Goal: Task Accomplishment & Management: Manage account settings

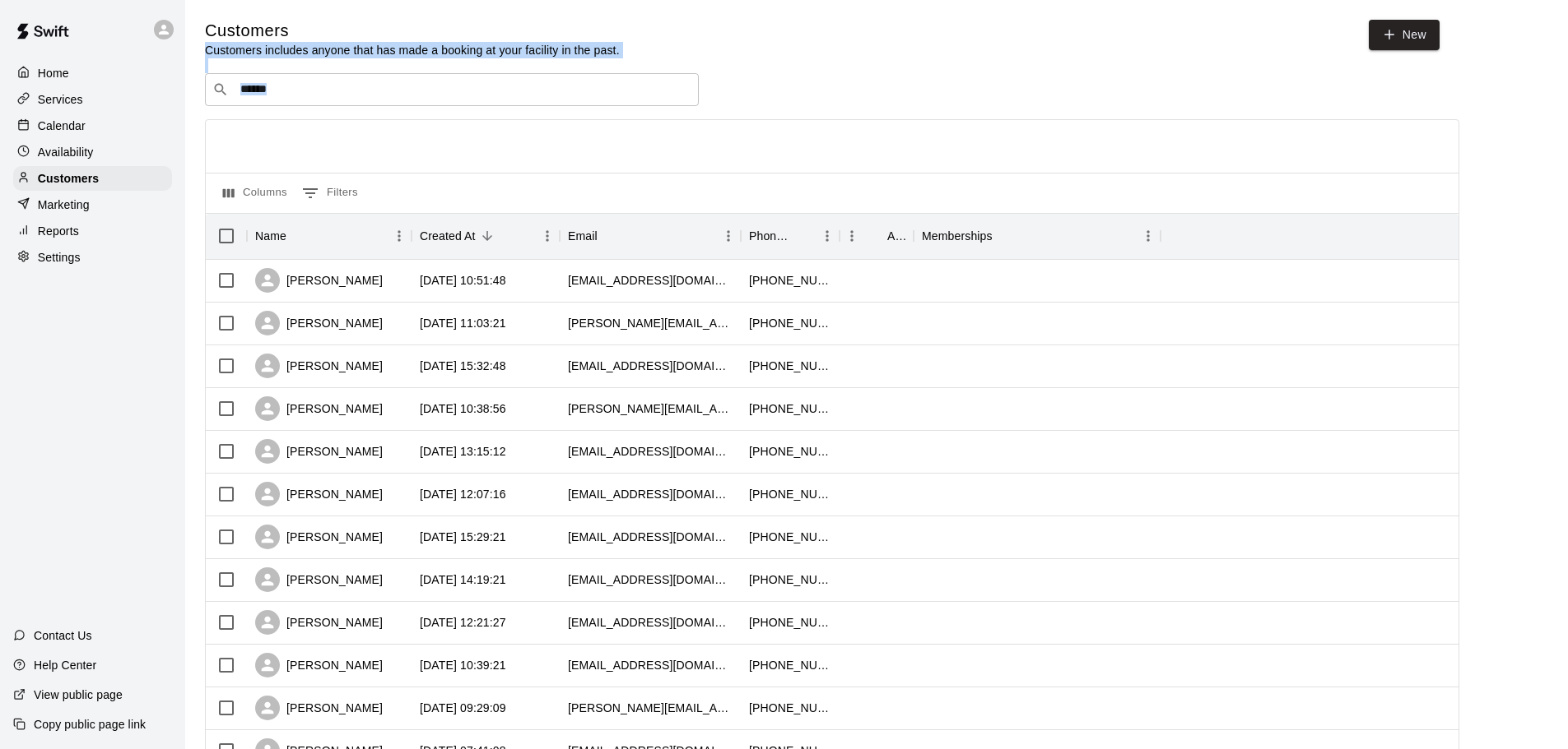
drag, startPoint x: 48, startPoint y: 128, endPoint x: 169, endPoint y: 128, distance: 121.0
click at [48, 128] on p "Calendar" at bounding box center [61, 125] width 48 height 16
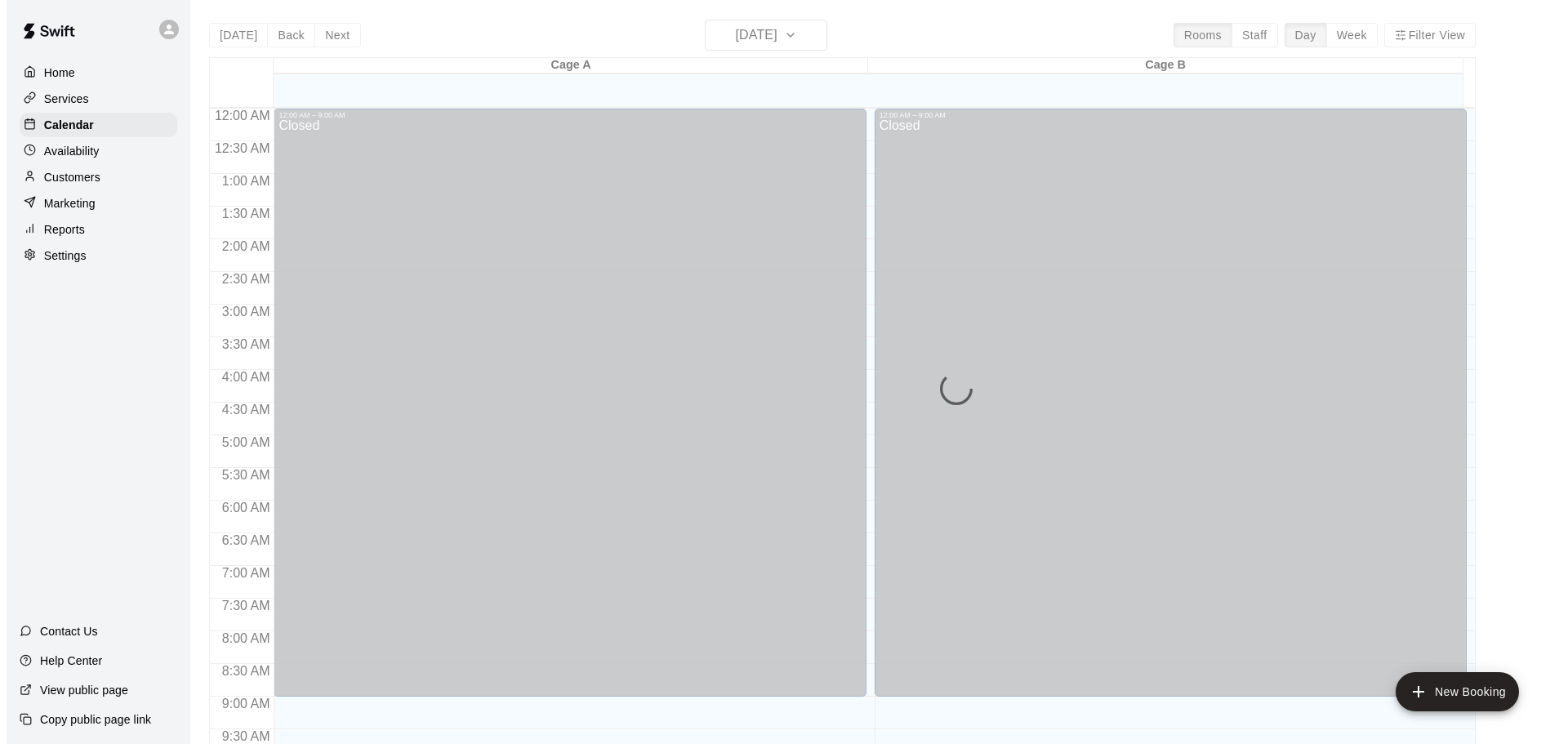
scroll to position [865, 0]
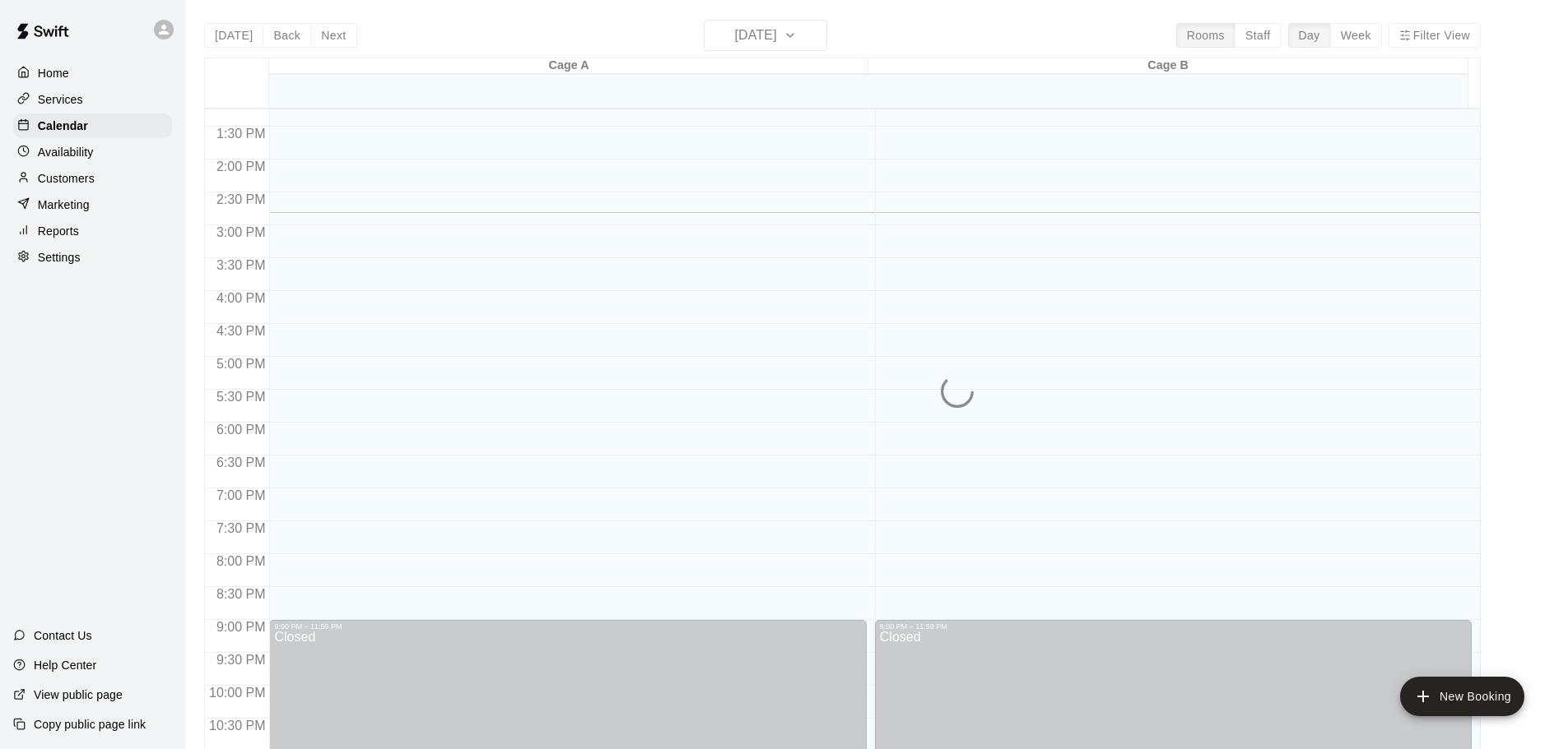
drag, startPoint x: 811, startPoint y: 41, endPoint x: 789, endPoint y: 40, distance: 22.0
click at [811, 40] on div "[DATE] Back [DATE][DATE] Rooms Staff Day Week Filter View Cage A 19 Tue Cage B …" at bounding box center [843, 394] width 1277 height 749
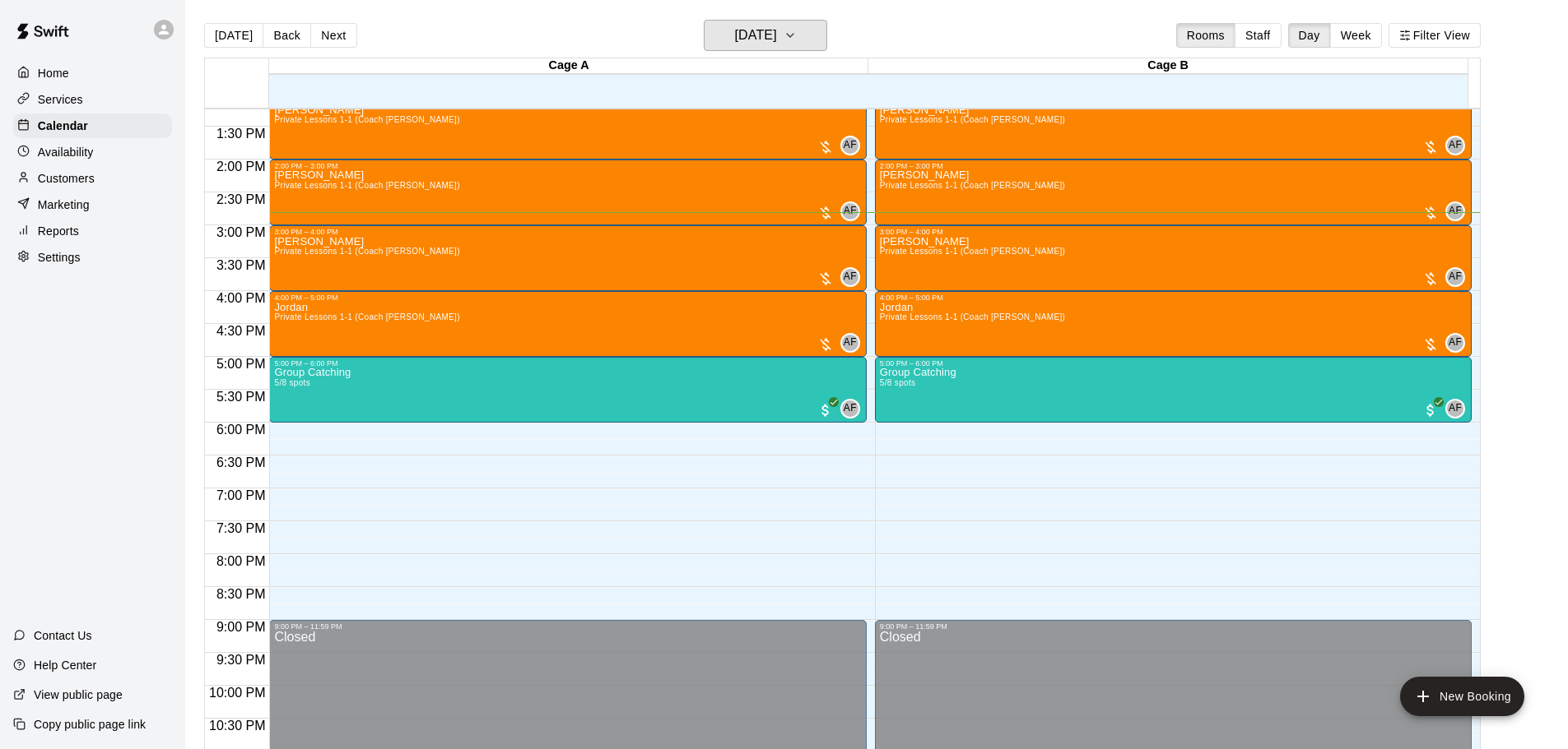
click at [777, 40] on h6 "[DATE]" at bounding box center [756, 36] width 42 height 23
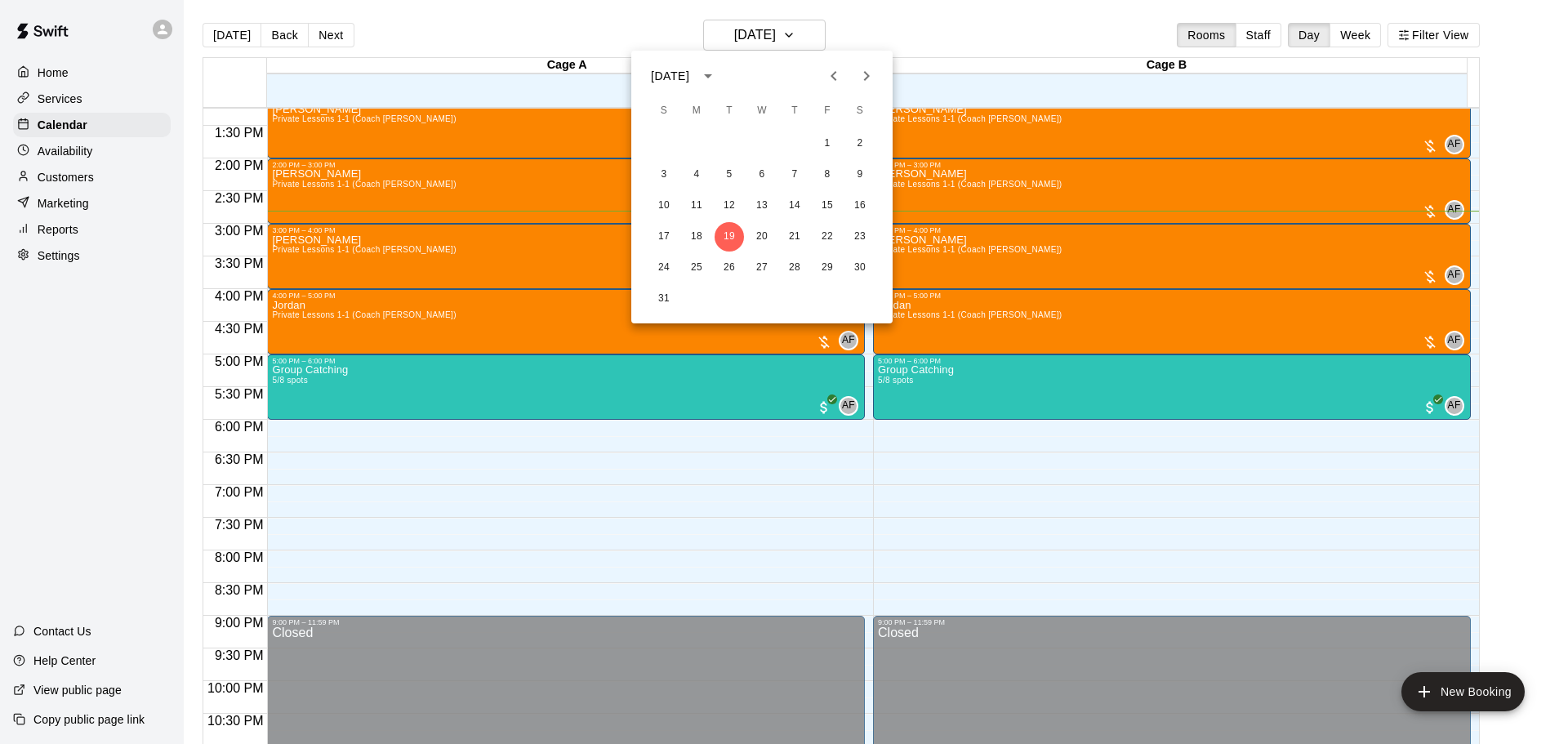
click at [863, 72] on icon "Next month" at bounding box center [866, 76] width 20 height 20
click at [687, 271] on button "29" at bounding box center [696, 268] width 29 height 29
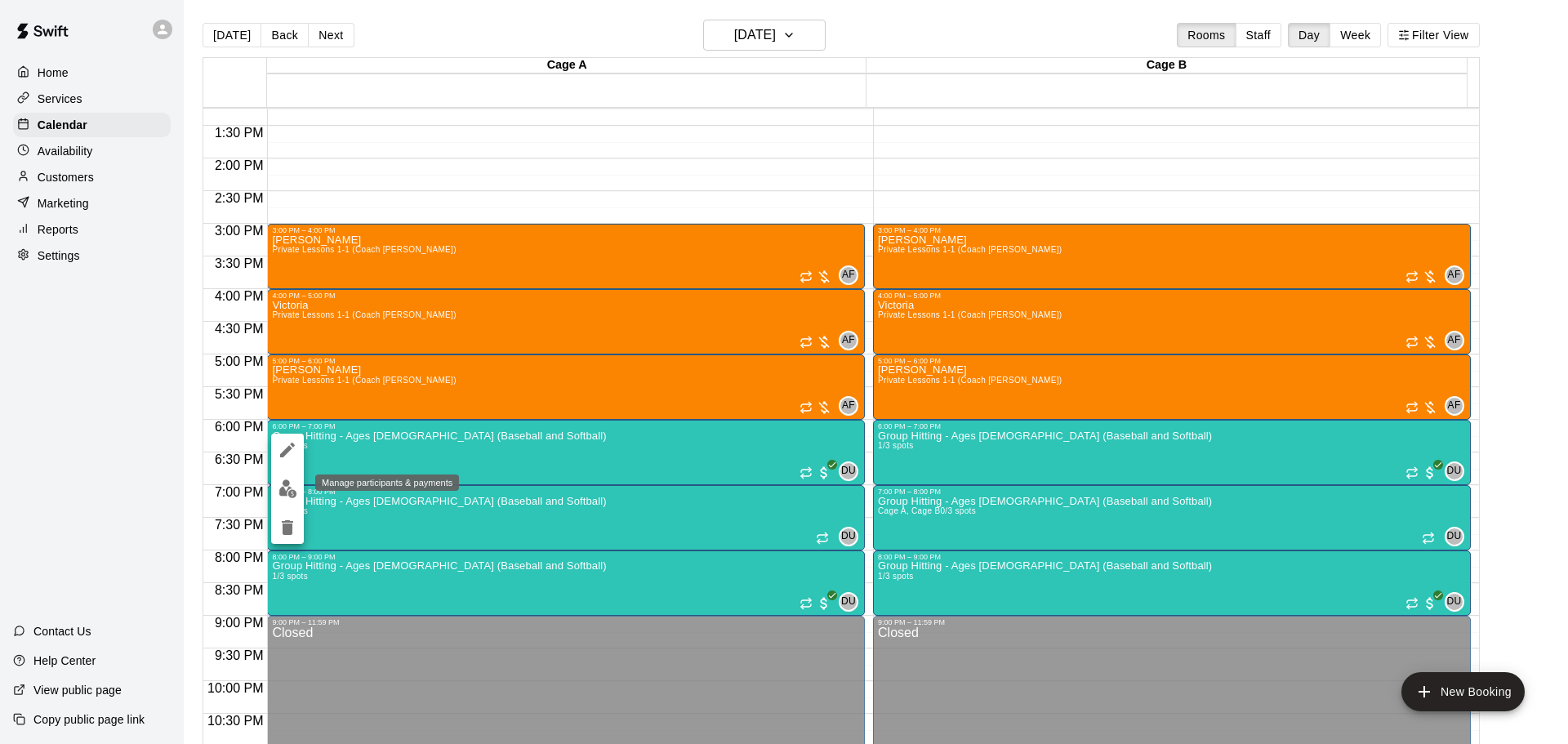
click at [284, 496] on img "edit" at bounding box center [287, 489] width 19 height 19
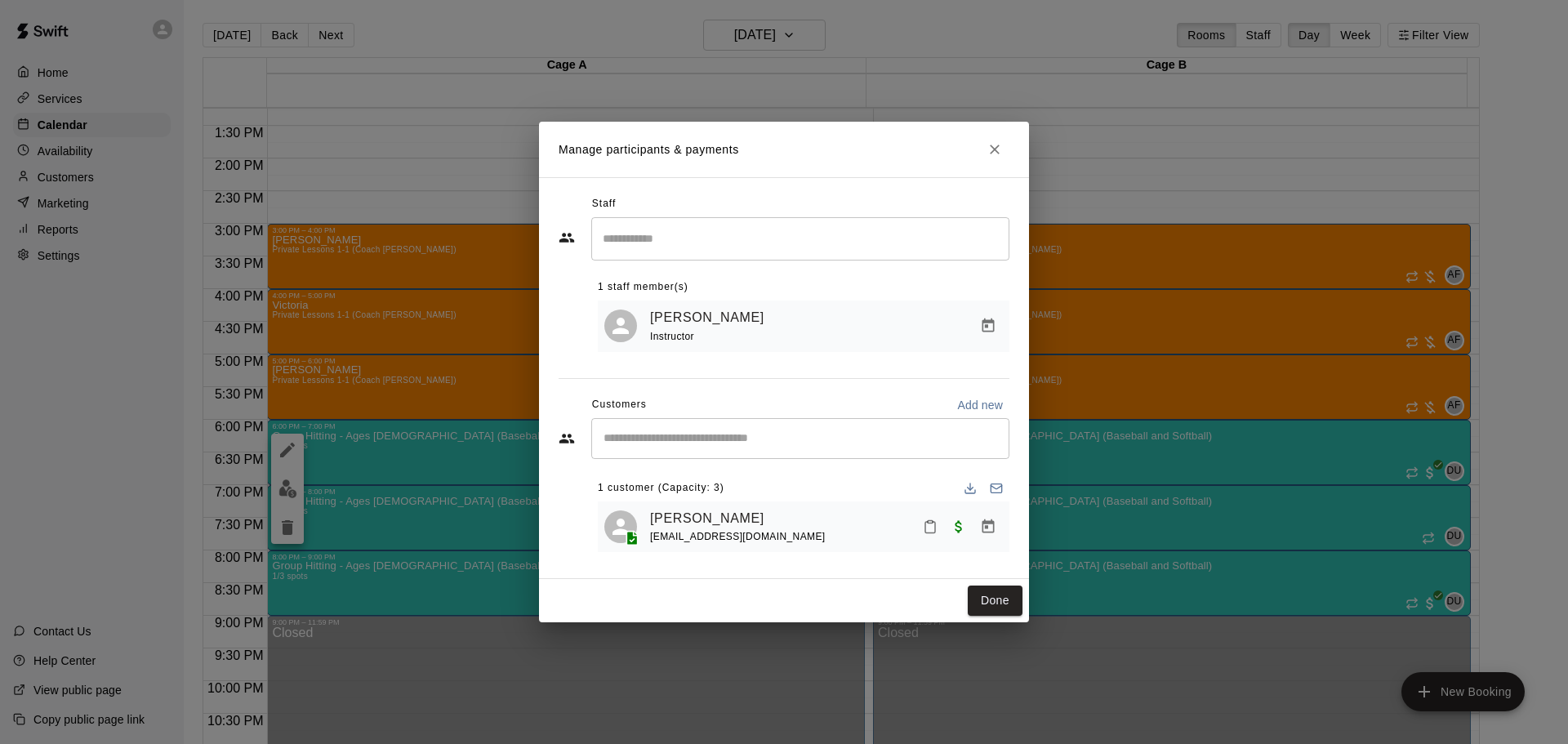
click at [628, 434] on input "Start typing to search customers..." at bounding box center [800, 439] width 404 height 16
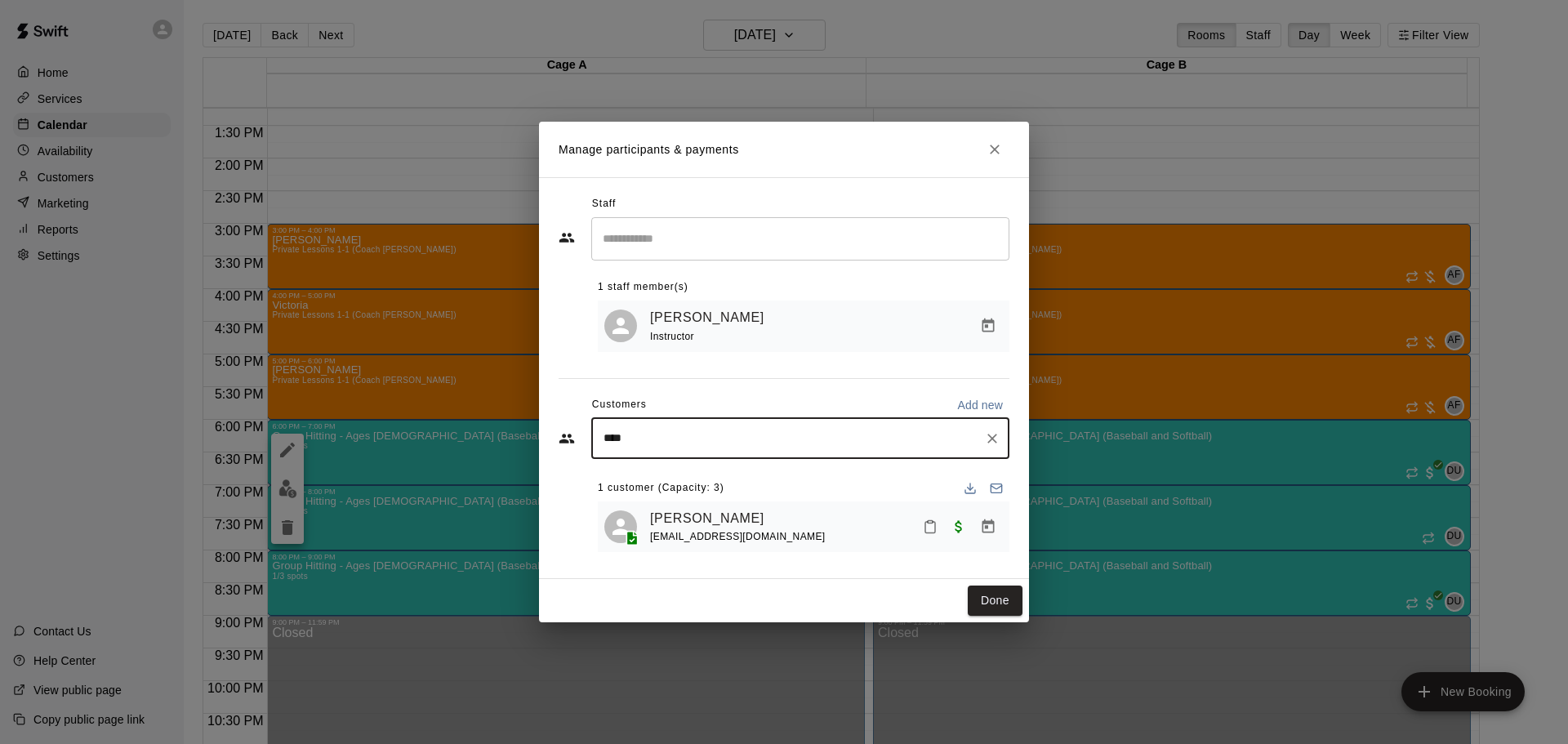
type input "*****"
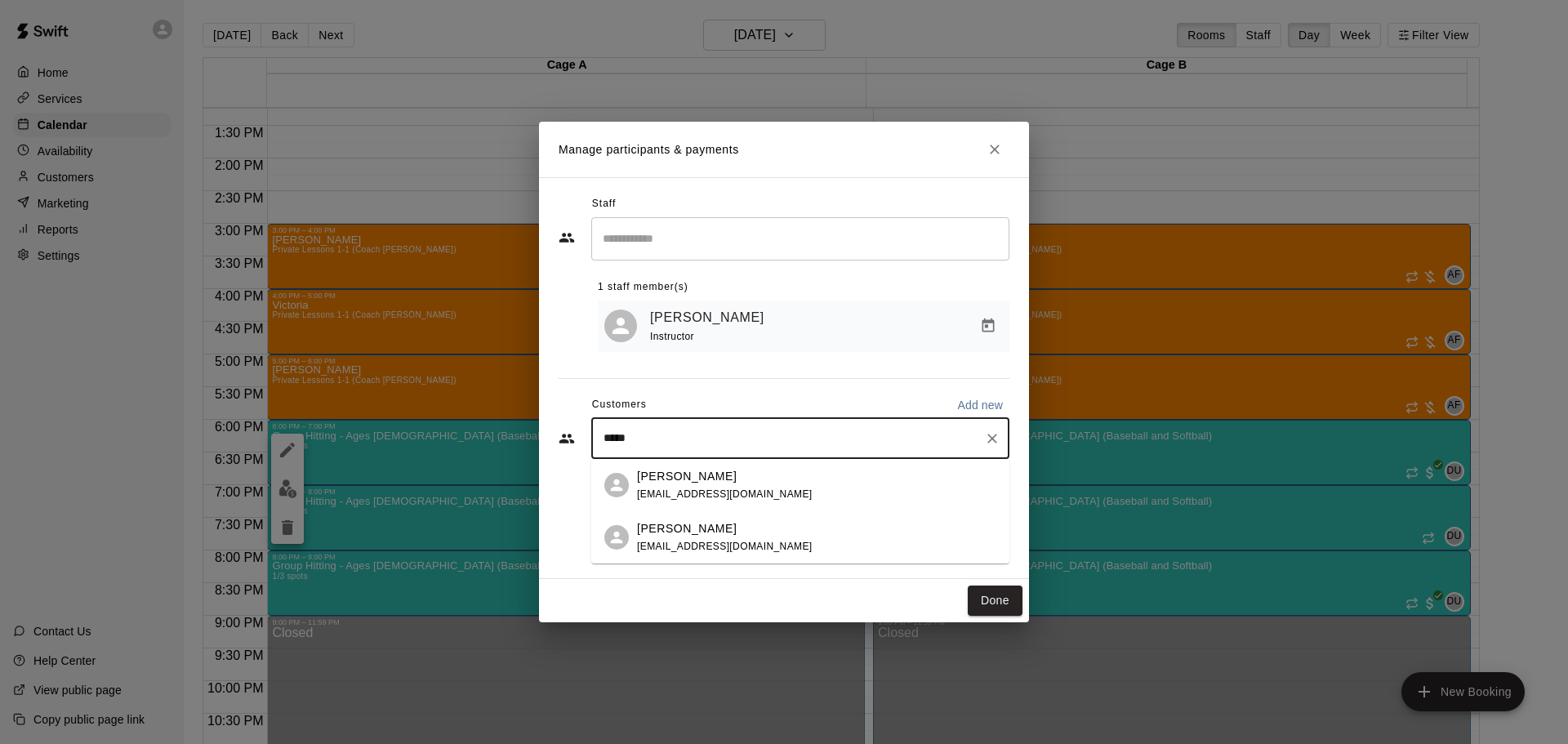
click at [672, 486] on div "[PERSON_NAME] [EMAIL_ADDRESS][DOMAIN_NAME]" at bounding box center [724, 485] width 175 height 35
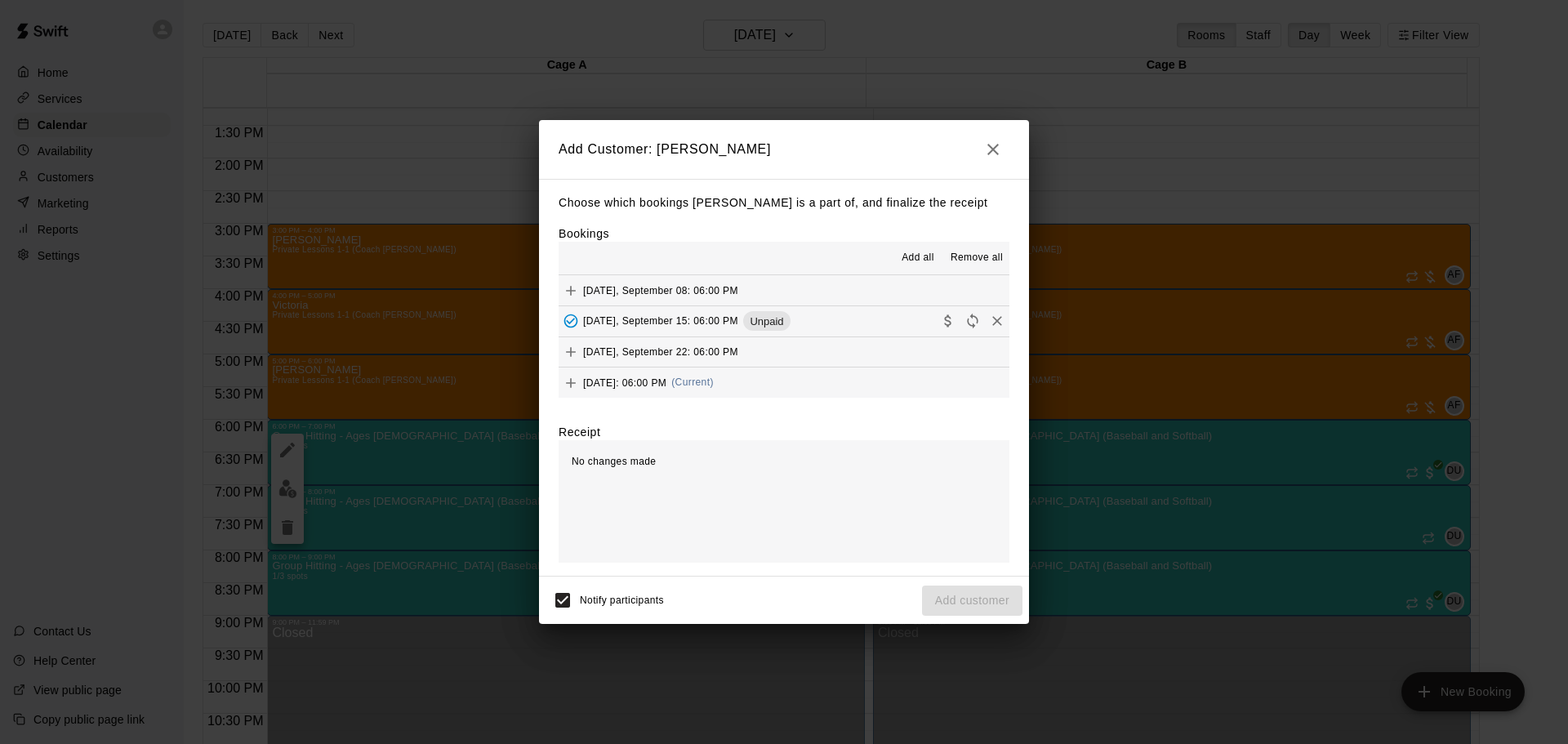
click at [643, 383] on span "[DATE]: 06:00 PM" at bounding box center [625, 382] width 84 height 12
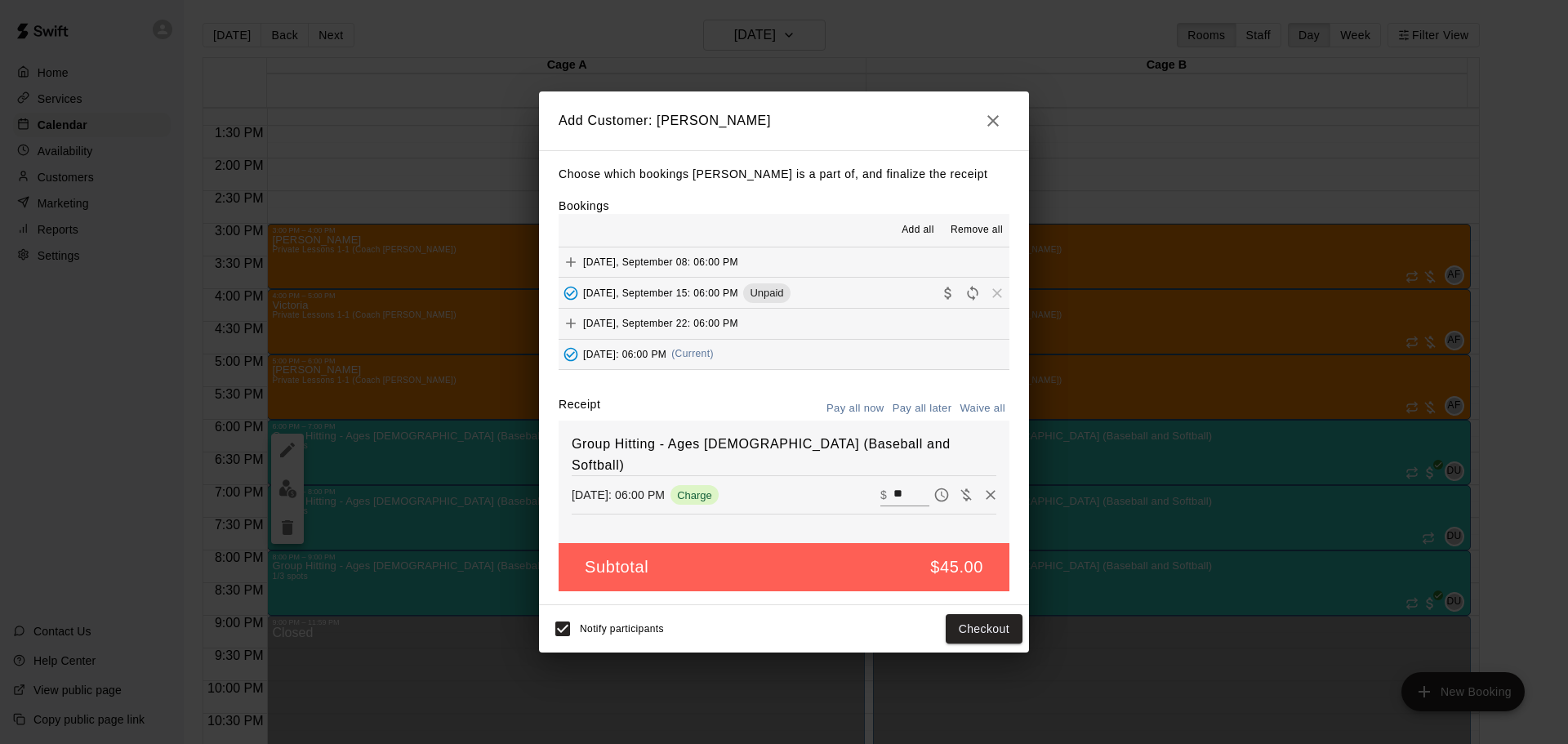
click at [929, 403] on button "Pay all later" at bounding box center [922, 408] width 68 height 25
click at [972, 627] on button "Add customer" at bounding box center [972, 629] width 101 height 30
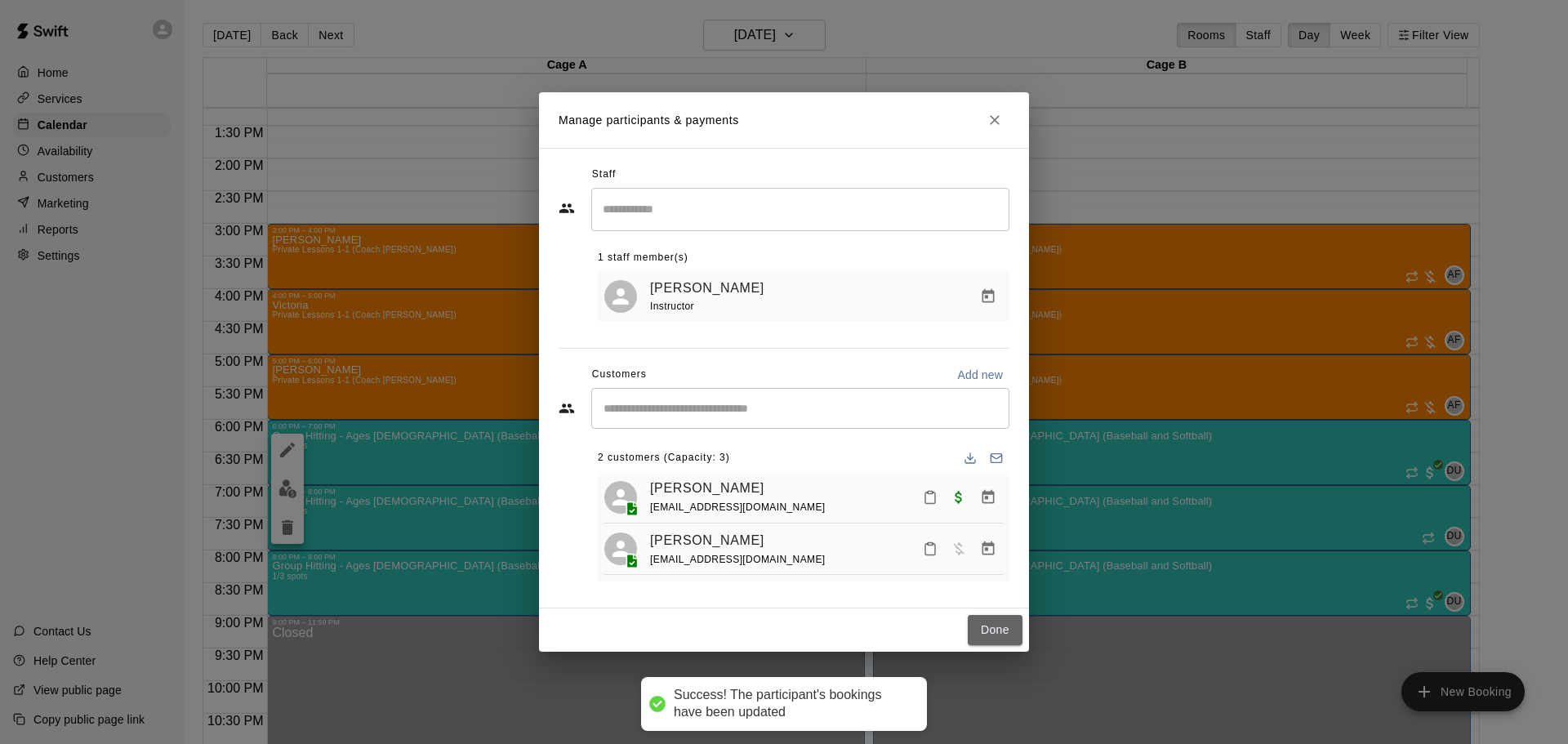
click at [1001, 643] on button "Done" at bounding box center [995, 630] width 55 height 30
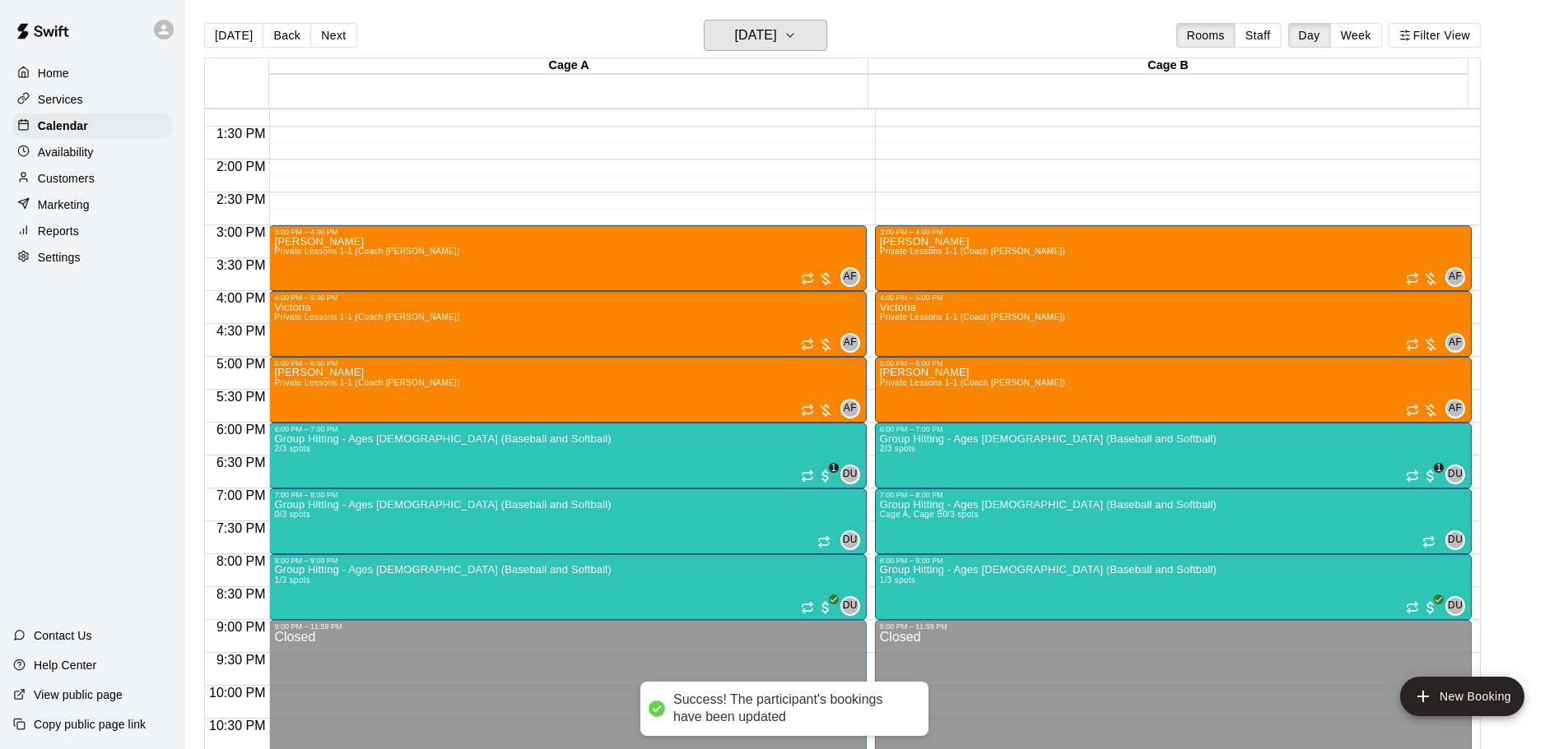
click at [777, 25] on h6 "[DATE]" at bounding box center [756, 36] width 42 height 23
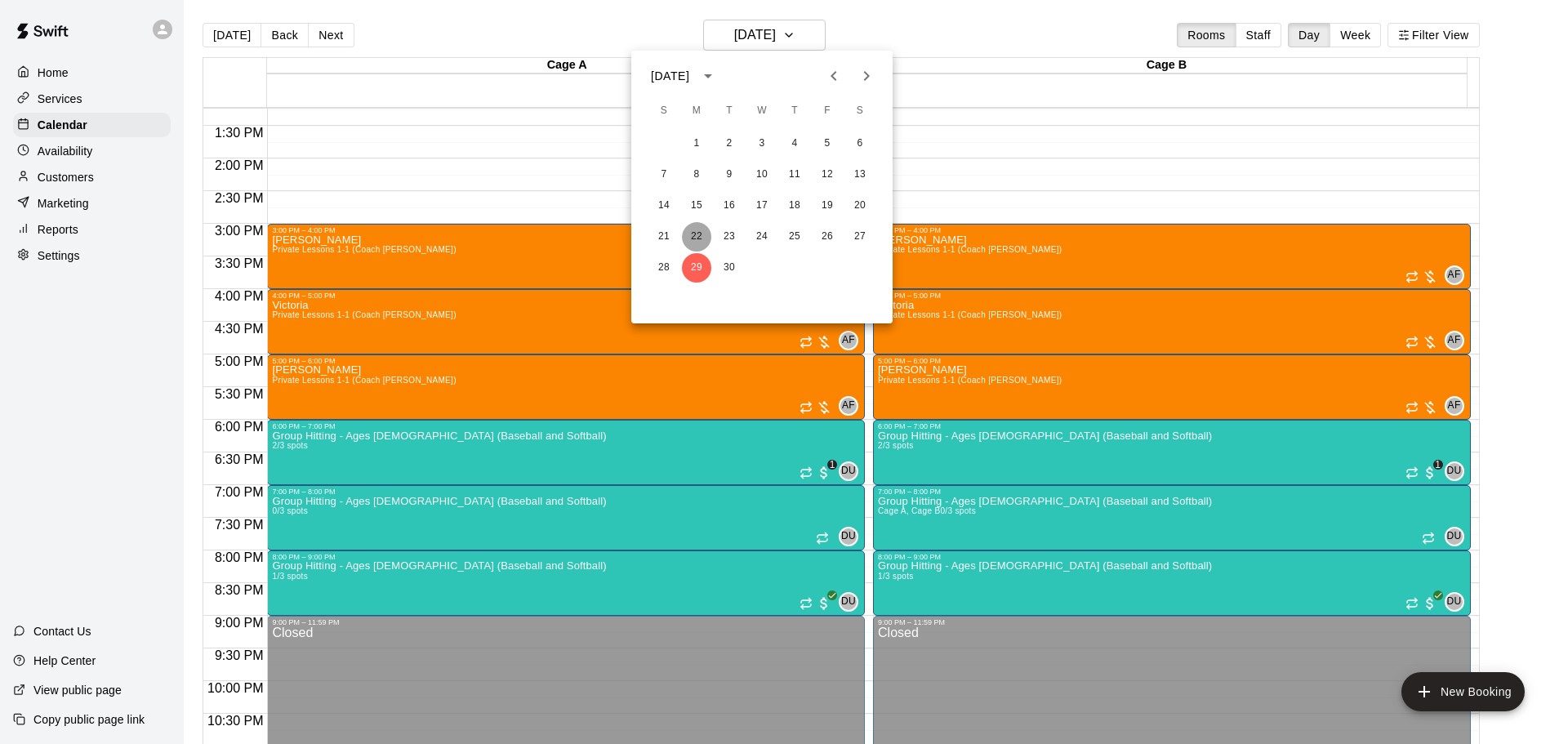
click at [703, 233] on button "22" at bounding box center [696, 237] width 29 height 29
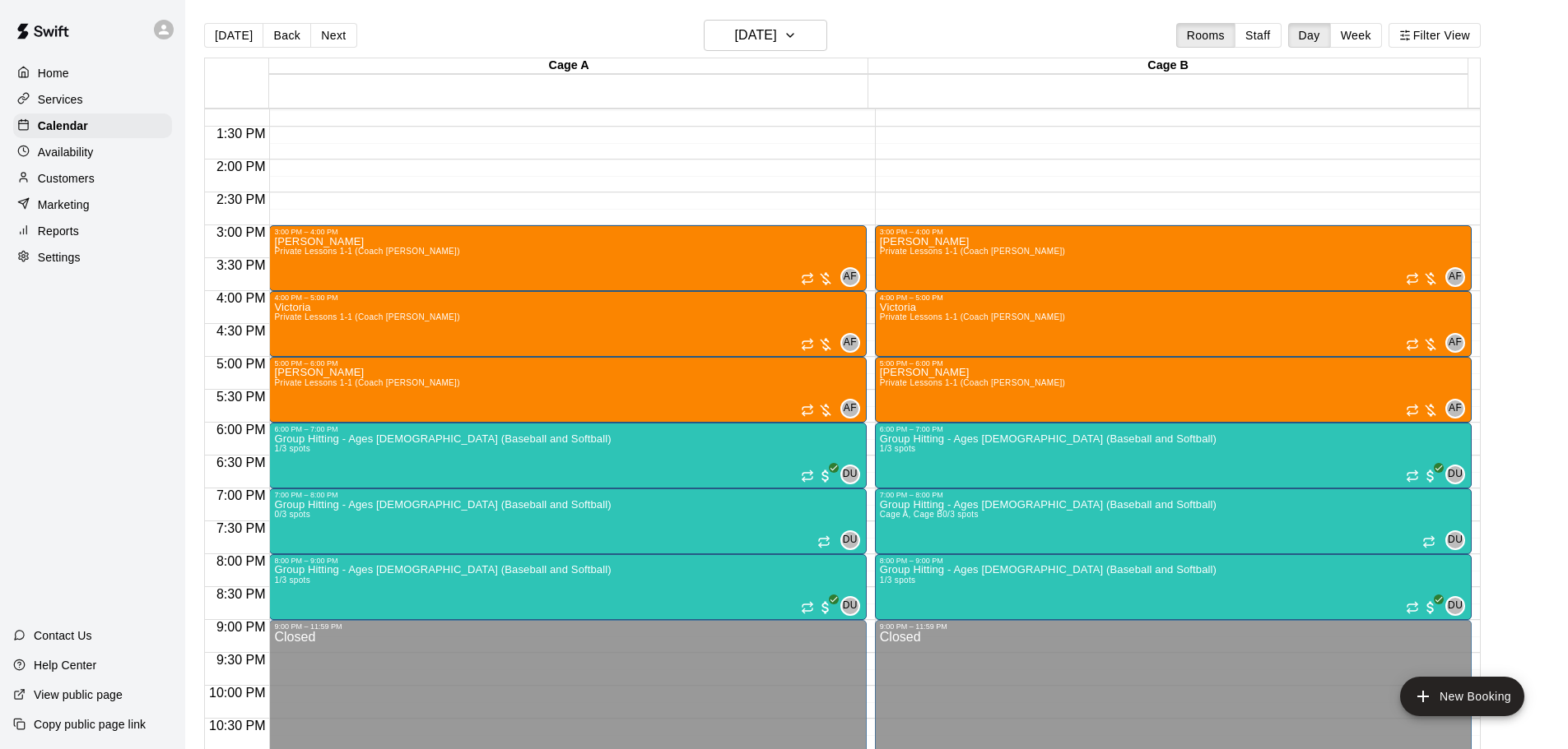
click at [381, 439] on p "Group Hitting - Ages [DEMOGRAPHIC_DATA] (Baseball and Softball)" at bounding box center [442, 439] width 336 height 0
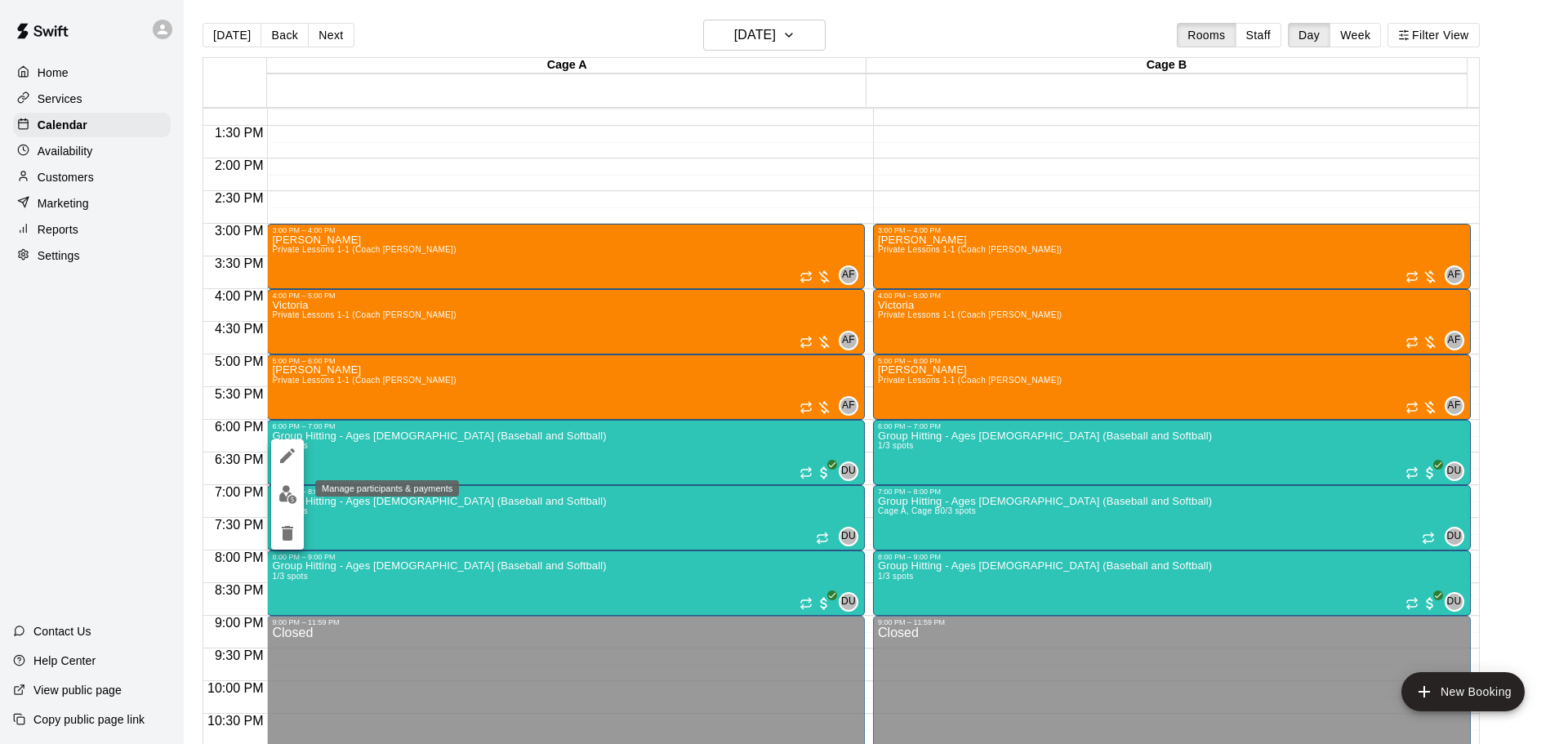
click at [282, 497] on img "edit" at bounding box center [287, 494] width 19 height 19
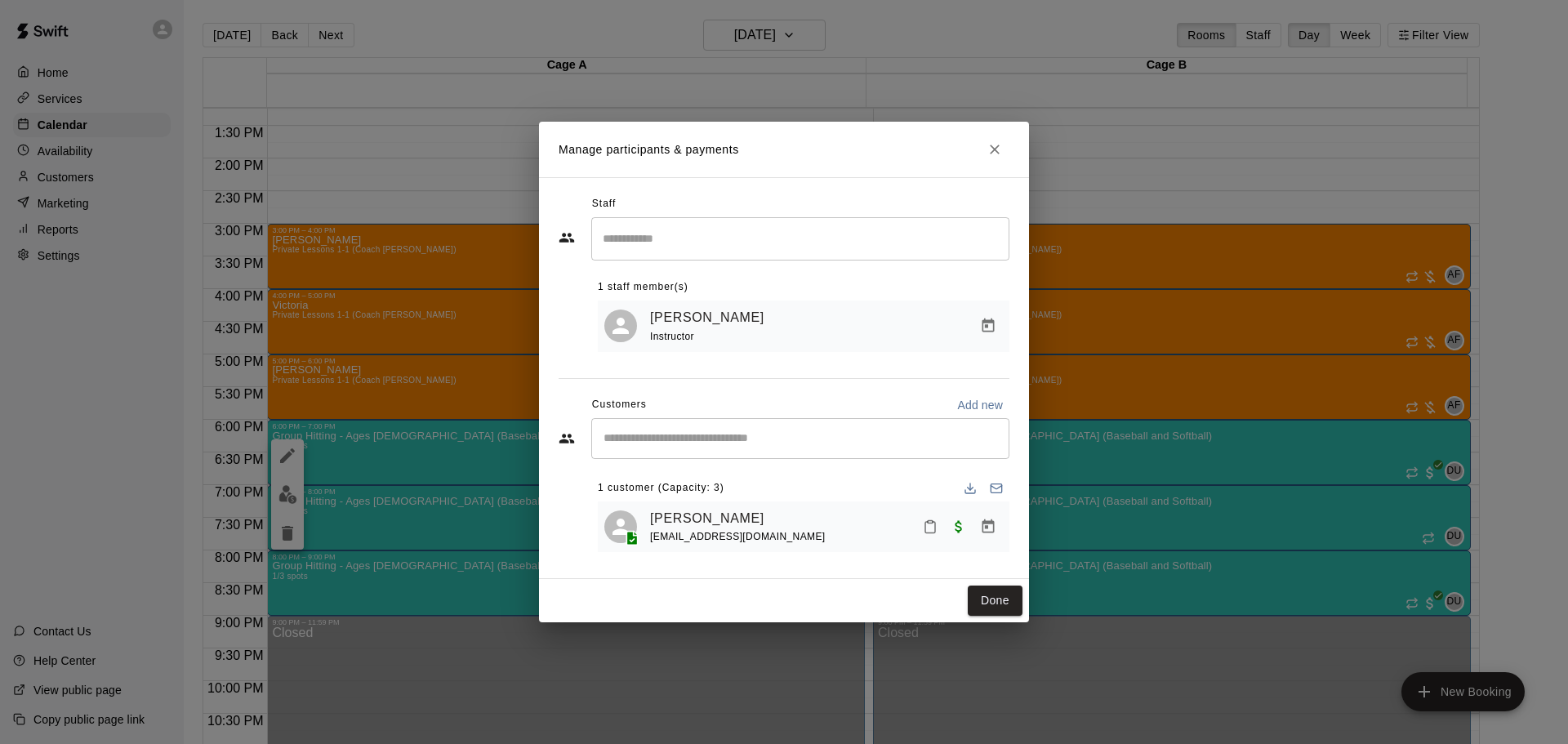
click at [669, 448] on div "​" at bounding box center [800, 439] width 418 height 41
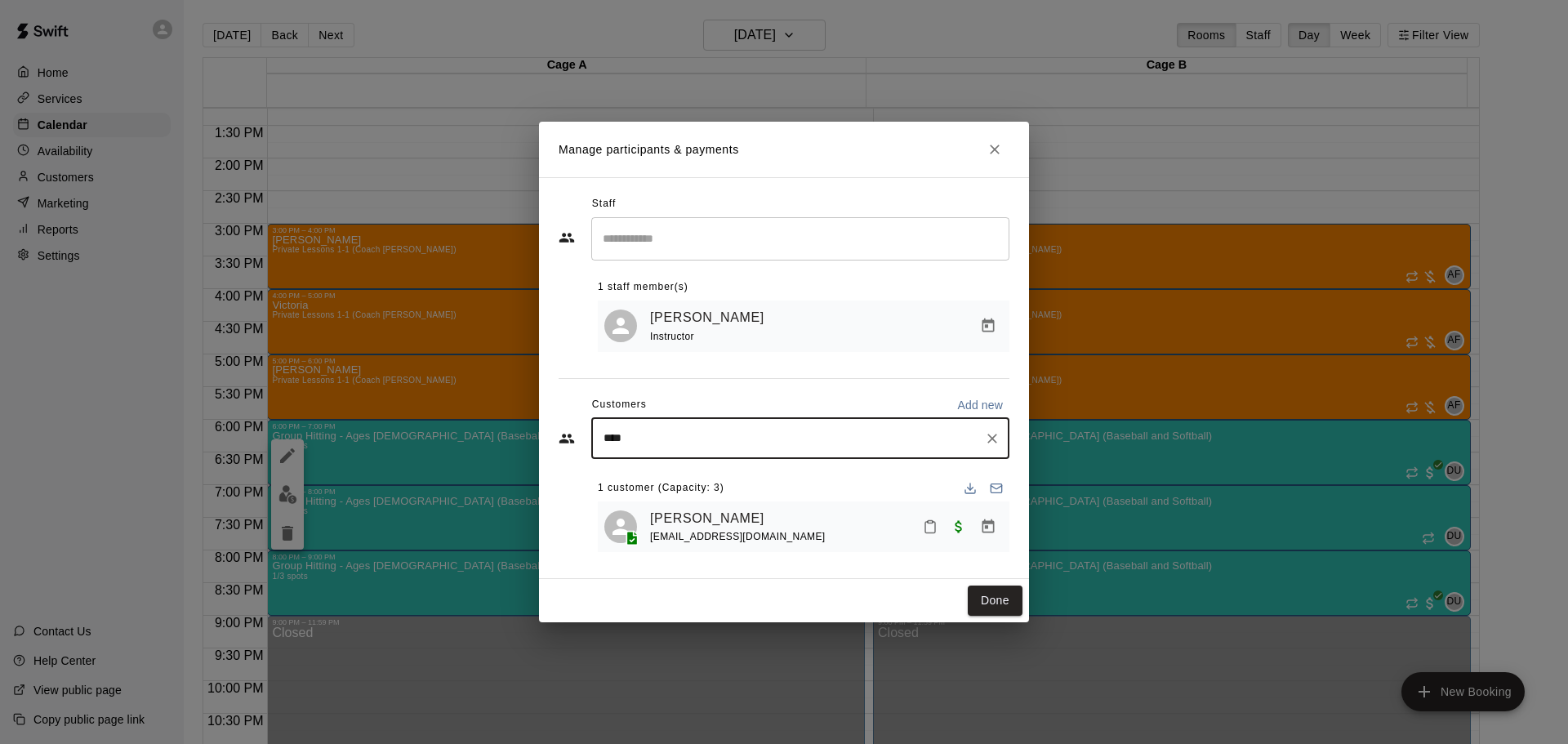
type input "*****"
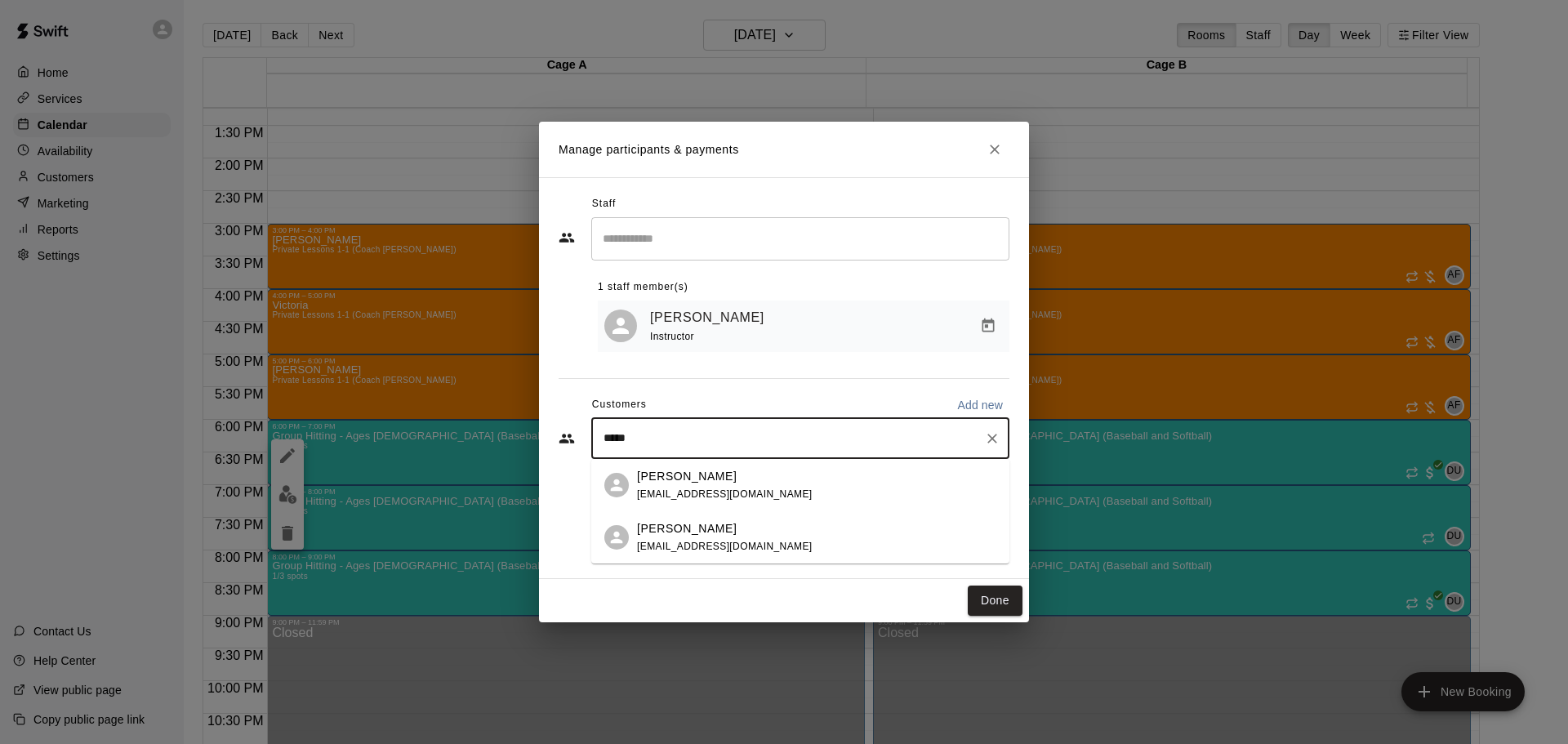
click at [670, 480] on p "[PERSON_NAME]" at bounding box center [687, 476] width 100 height 17
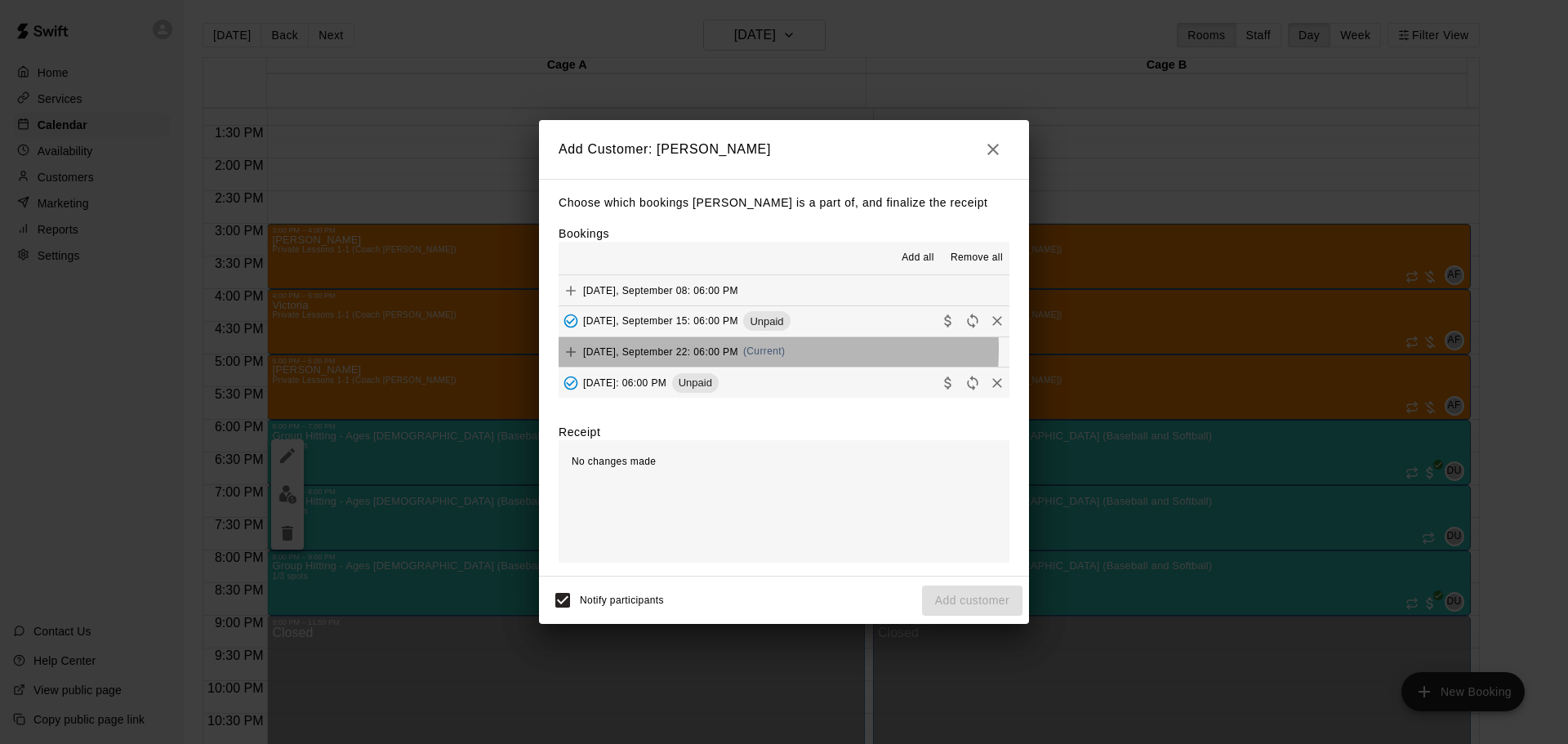
click at [663, 350] on span "[DATE], September 22: 06:00 PM" at bounding box center [661, 351] width 155 height 12
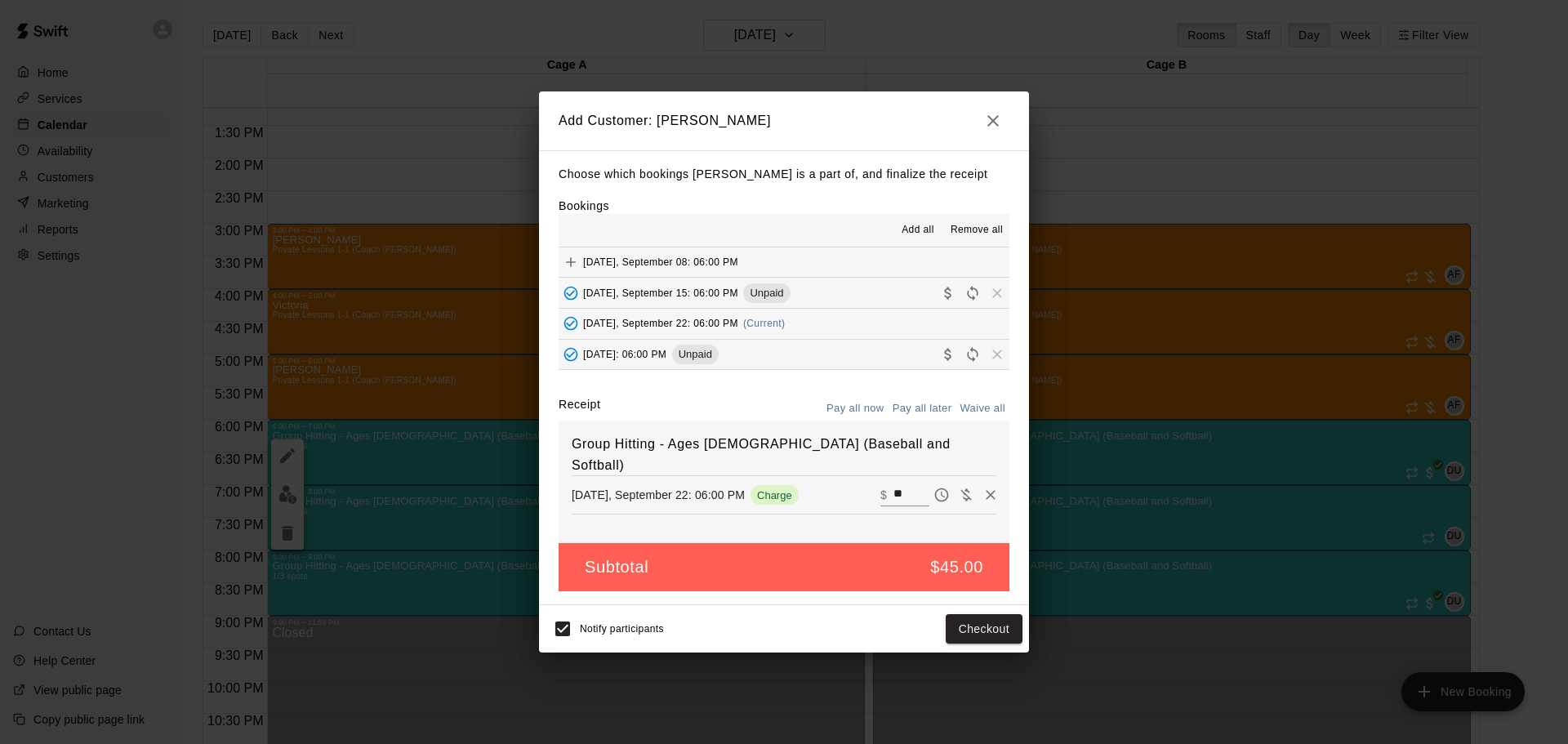
click at [949, 408] on button "Pay all later" at bounding box center [922, 408] width 68 height 25
click at [980, 623] on button "Add customer" at bounding box center [972, 629] width 101 height 30
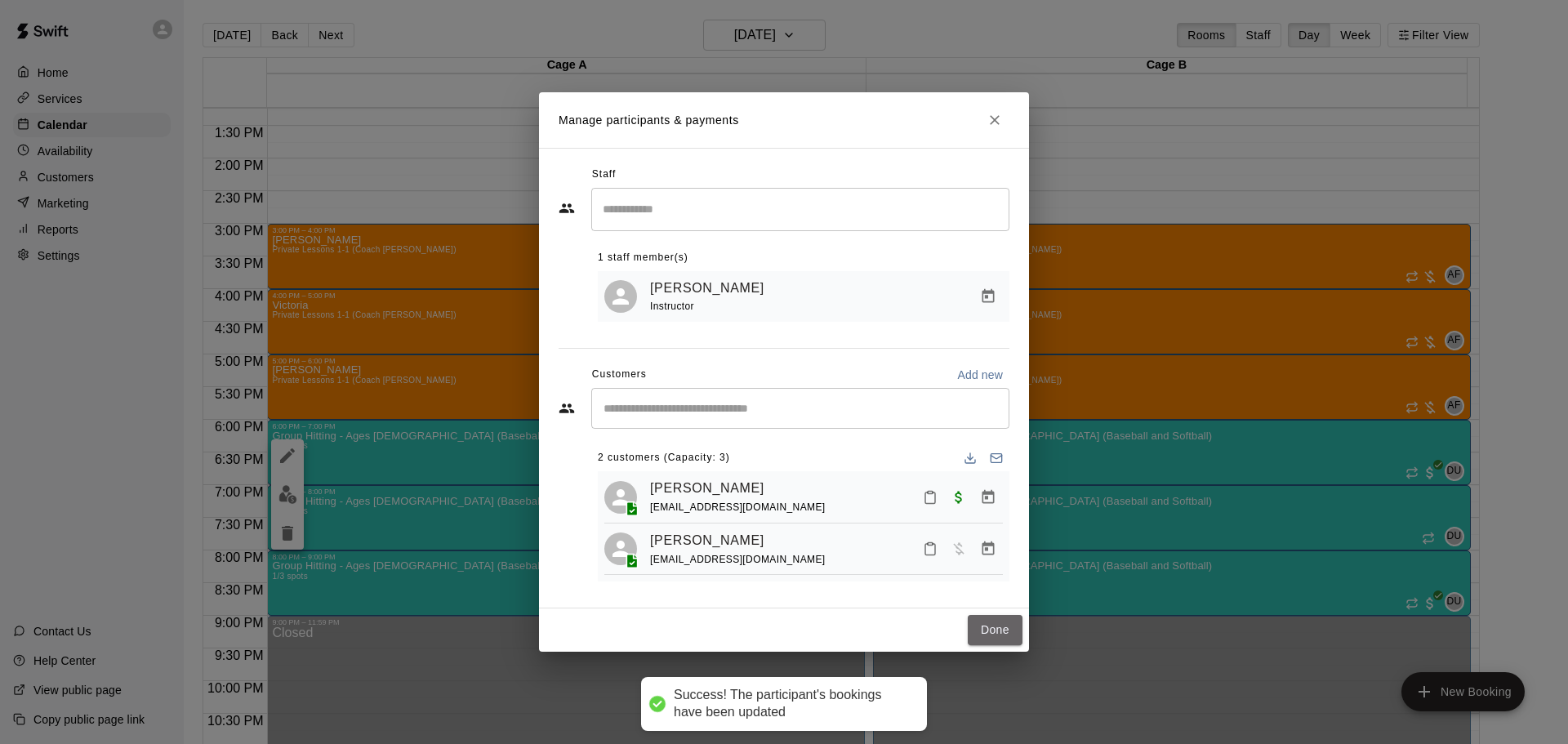
click at [995, 626] on button "Done" at bounding box center [995, 630] width 55 height 30
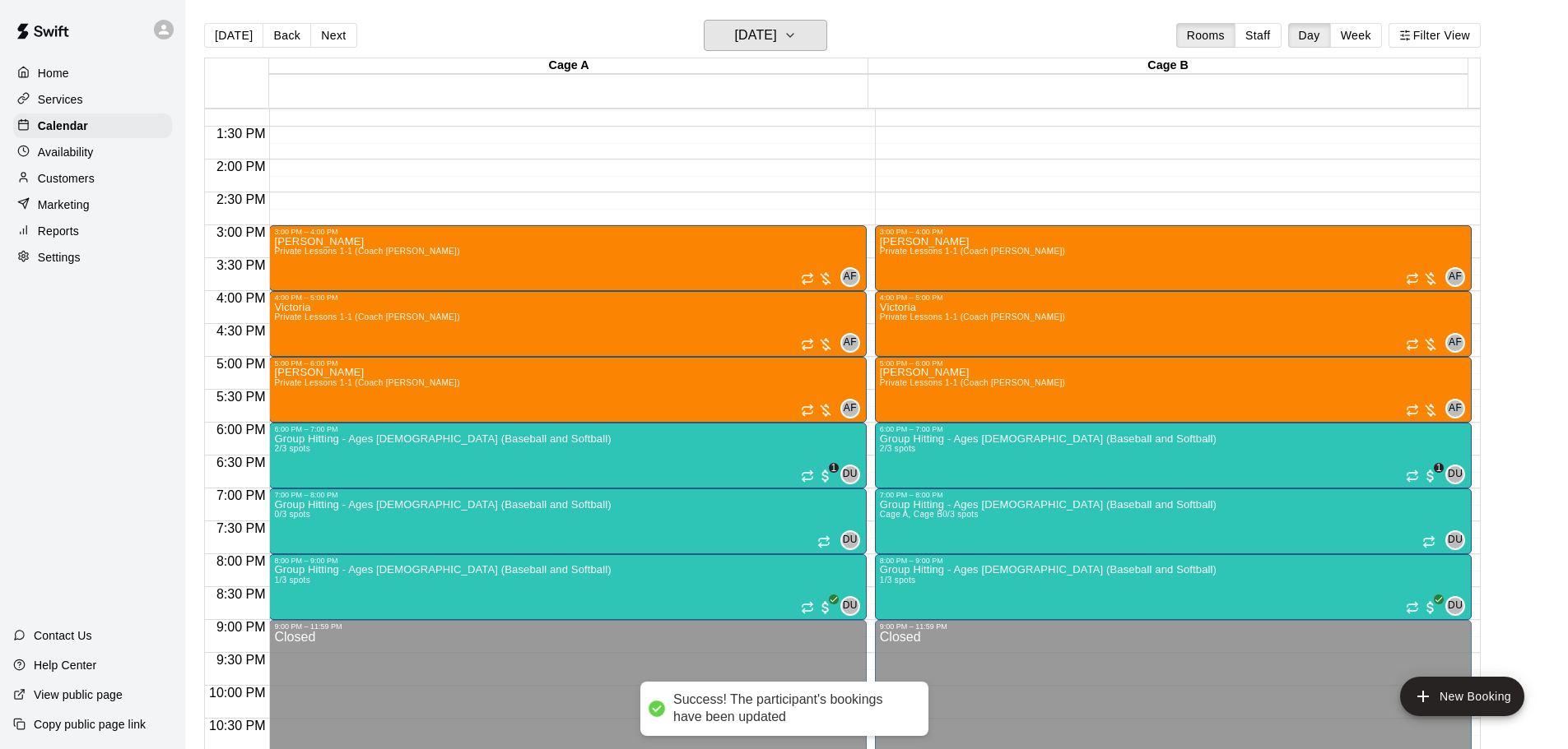
click at [777, 42] on h6 "[DATE]" at bounding box center [756, 36] width 42 height 23
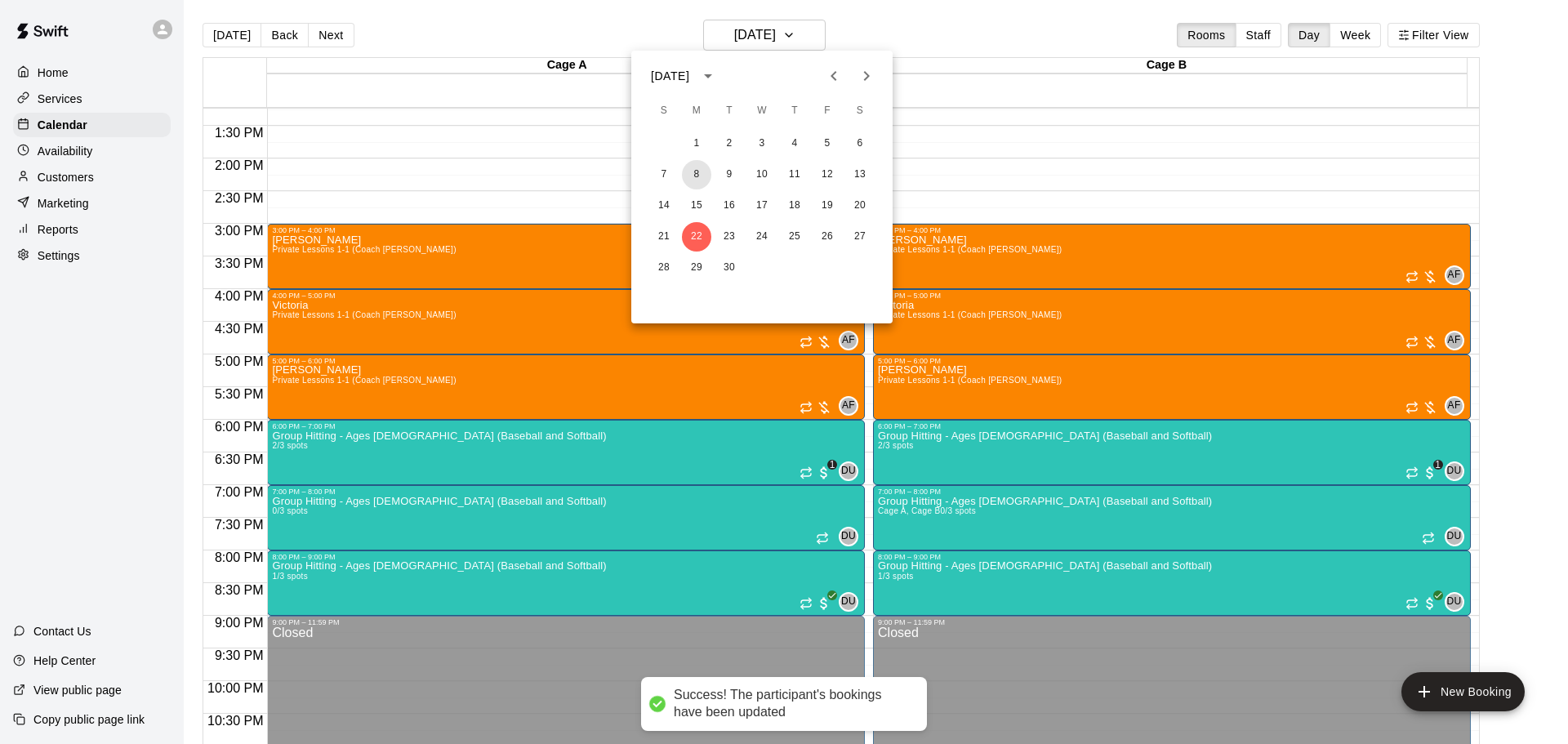
click at [703, 177] on button "8" at bounding box center [696, 174] width 29 height 29
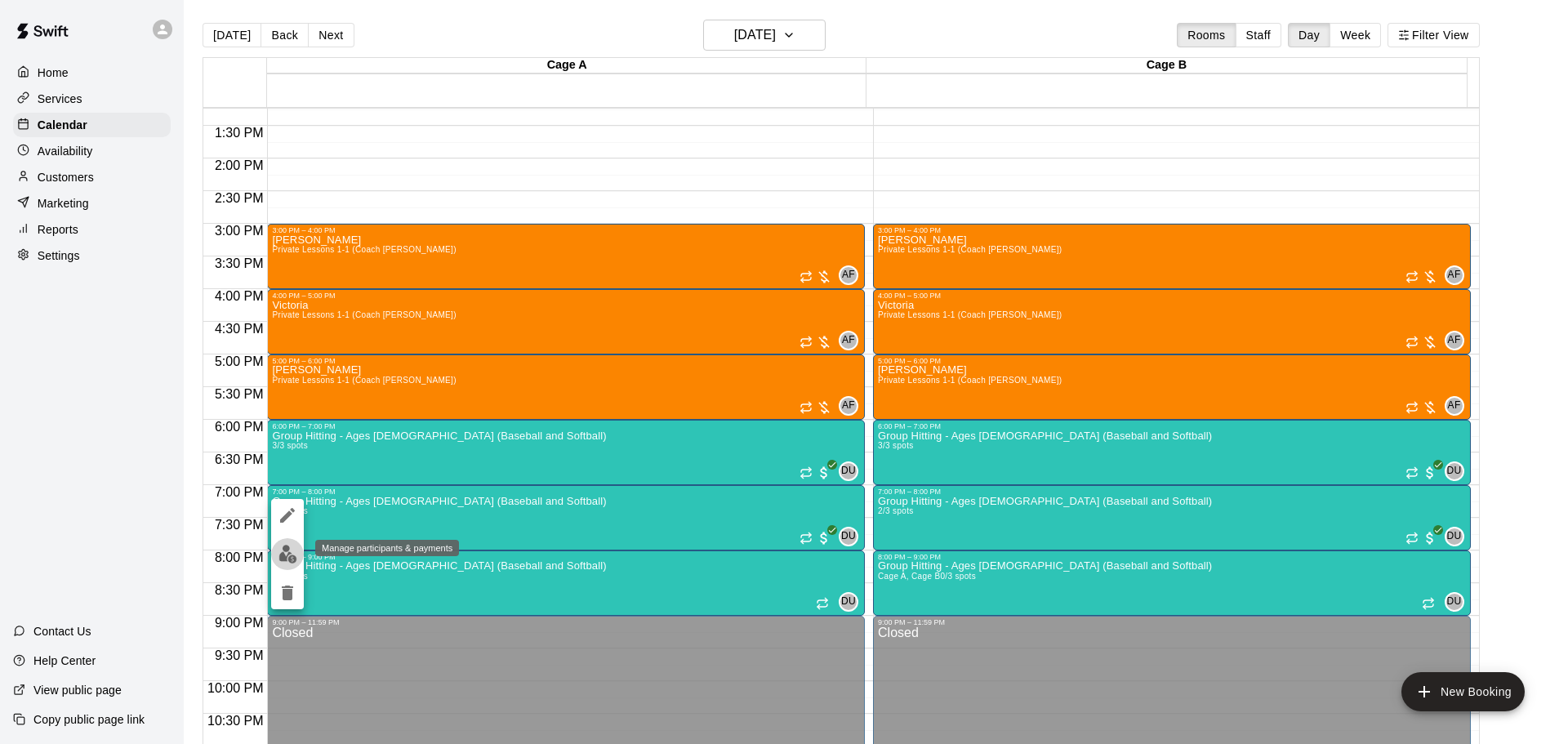
click at [294, 547] on img "edit" at bounding box center [287, 554] width 19 height 19
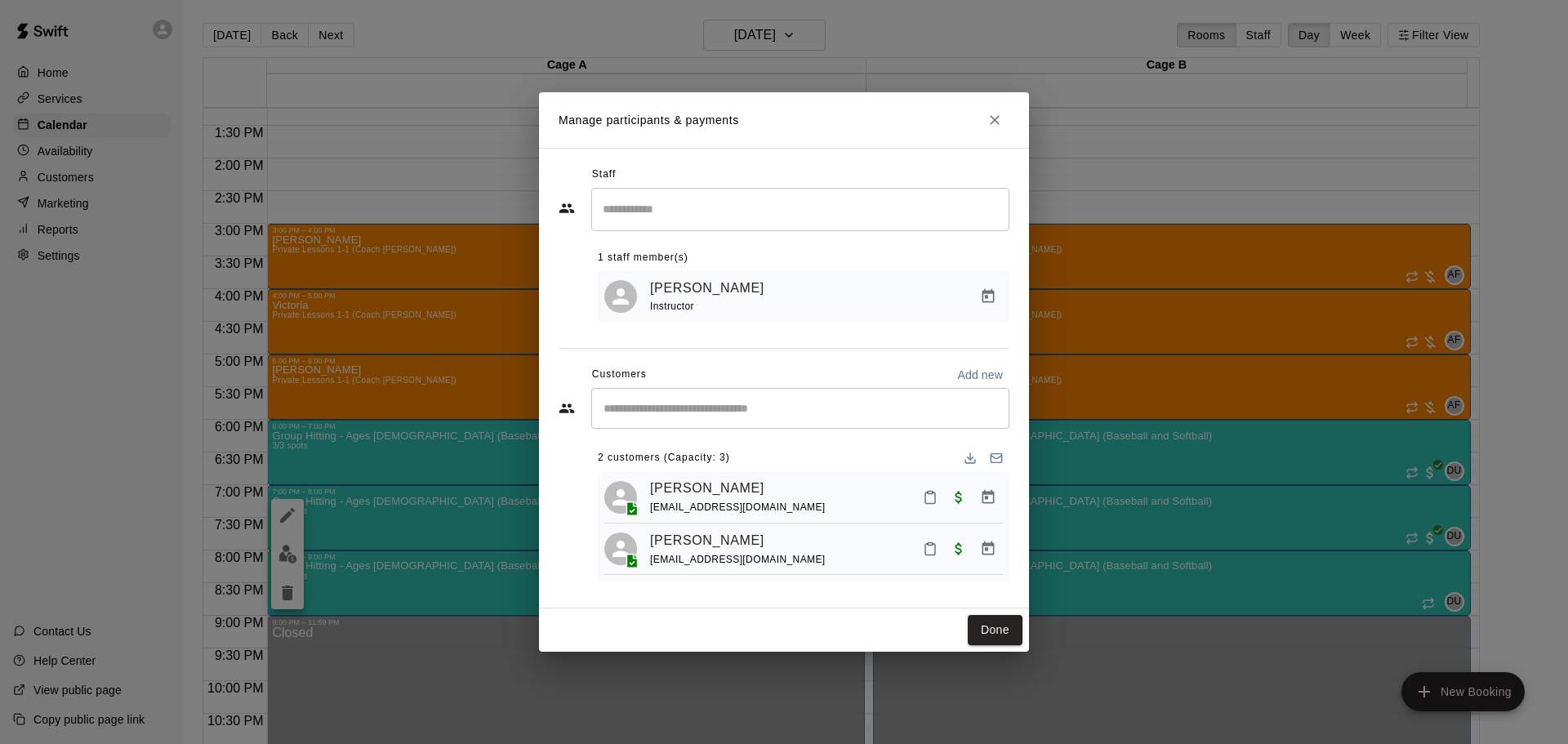
click at [996, 117] on icon "Close" at bounding box center [994, 119] width 10 height 10
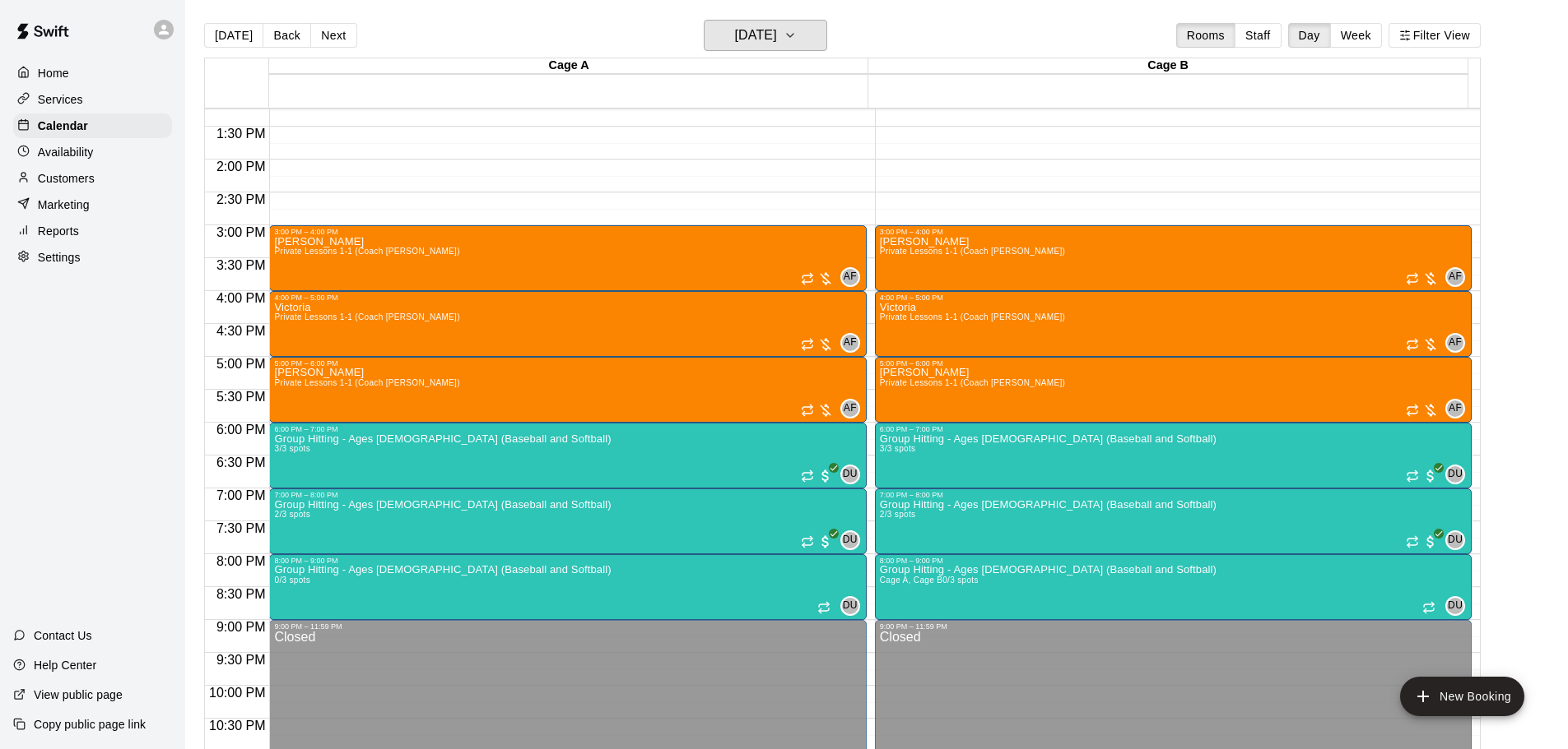
click at [775, 40] on h6 "[DATE]" at bounding box center [756, 36] width 42 height 23
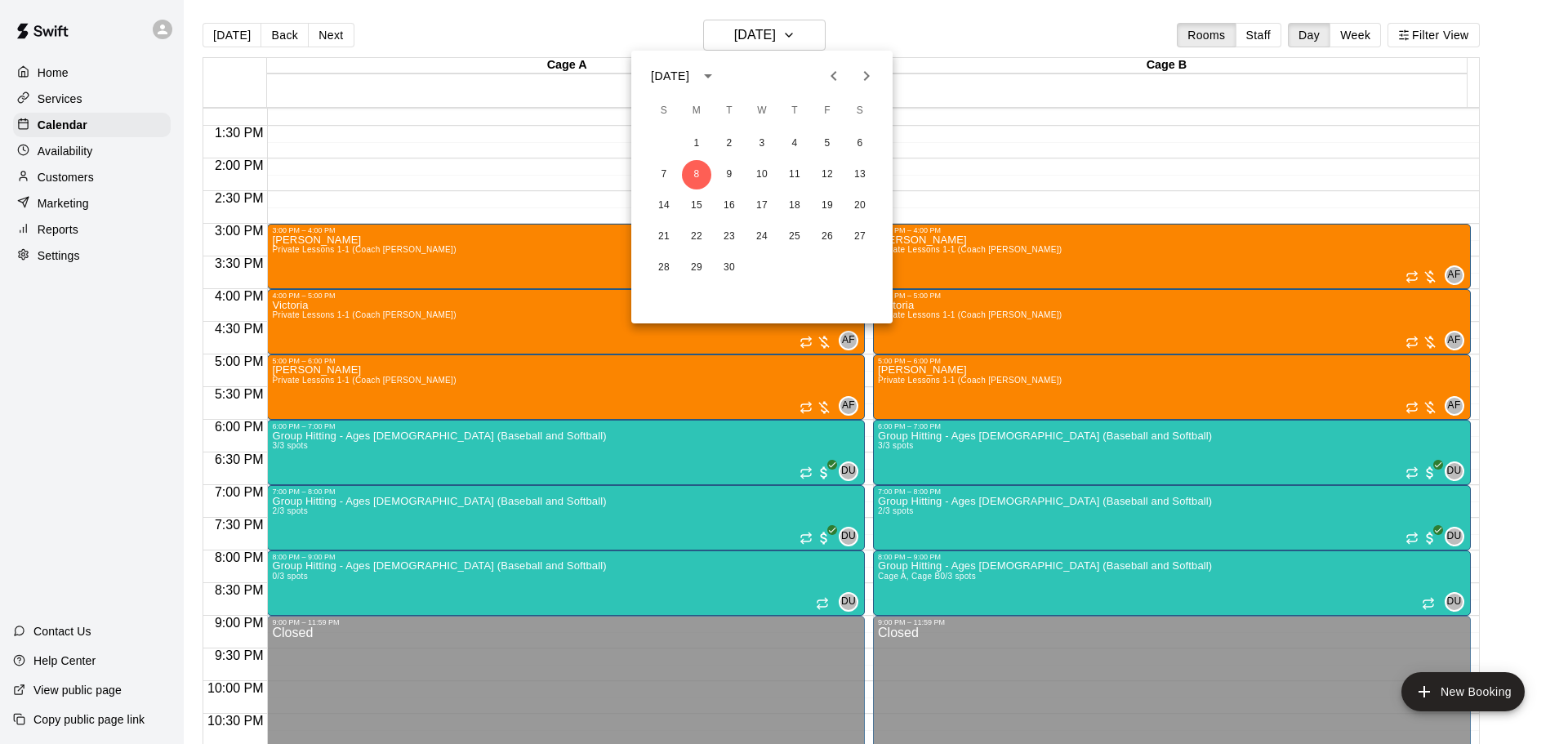
click at [840, 80] on icon "Previous month" at bounding box center [833, 76] width 20 height 20
click at [758, 237] on button "20" at bounding box center [761, 237] width 29 height 29
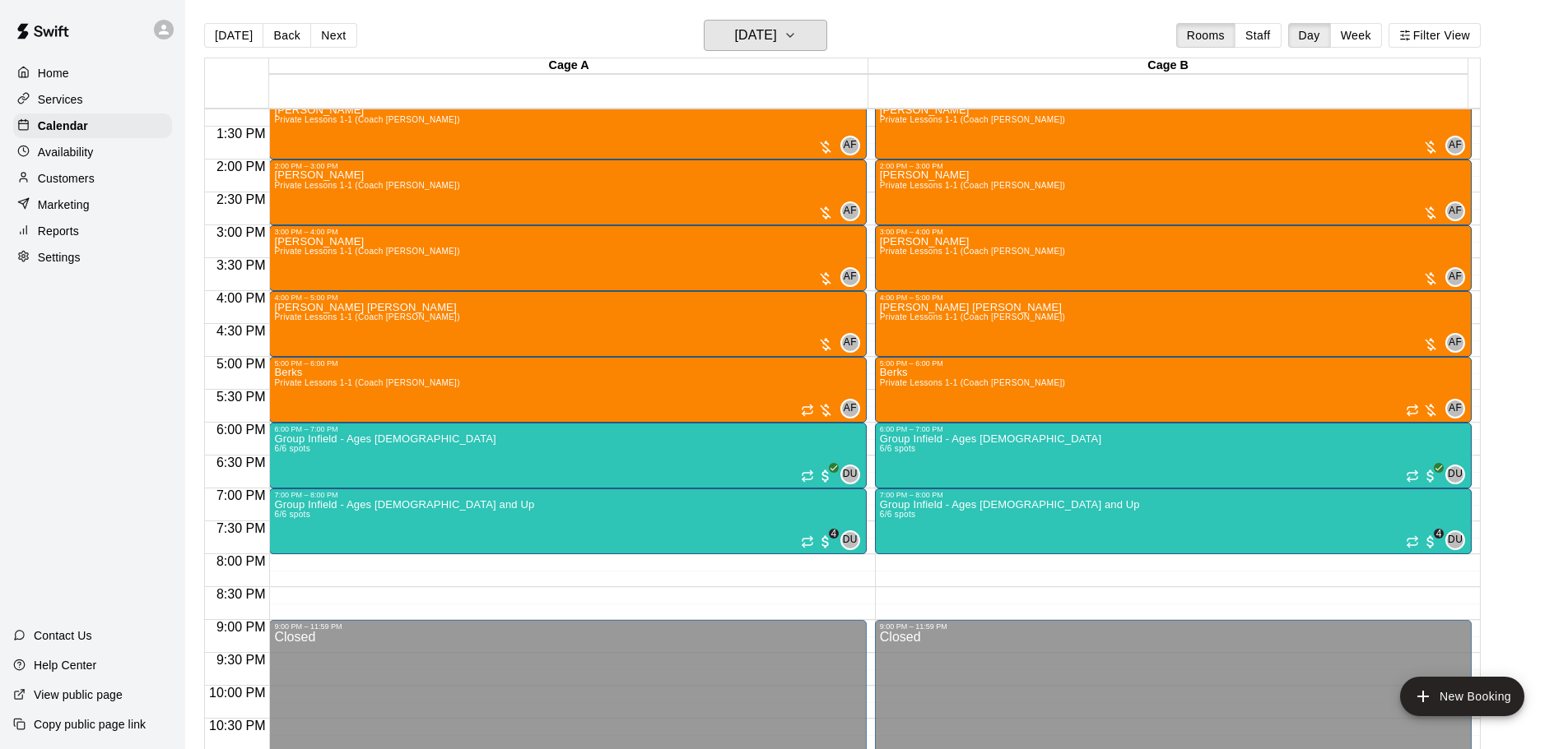
click at [777, 36] on h6 "[DATE]" at bounding box center [756, 36] width 42 height 23
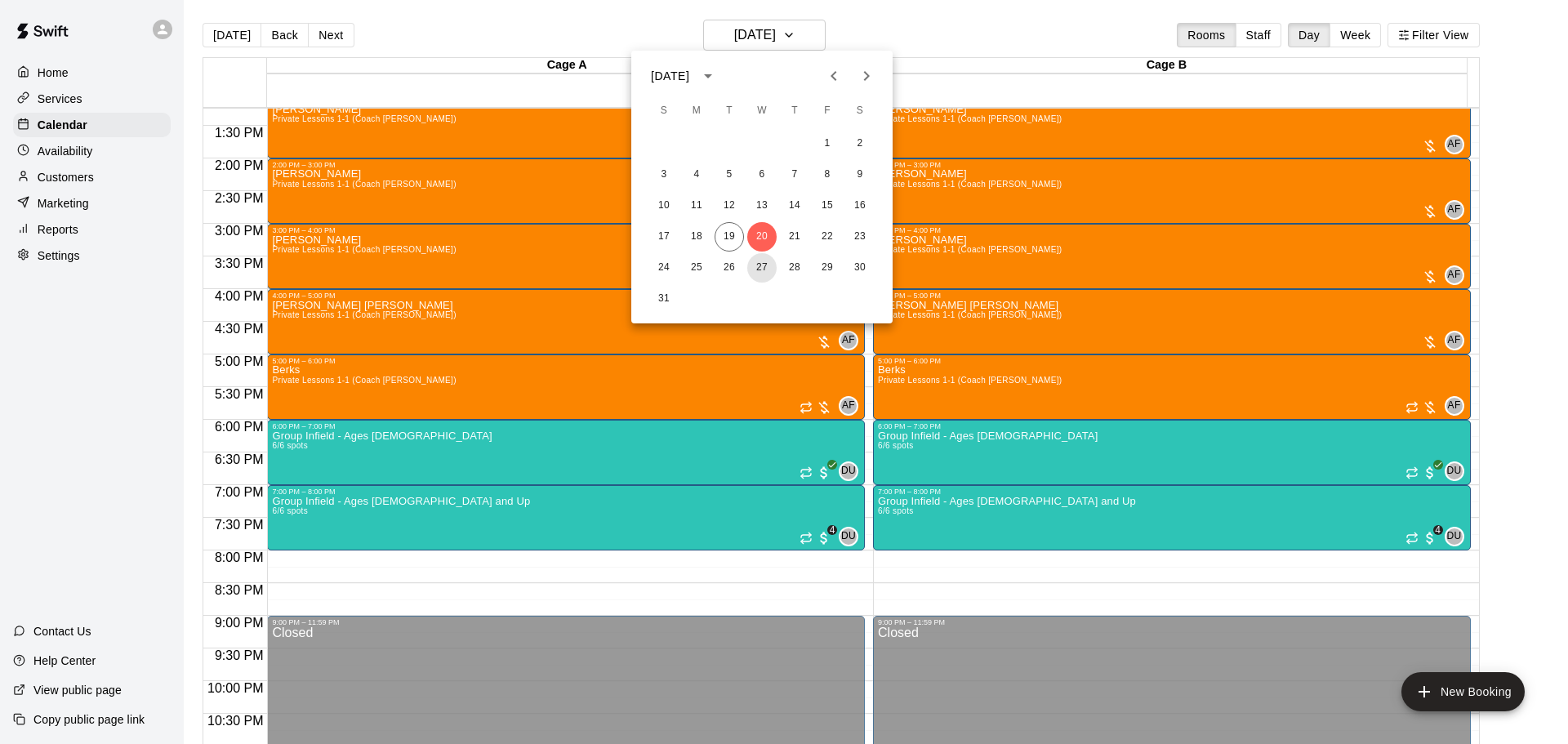
click at [764, 275] on button "27" at bounding box center [761, 268] width 29 height 29
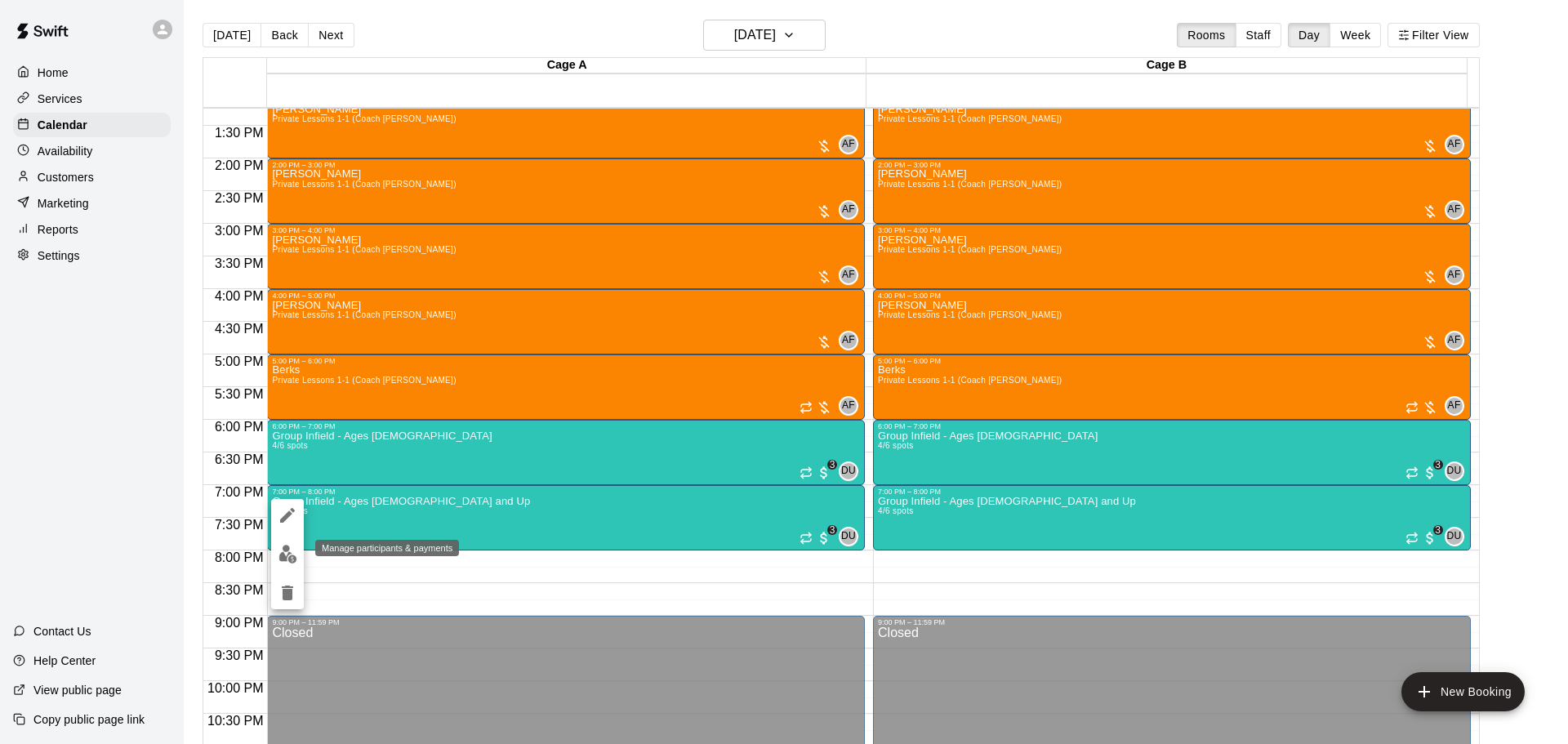
click at [274, 553] on button "edit" at bounding box center [287, 554] width 33 height 32
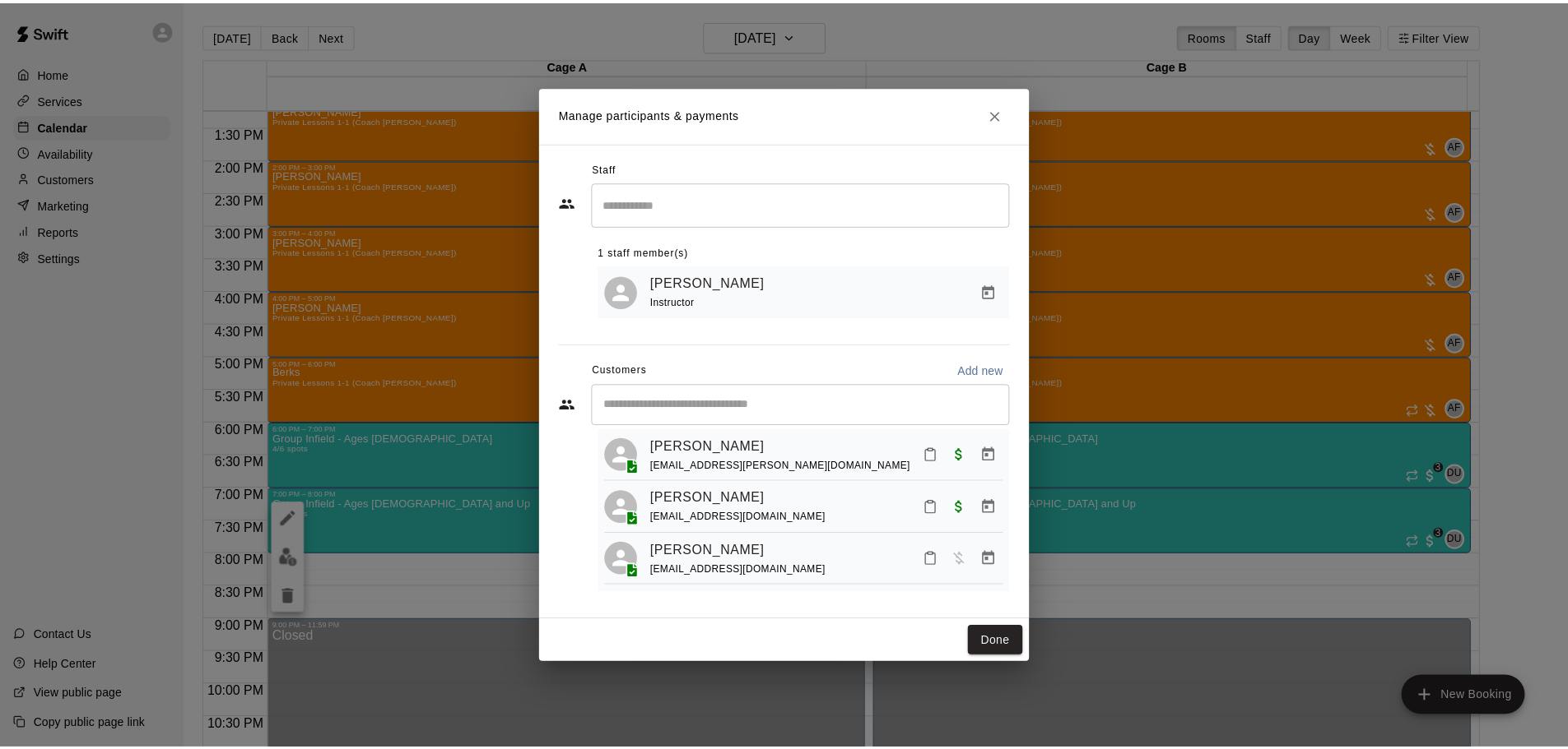
scroll to position [100, 0]
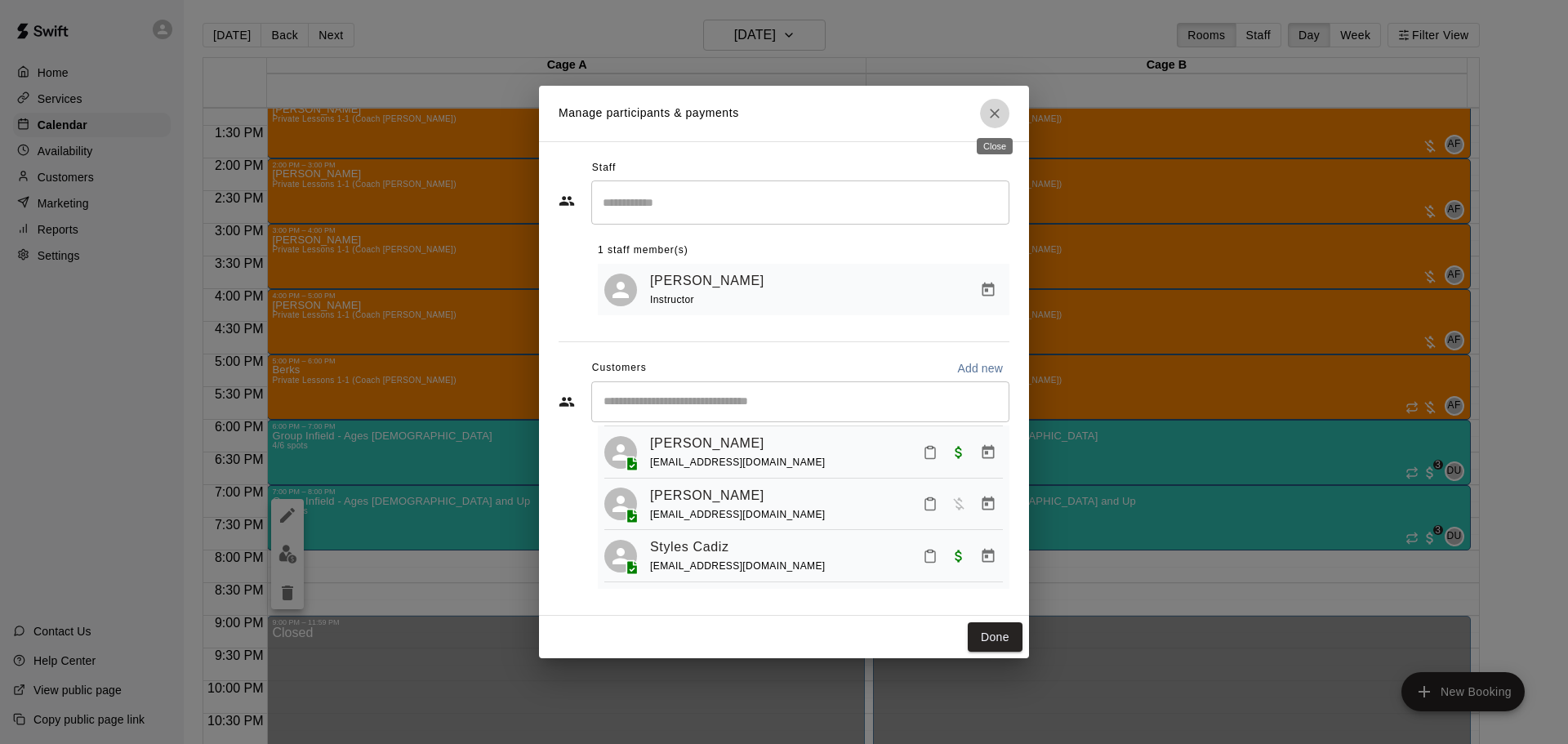
click at [999, 112] on icon "Close" at bounding box center [994, 113] width 16 height 16
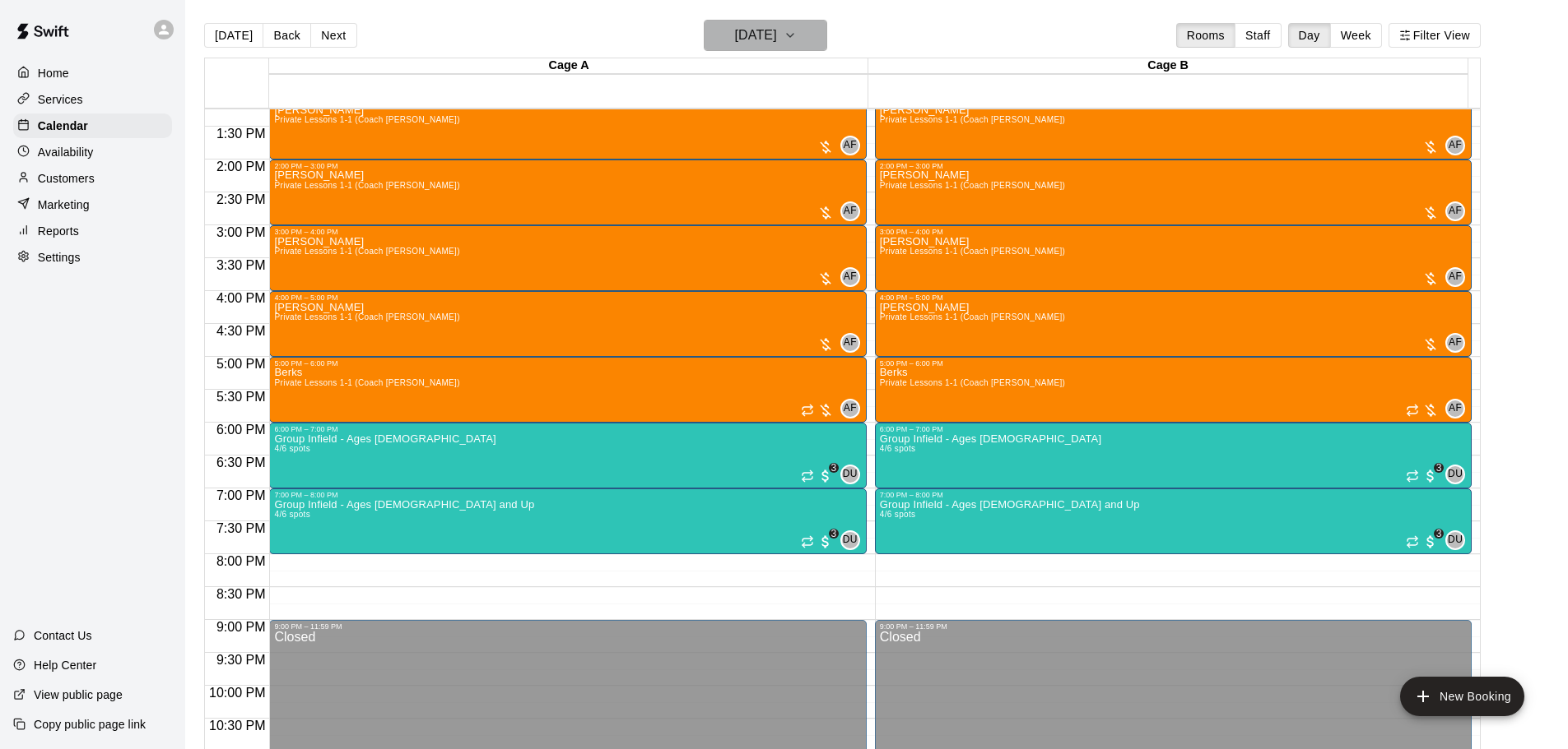
click at [768, 20] on button "[DATE]" at bounding box center [766, 35] width 124 height 31
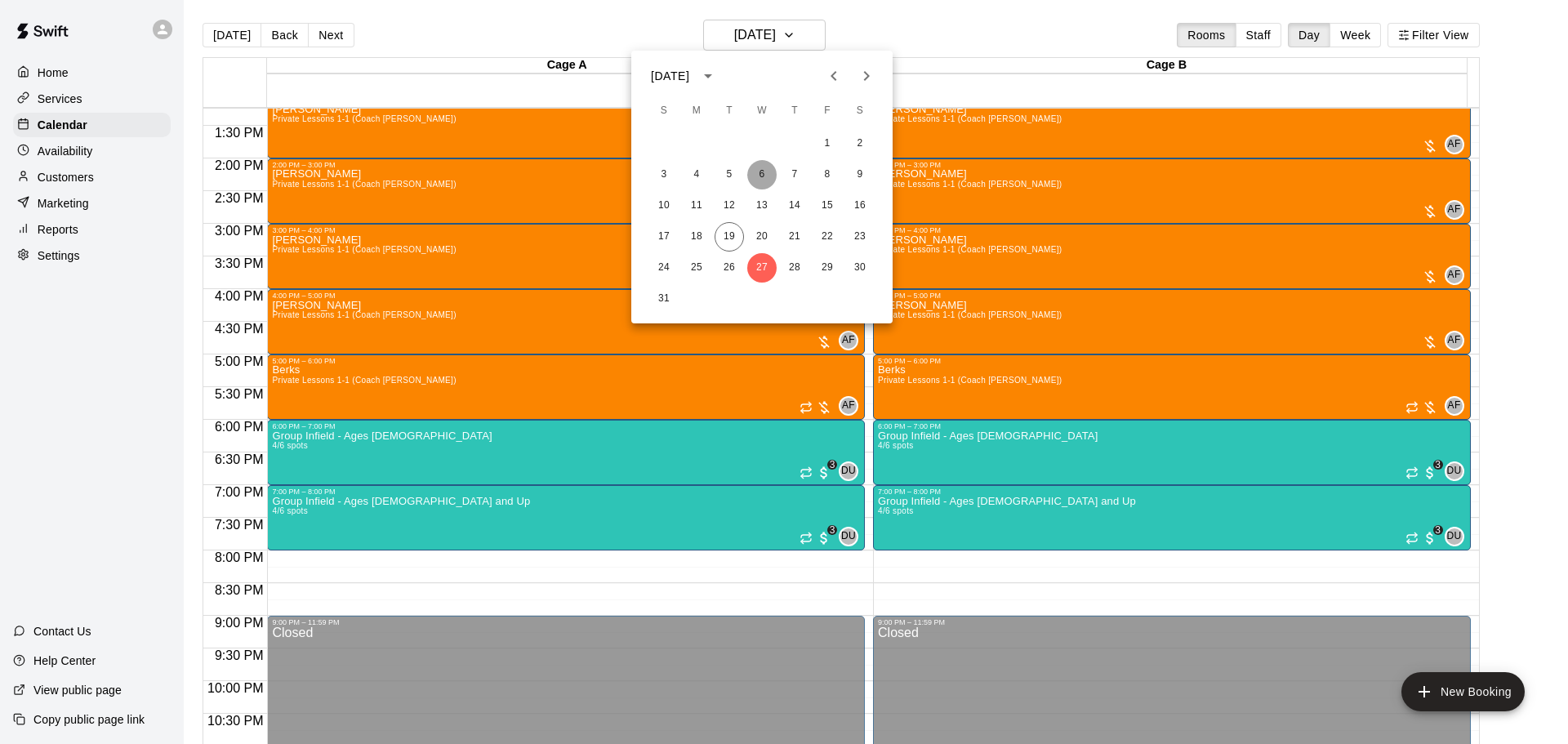
click at [761, 175] on button "6" at bounding box center [761, 174] width 29 height 29
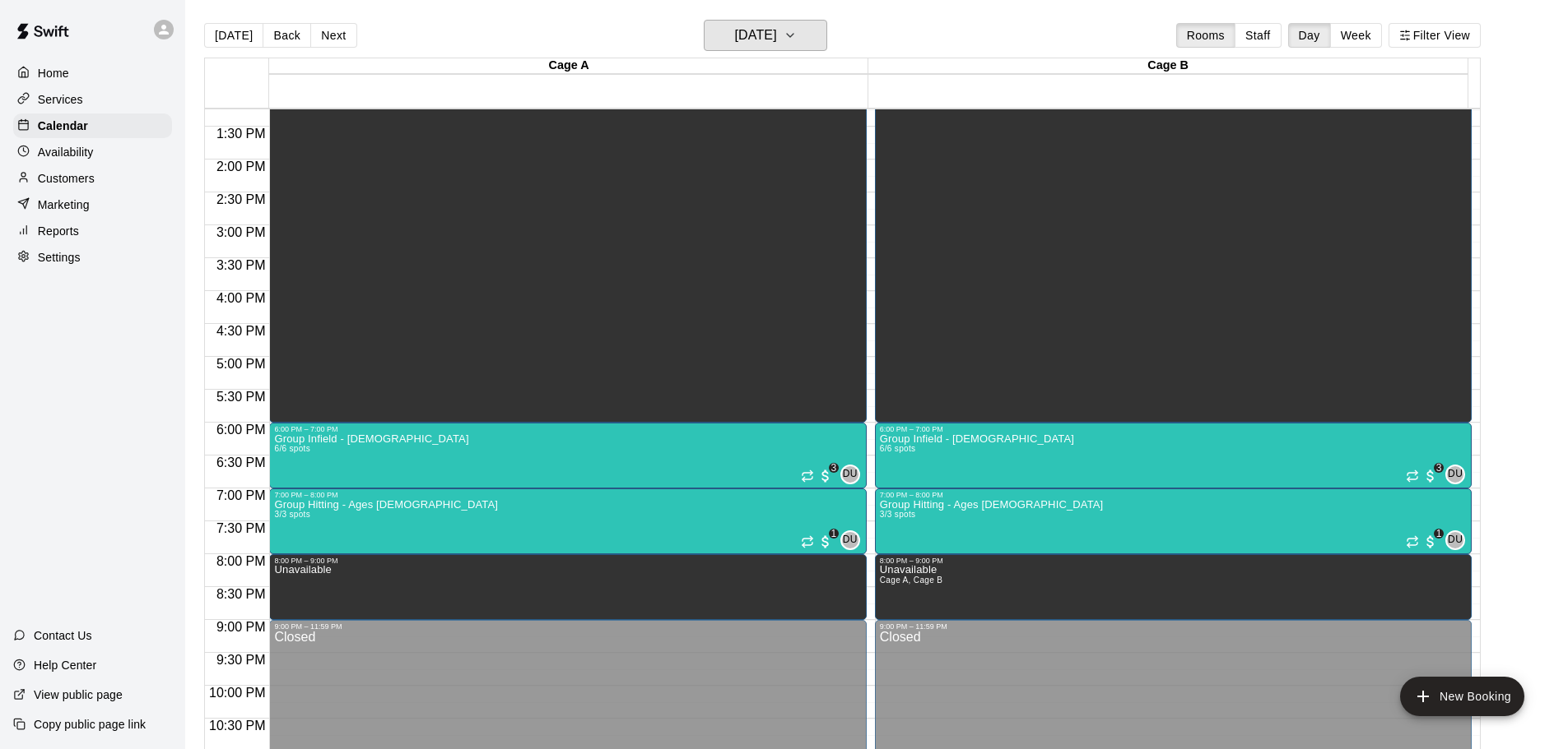
click at [774, 36] on h6 "[DATE]" at bounding box center [756, 36] width 42 height 23
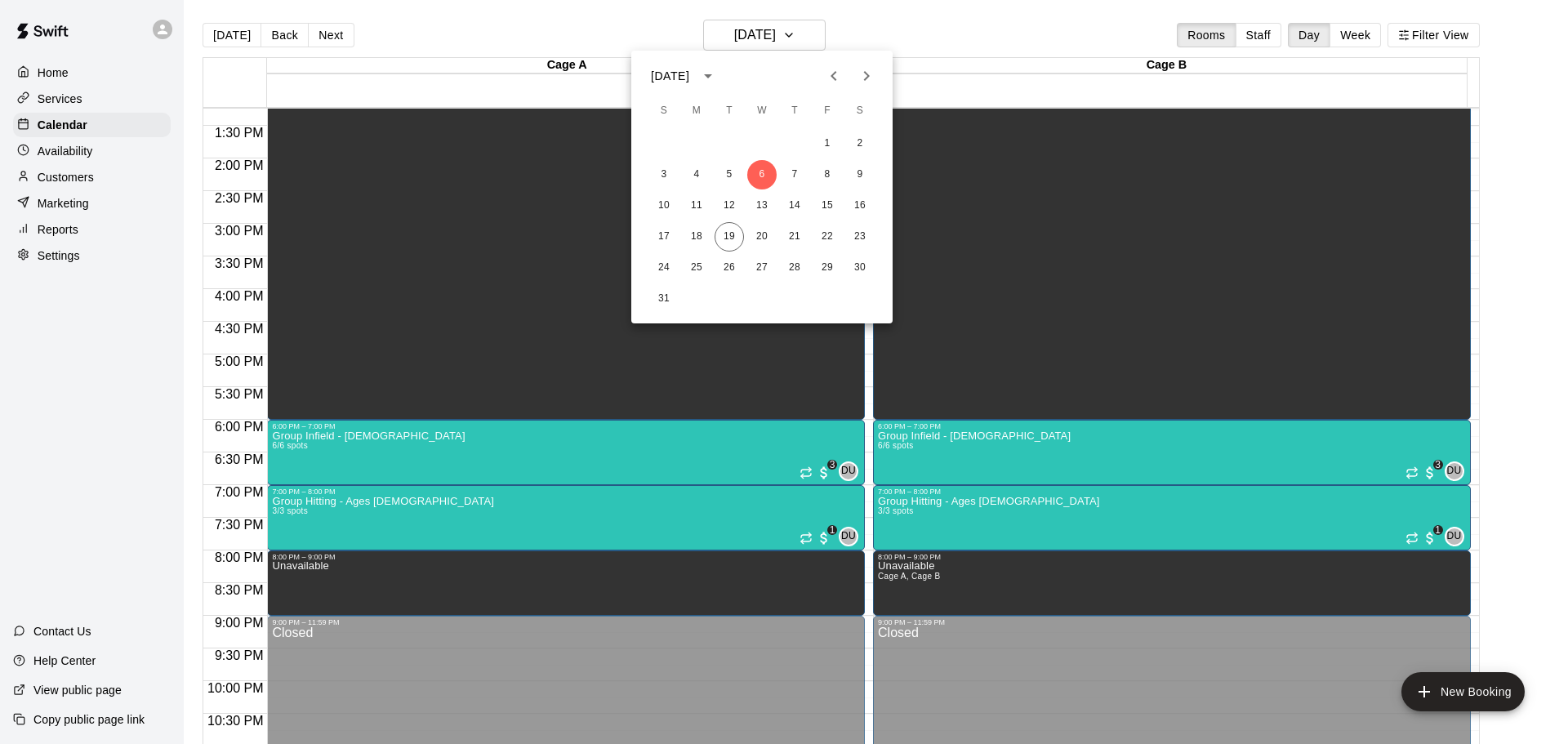
click at [859, 75] on icon "Next month" at bounding box center [866, 76] width 20 height 20
click at [762, 143] on button "3" at bounding box center [761, 143] width 29 height 29
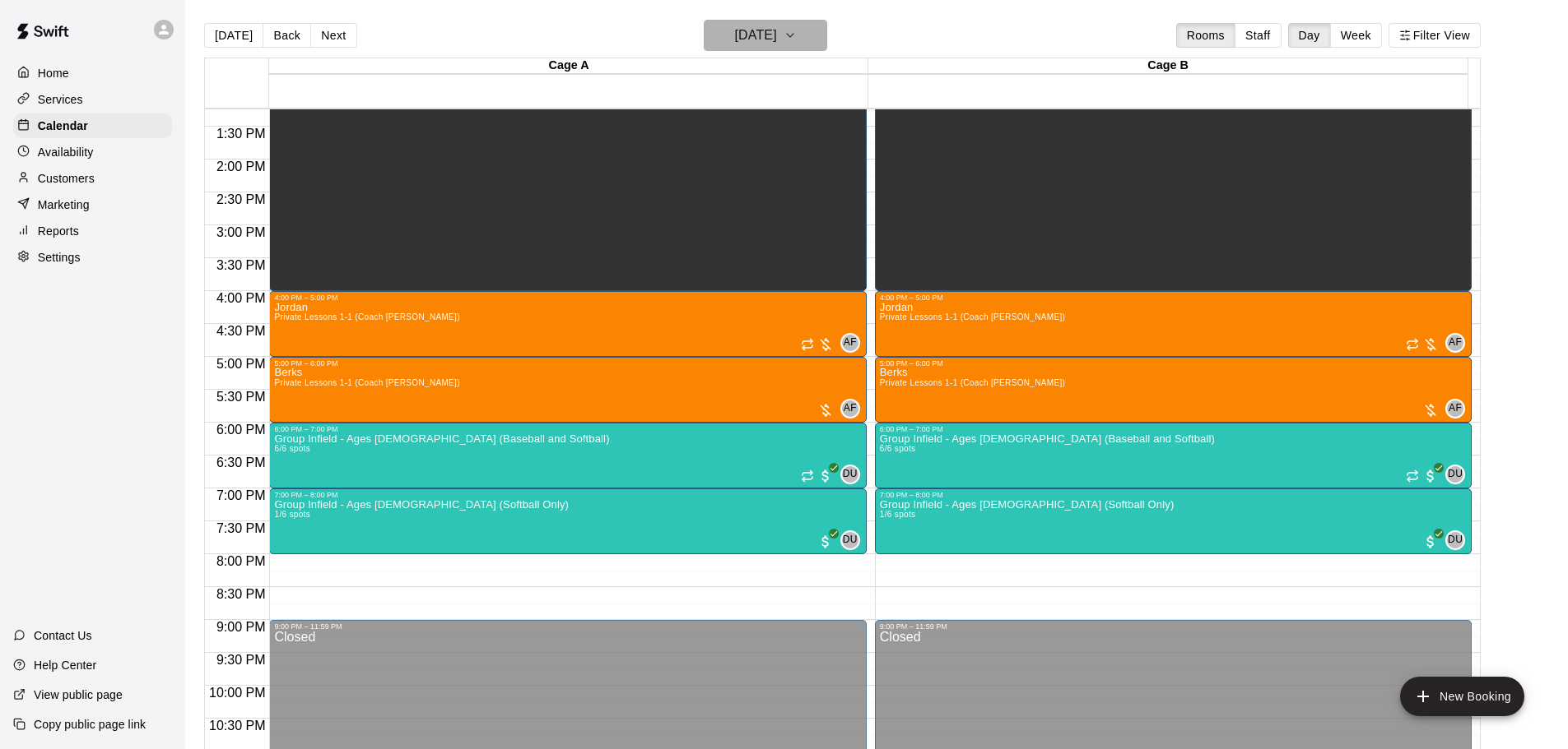
click at [760, 33] on h6 "[DATE]" at bounding box center [756, 36] width 42 height 23
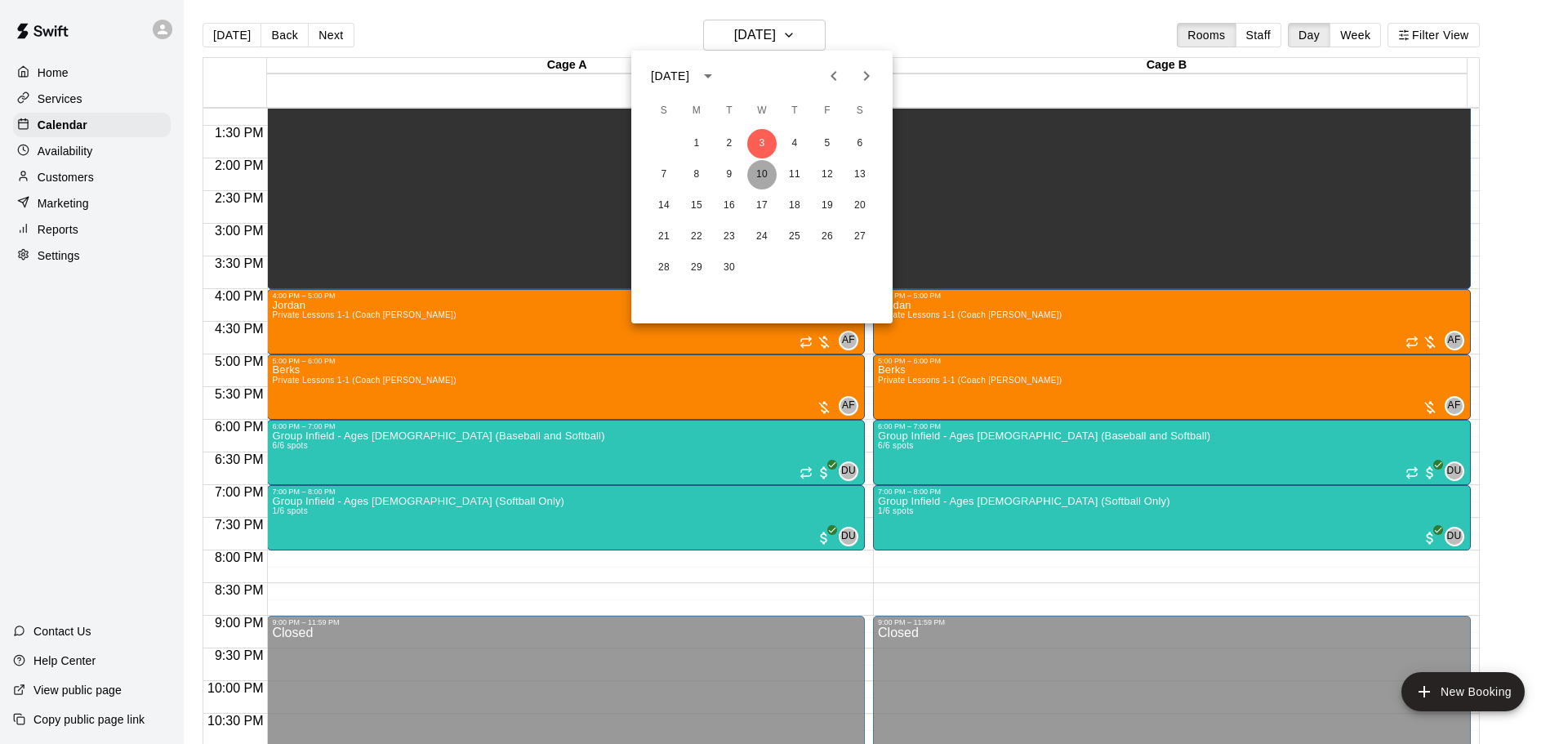
click at [769, 178] on button "10" at bounding box center [761, 174] width 29 height 29
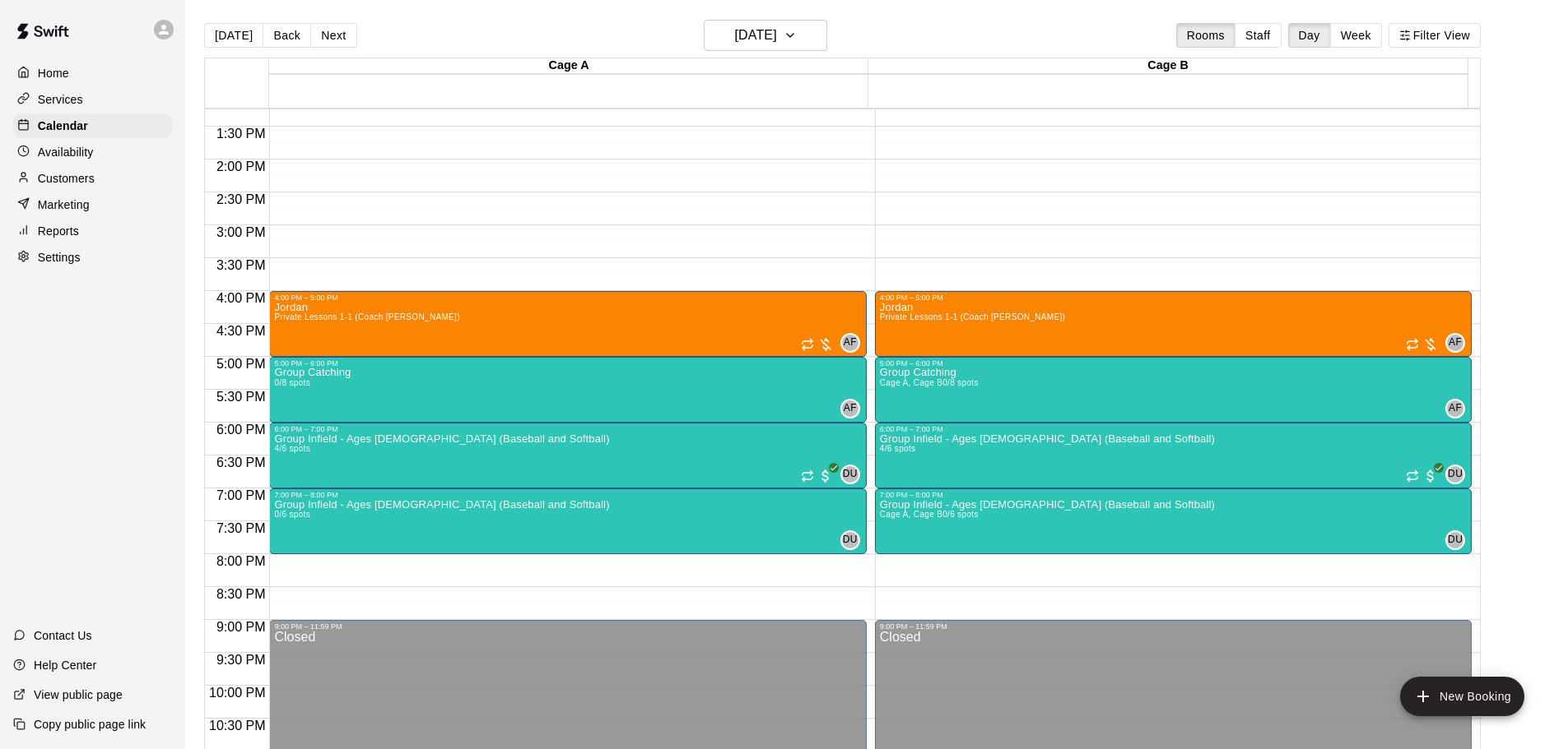
click at [747, 54] on div "[DATE] Back [DATE][DATE] Rooms Staff Day Week Filter View" at bounding box center [843, 39] width 1277 height 38
click at [745, 42] on h6 "[DATE]" at bounding box center [756, 36] width 42 height 23
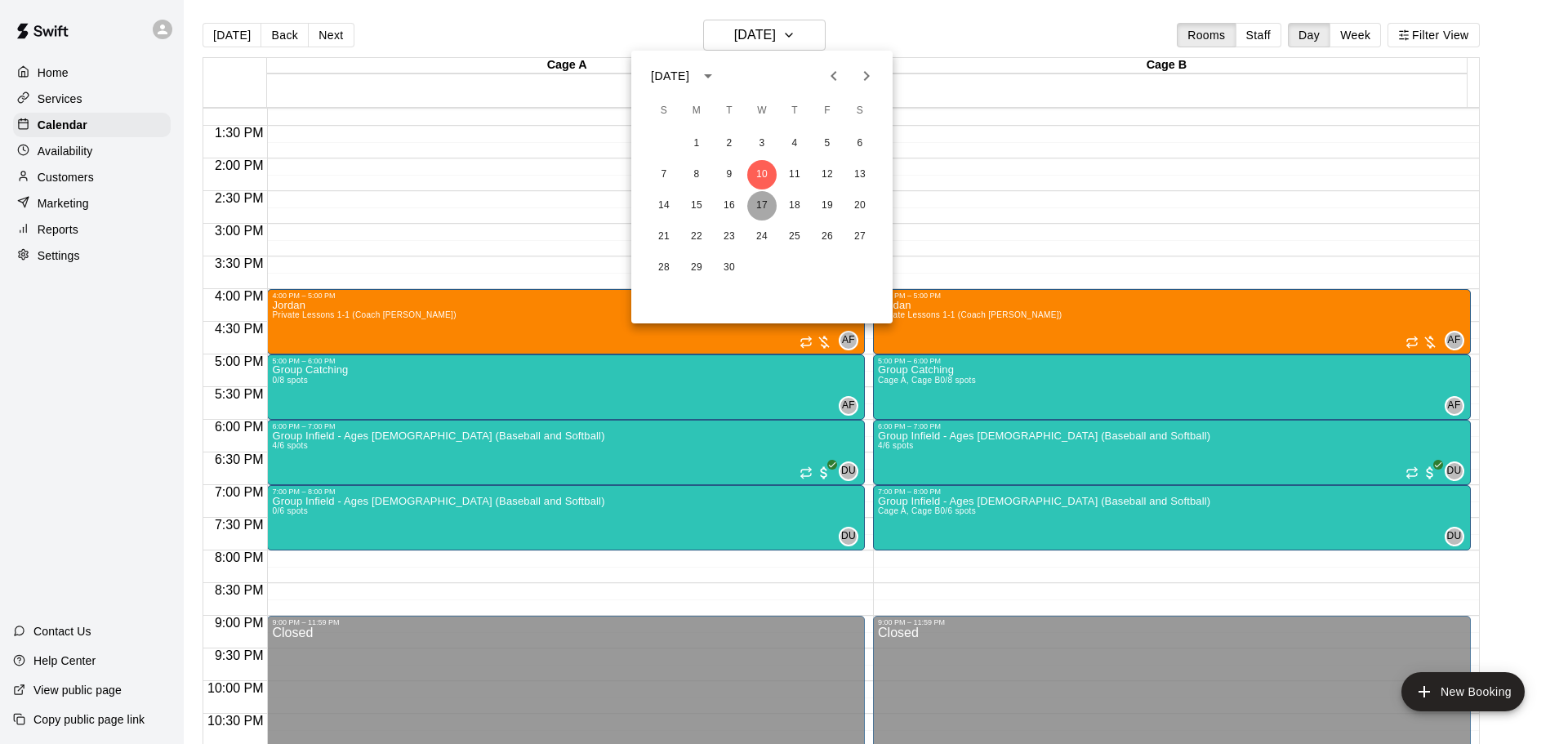
click at [762, 206] on button "17" at bounding box center [761, 206] width 29 height 29
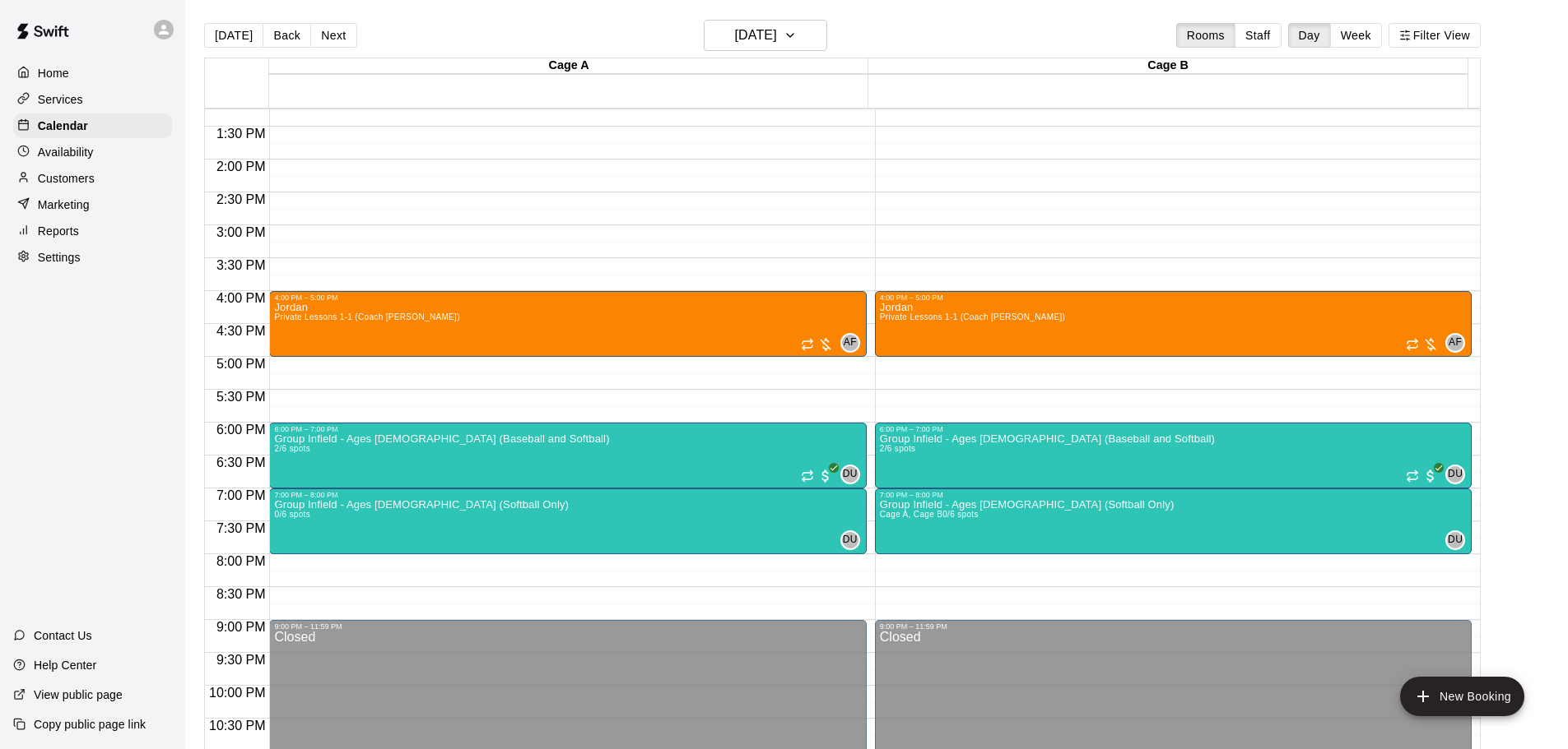
click at [291, 495] on img "edit" at bounding box center [290, 492] width 19 height 19
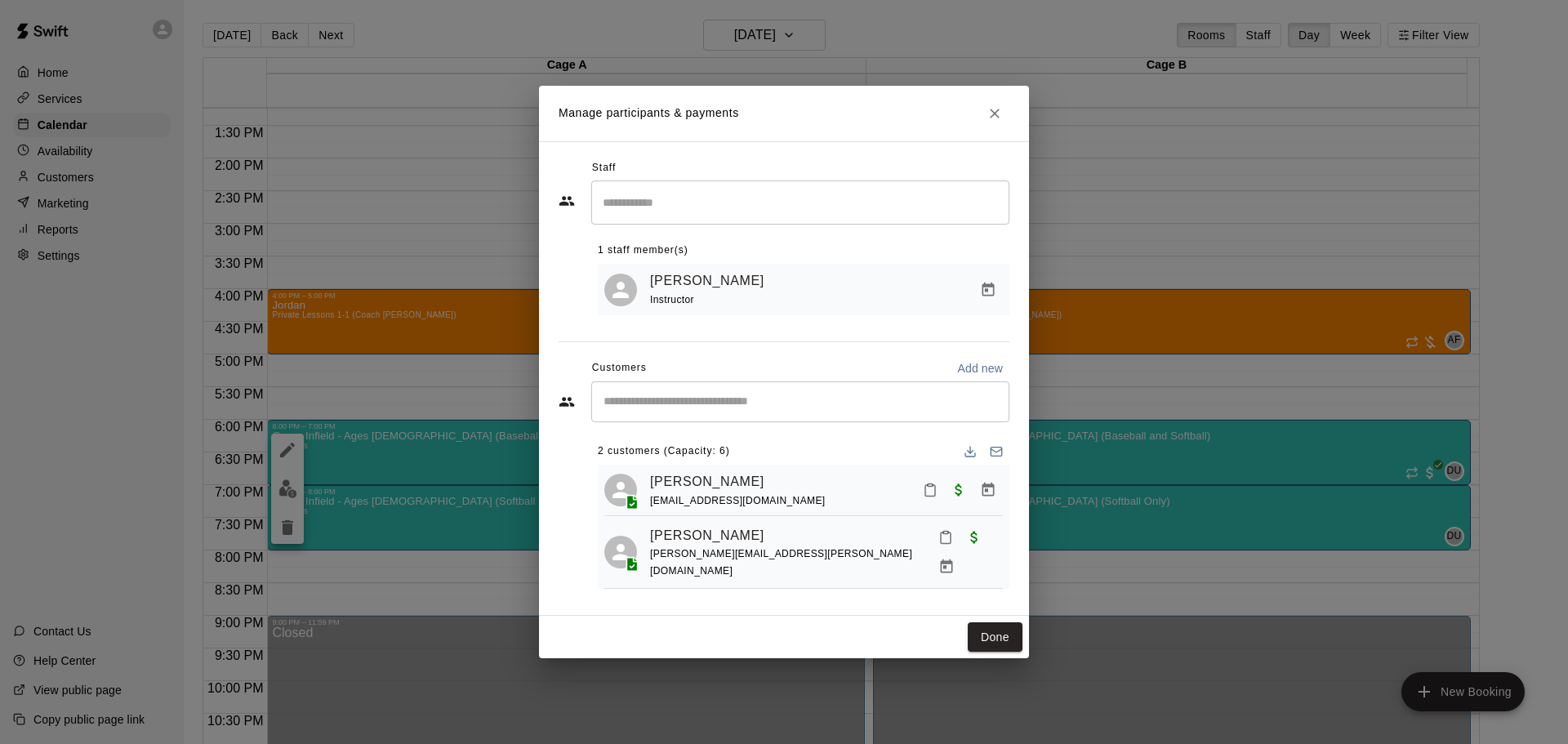
click at [663, 395] on div "​" at bounding box center [800, 402] width 418 height 41
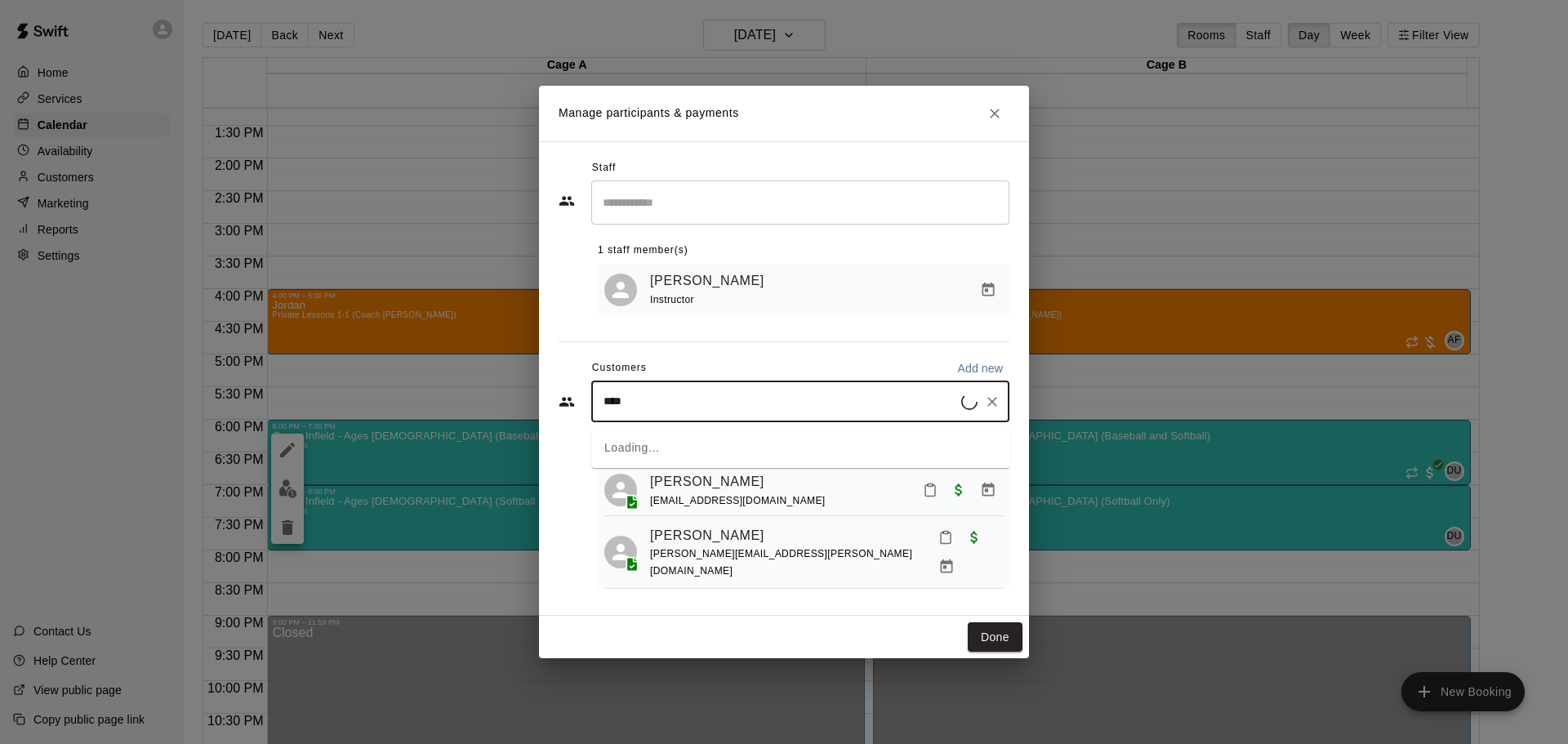
type input "*****"
click at [671, 454] on div "[PERSON_NAME] [EMAIL_ADDRESS][DOMAIN_NAME]" at bounding box center [724, 454] width 175 height 35
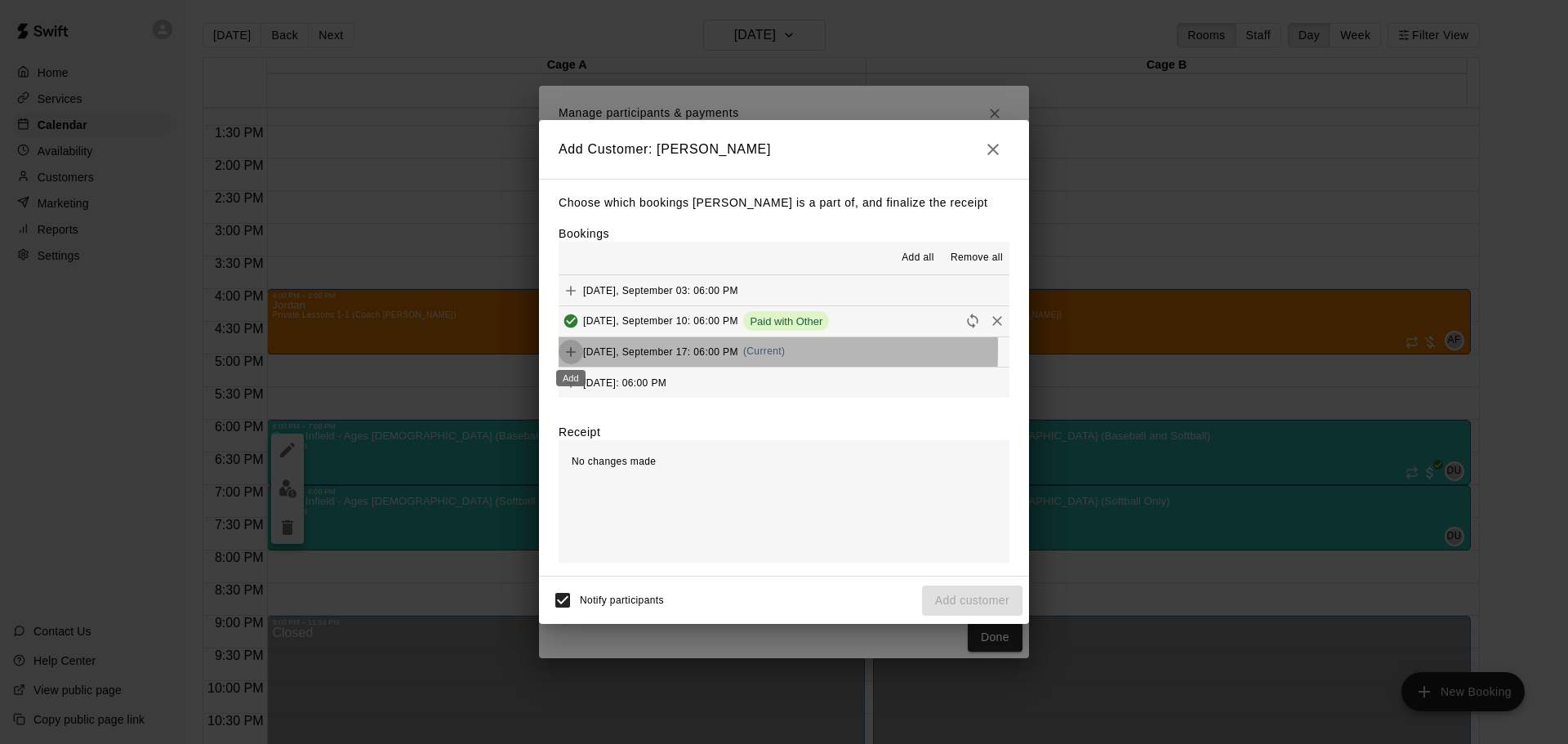
click at [570, 352] on icon "Add" at bounding box center [571, 352] width 16 height 16
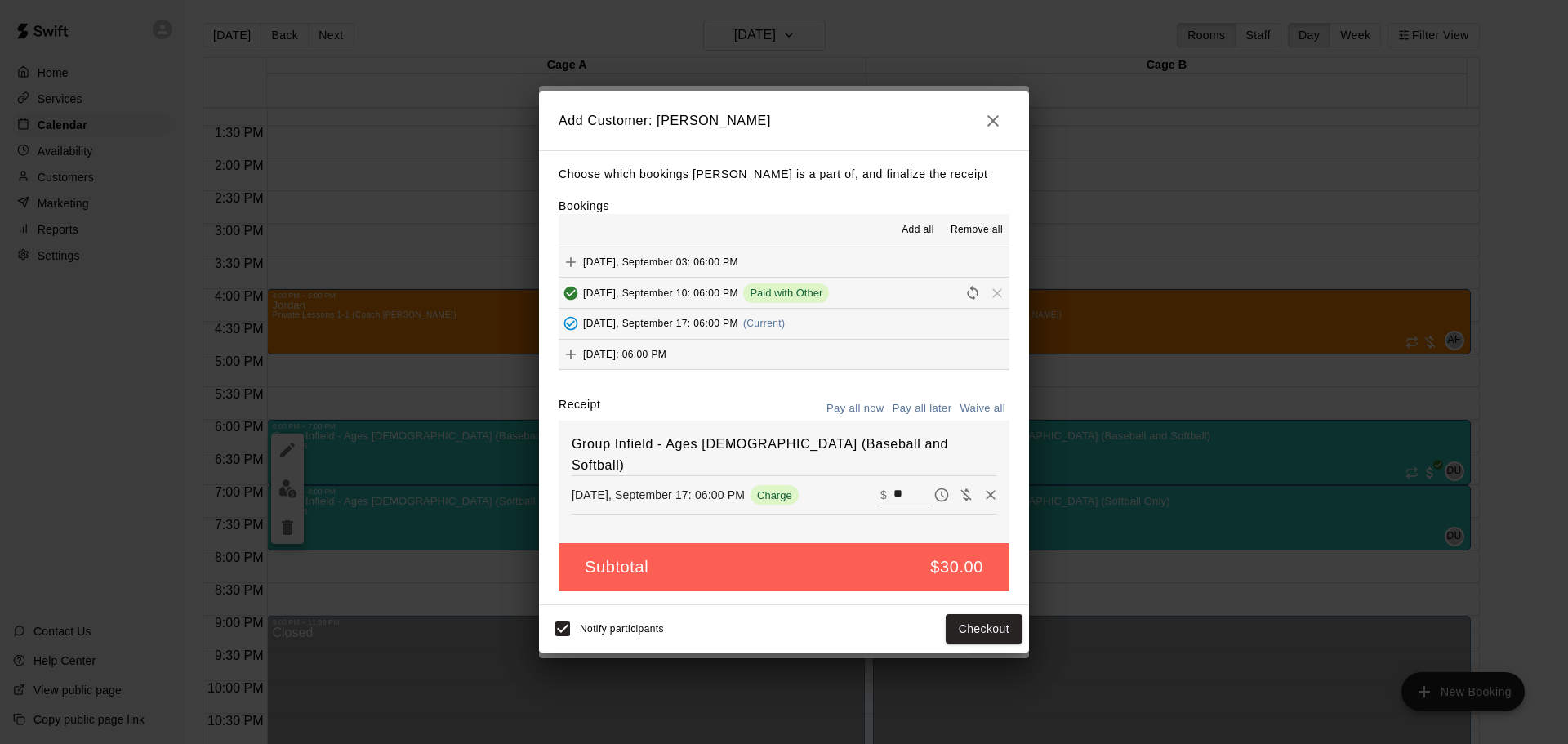
click at [932, 397] on button "Pay all later" at bounding box center [922, 408] width 68 height 25
click at [964, 626] on button "Add customer" at bounding box center [972, 629] width 101 height 30
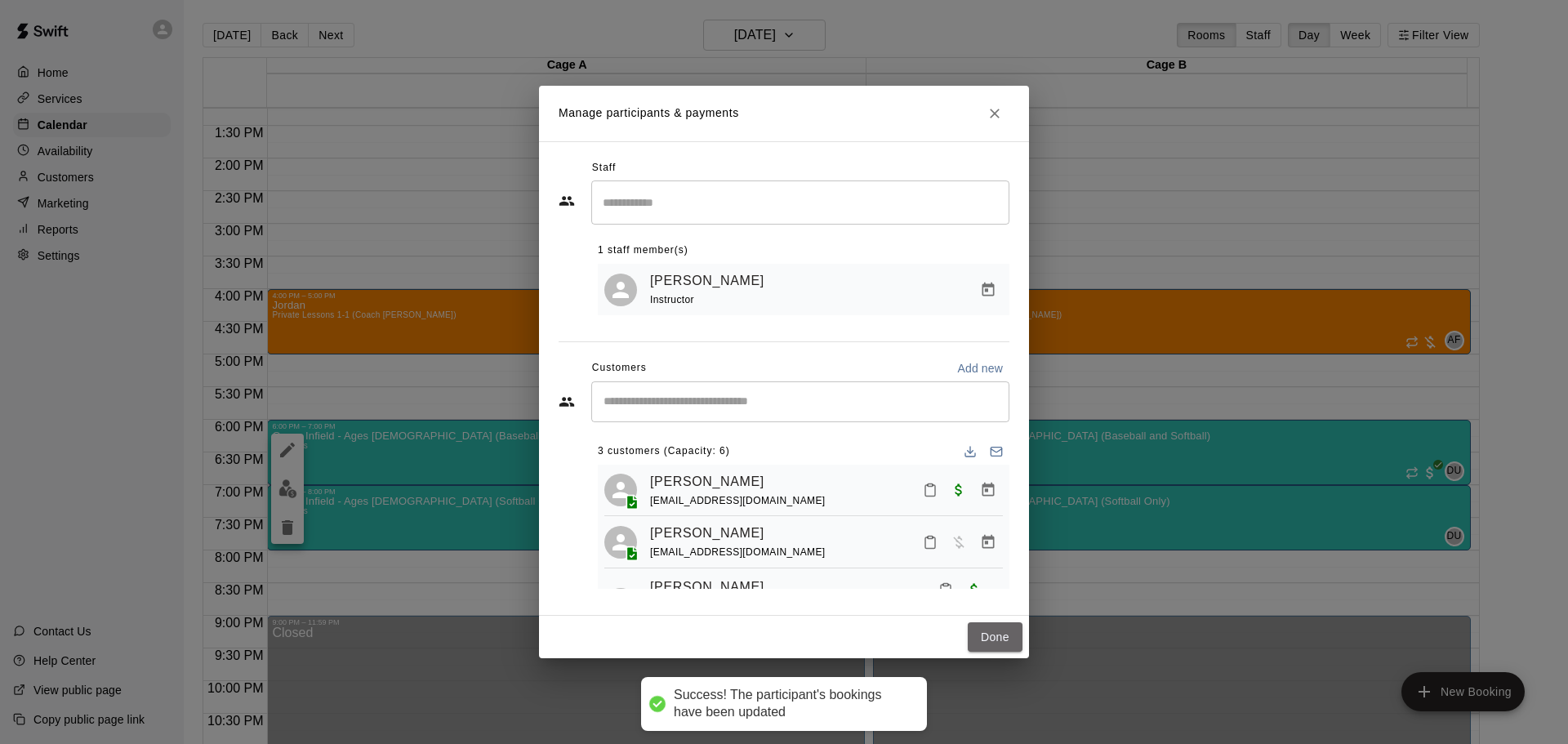
click at [994, 629] on button "Done" at bounding box center [995, 638] width 55 height 30
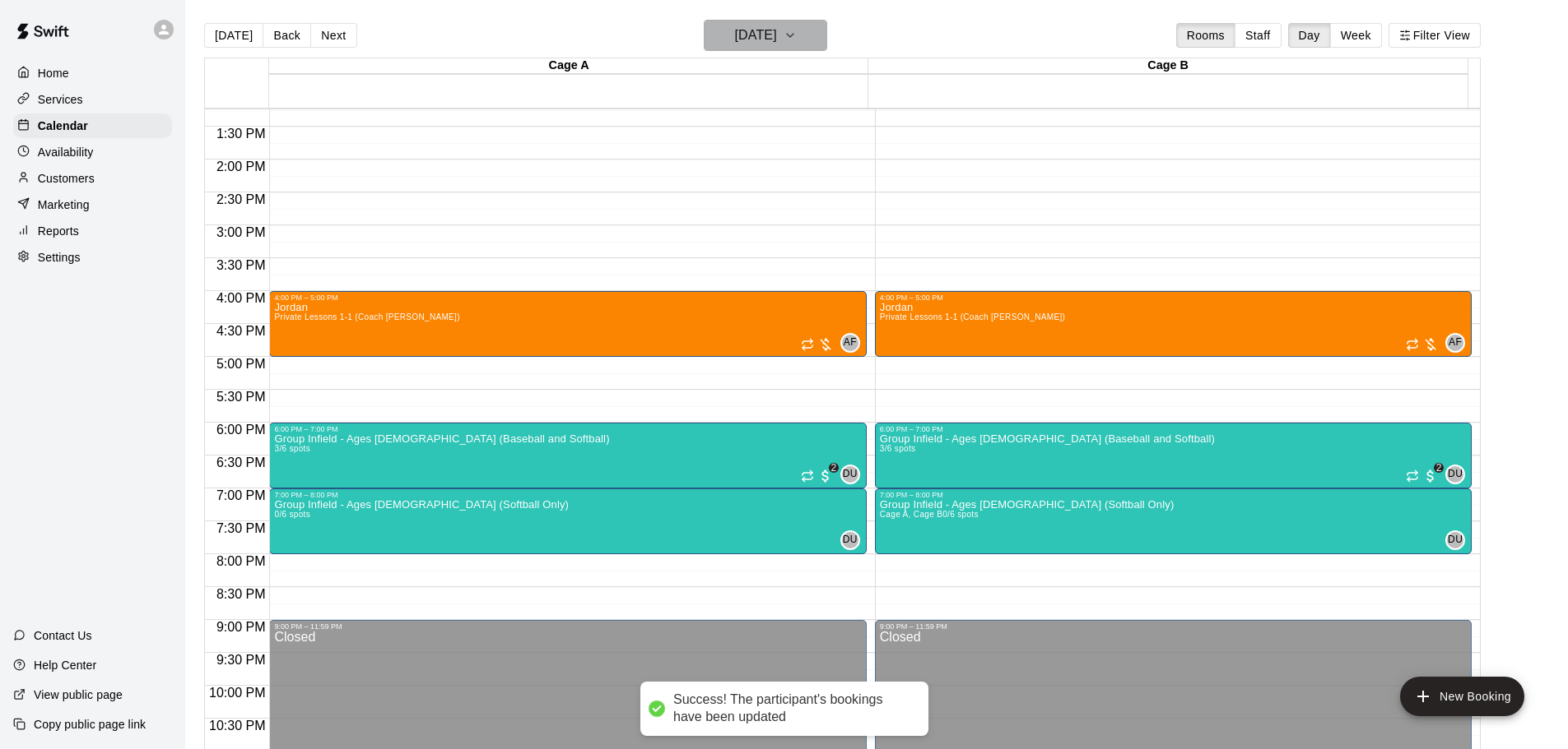
click at [773, 35] on h6 "[DATE]" at bounding box center [756, 36] width 42 height 23
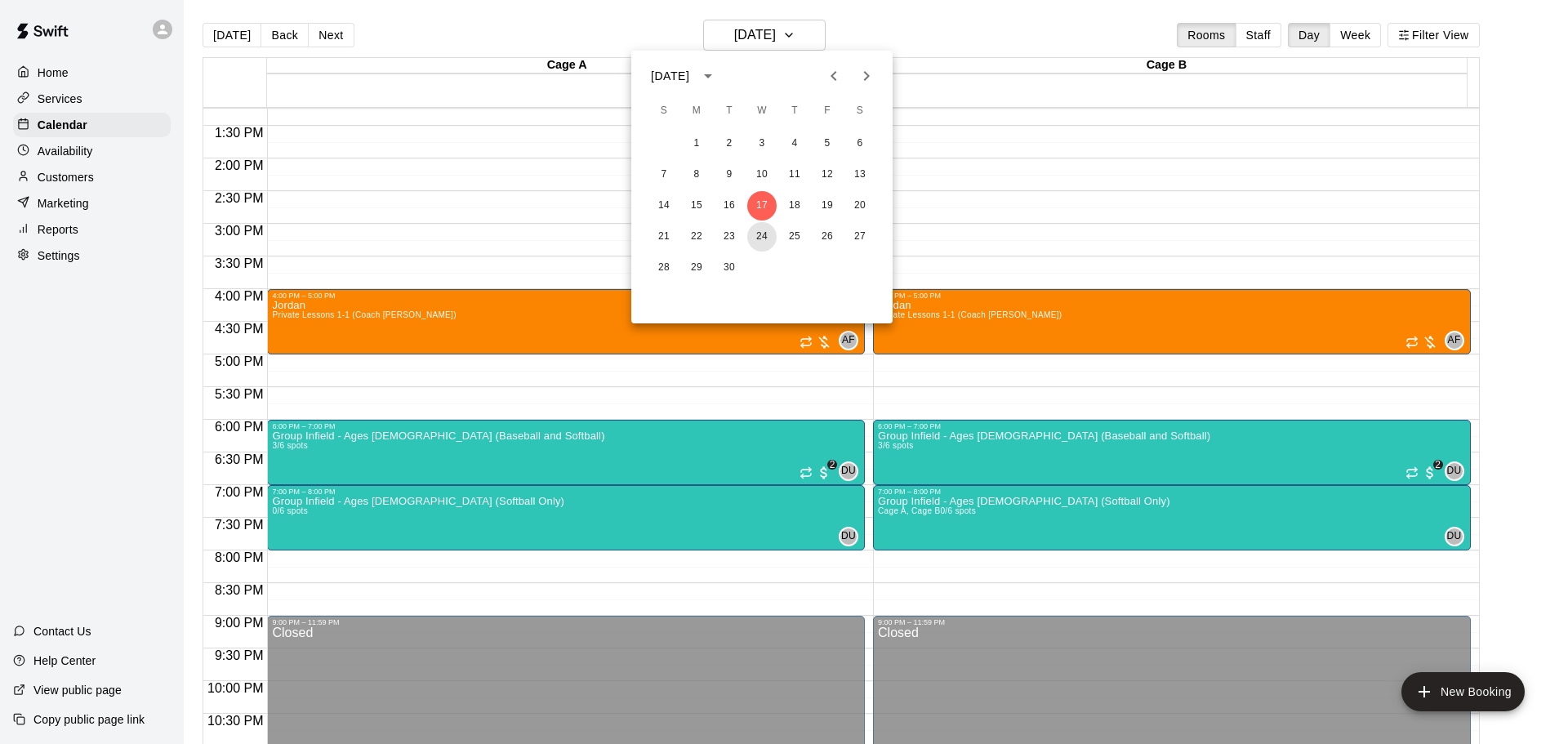
click at [752, 234] on button "24" at bounding box center [761, 237] width 29 height 29
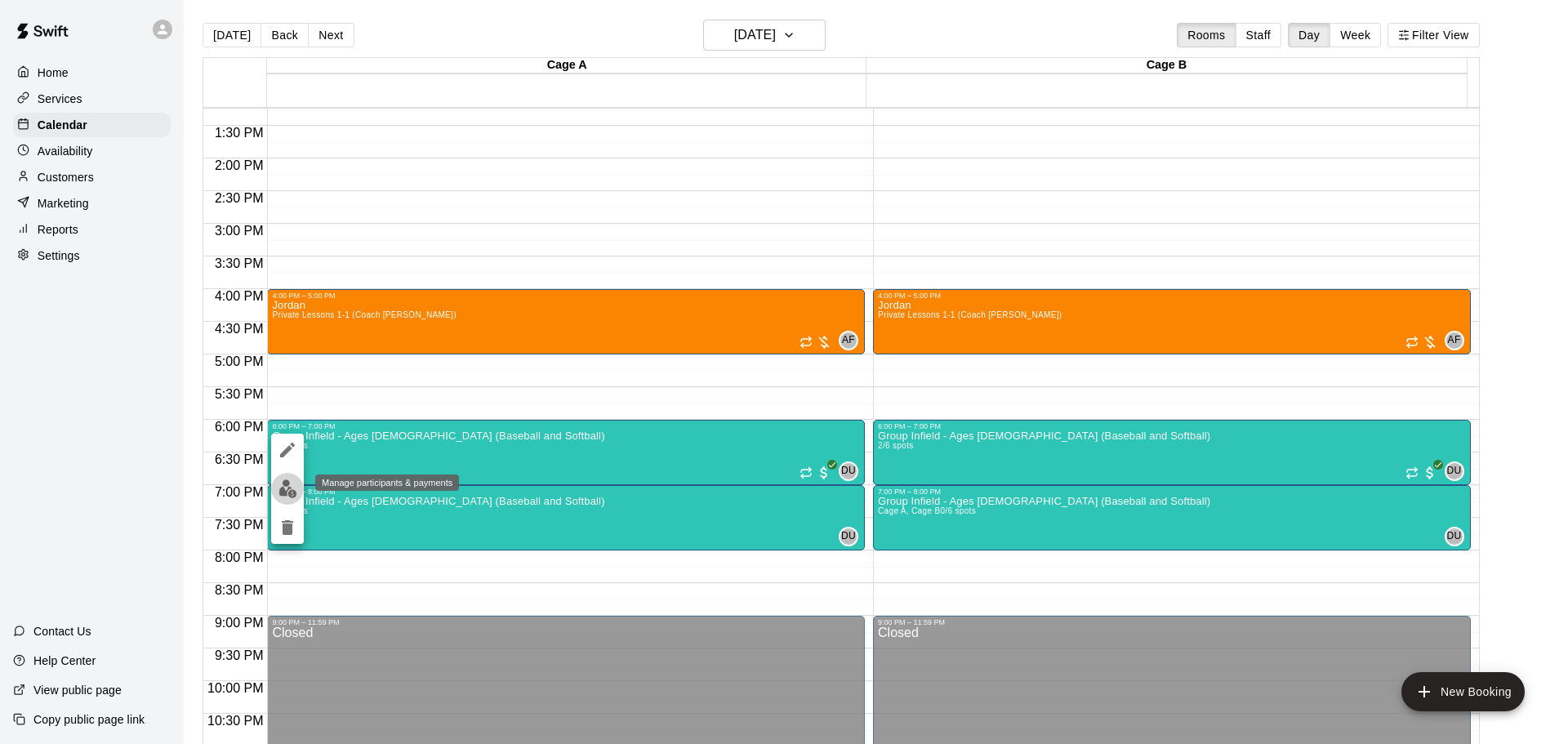
click at [295, 489] on img "edit" at bounding box center [287, 489] width 19 height 19
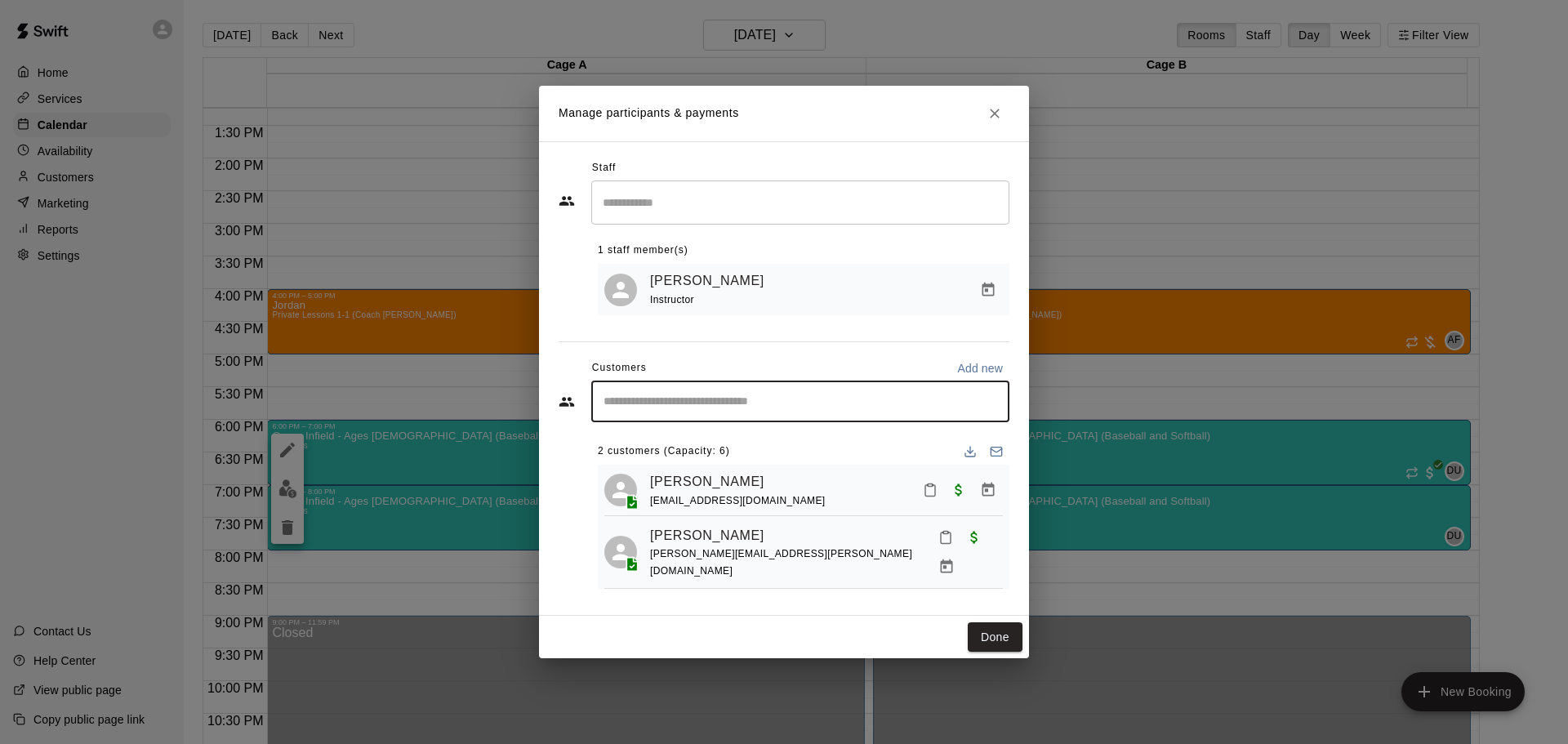
click at [627, 404] on input "Start typing to search customers..." at bounding box center [800, 402] width 404 height 16
type input "*****"
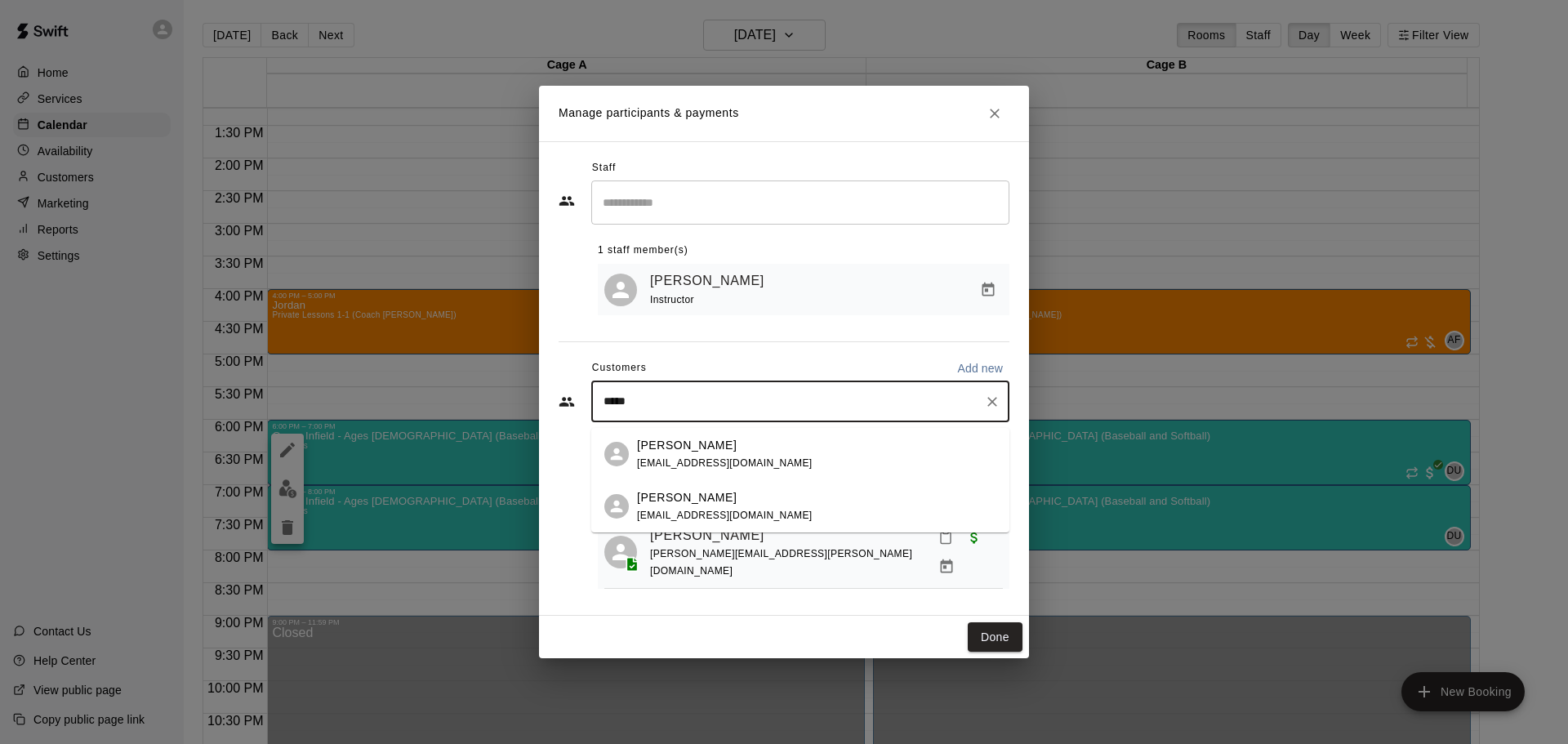
click at [653, 454] on div "[PERSON_NAME] [EMAIL_ADDRESS][DOMAIN_NAME]" at bounding box center [724, 454] width 175 height 35
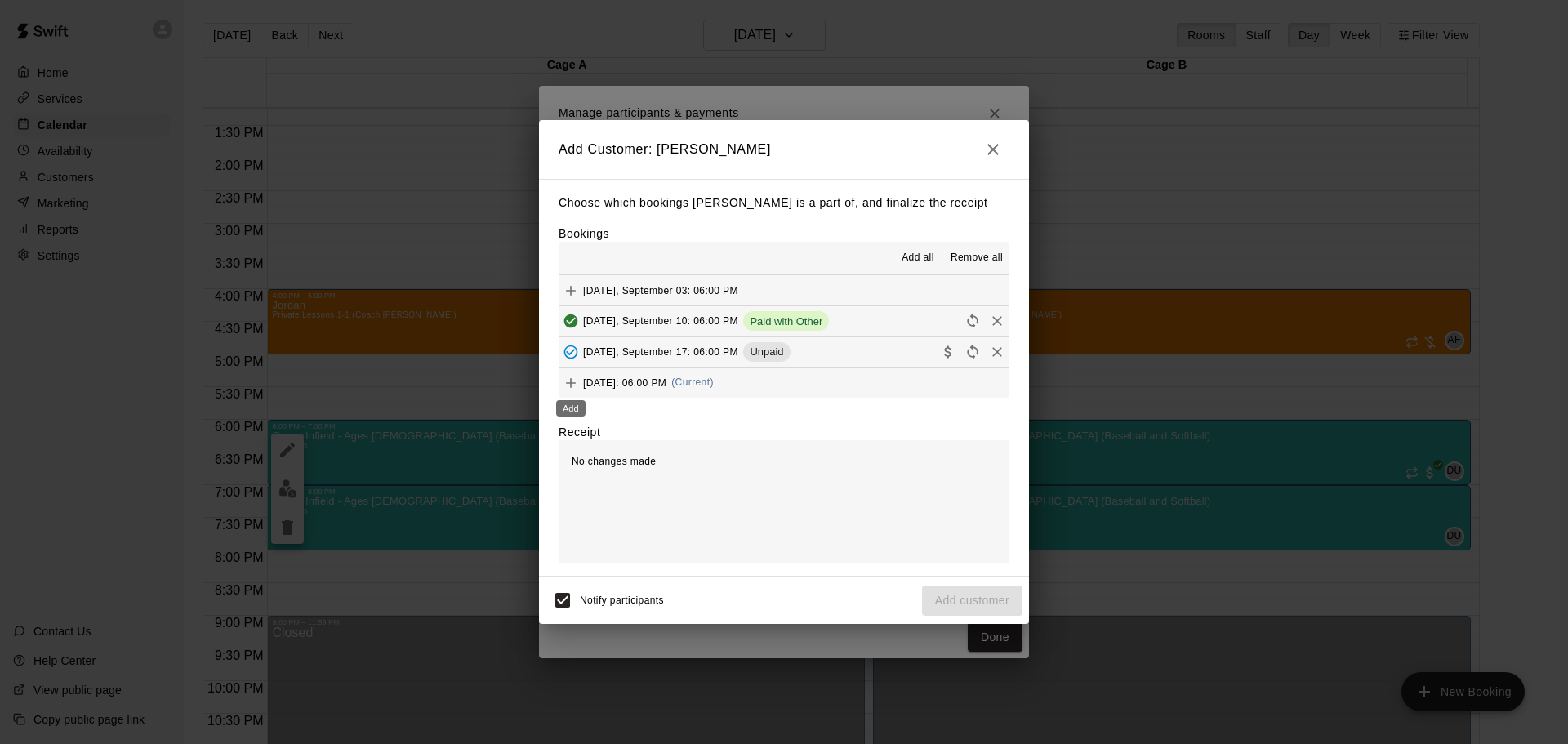
click at [571, 381] on icon "Add" at bounding box center [570, 383] width 10 height 10
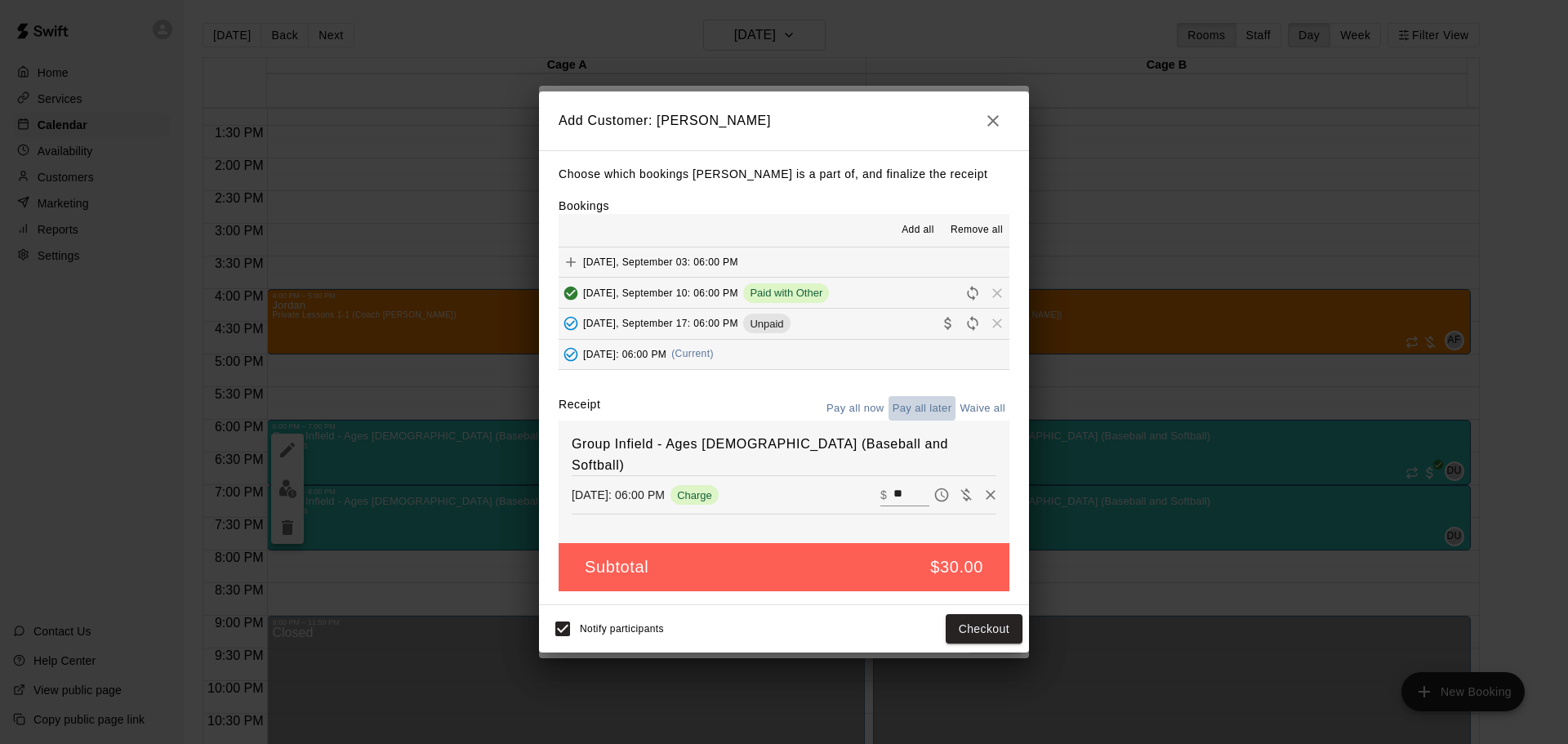
click at [932, 405] on button "Pay all later" at bounding box center [922, 408] width 68 height 25
click at [977, 627] on button "Add customer" at bounding box center [972, 629] width 101 height 30
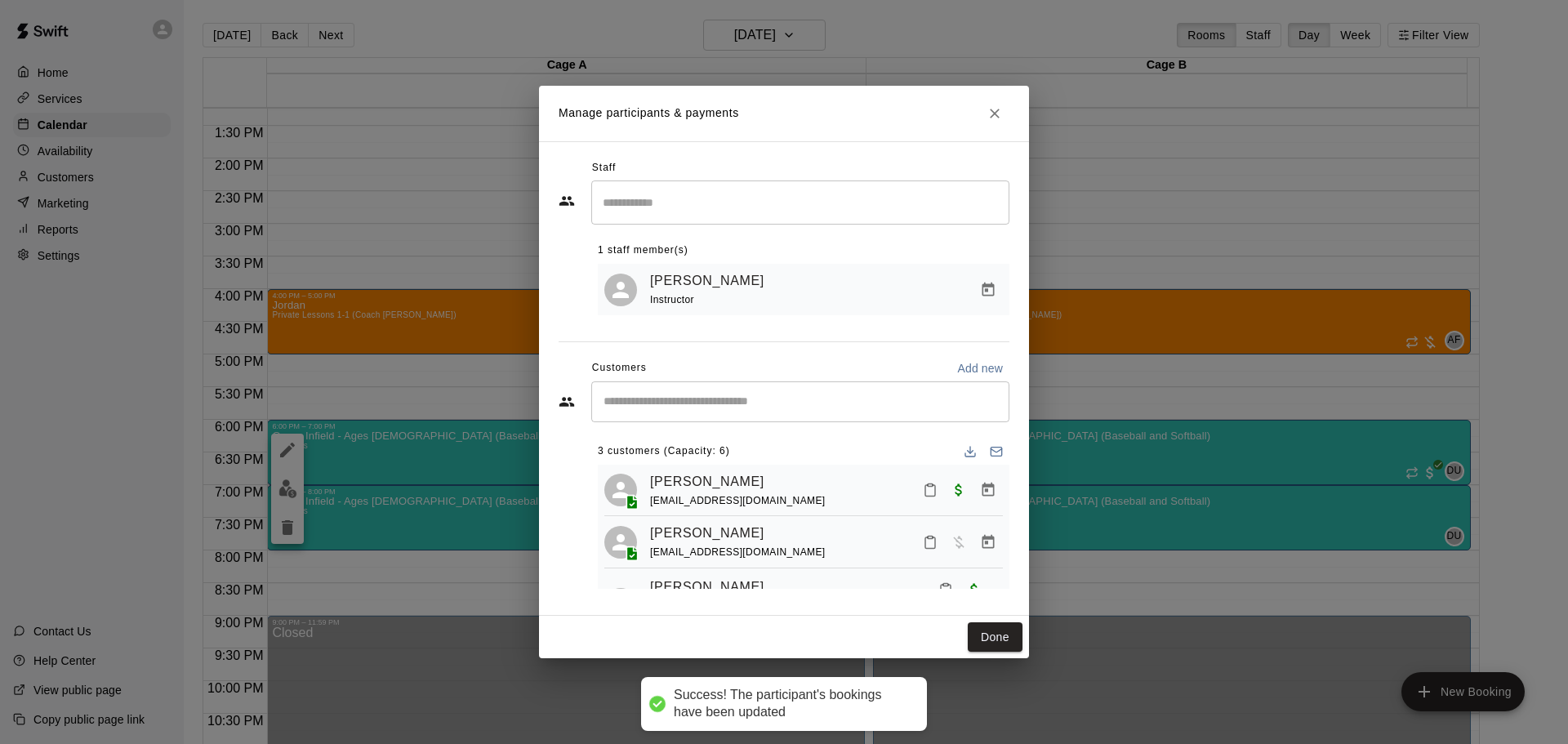
click at [985, 634] on button "Done" at bounding box center [995, 638] width 55 height 30
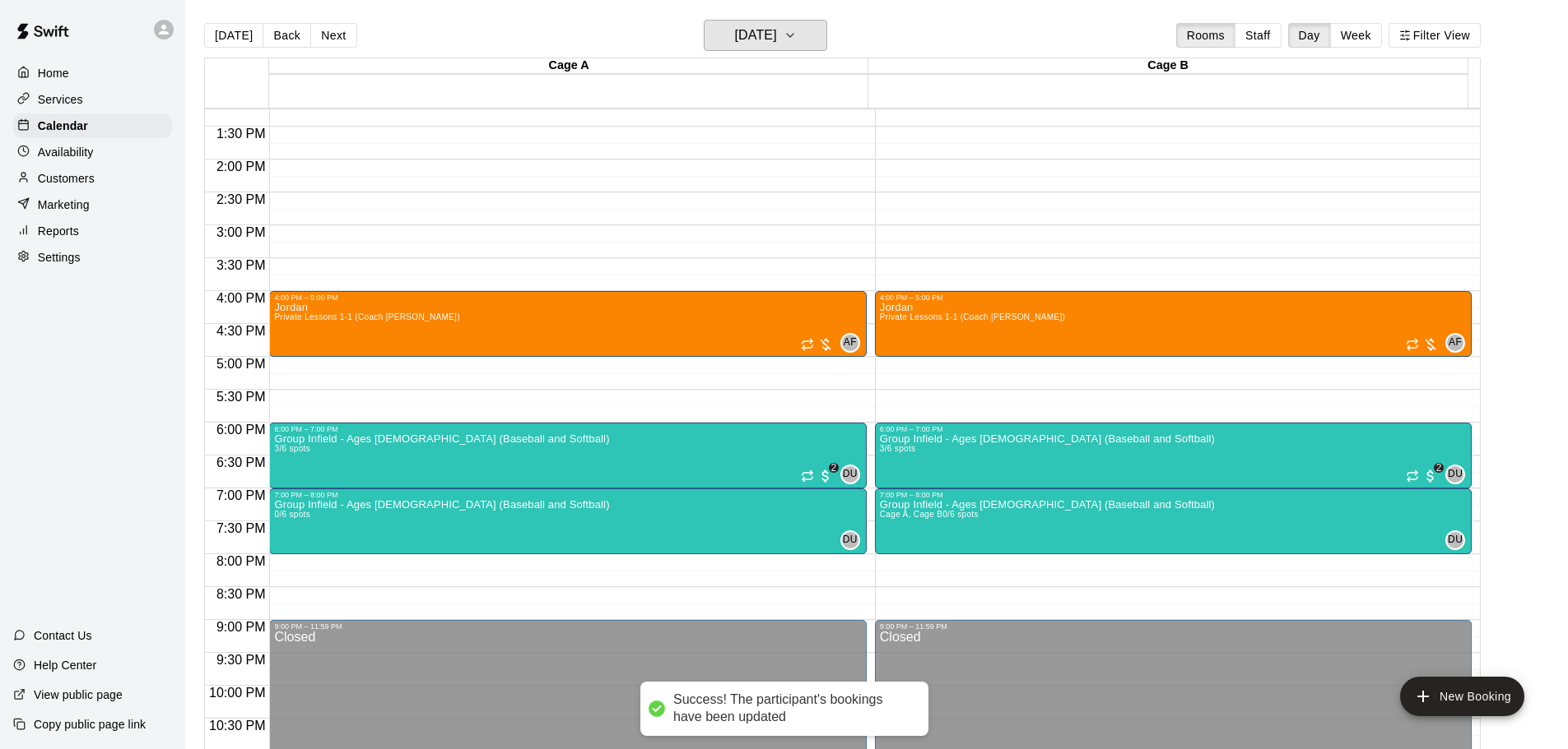
click at [775, 45] on h6 "[DATE]" at bounding box center [756, 36] width 42 height 23
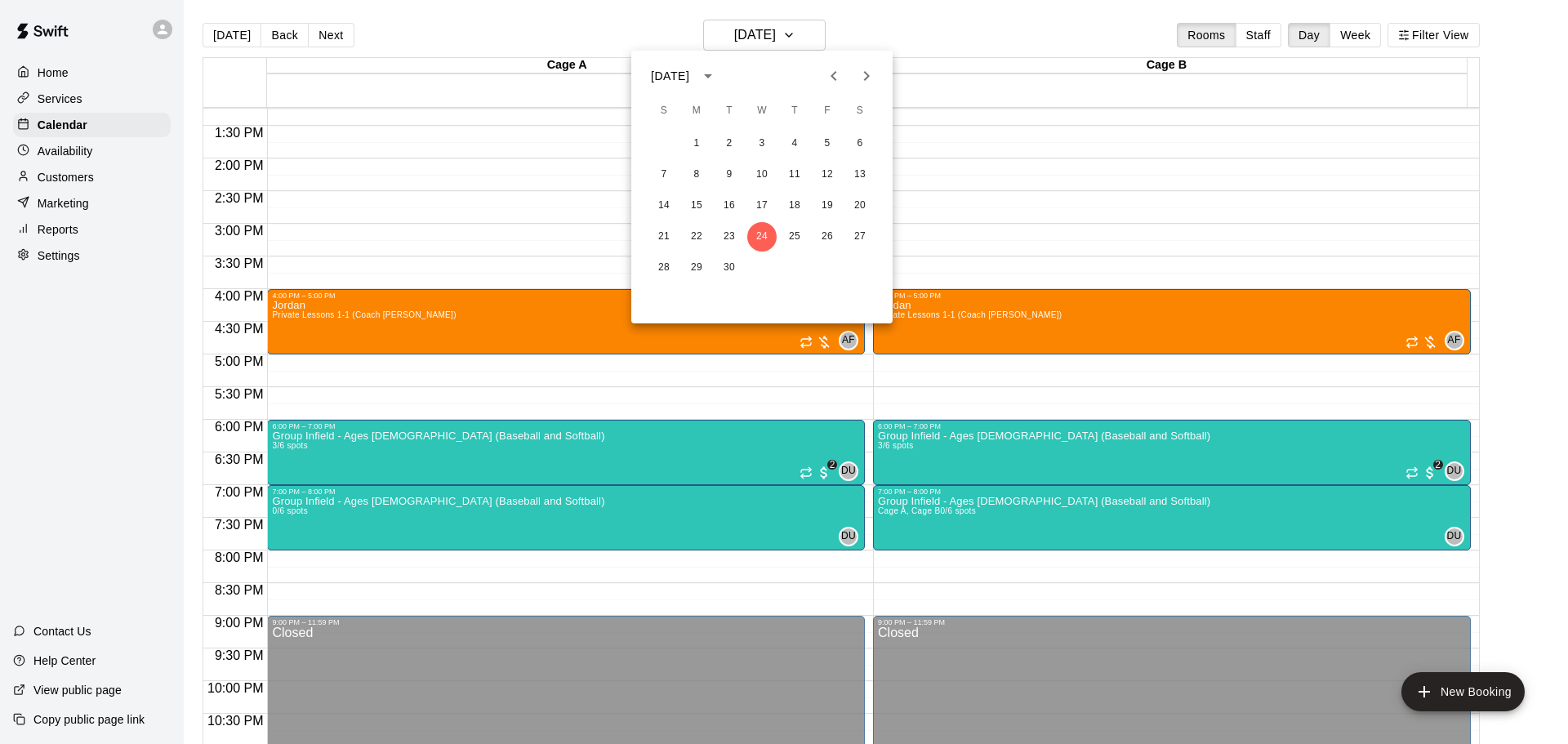
click at [905, 32] on div at bounding box center [784, 372] width 1568 height 744
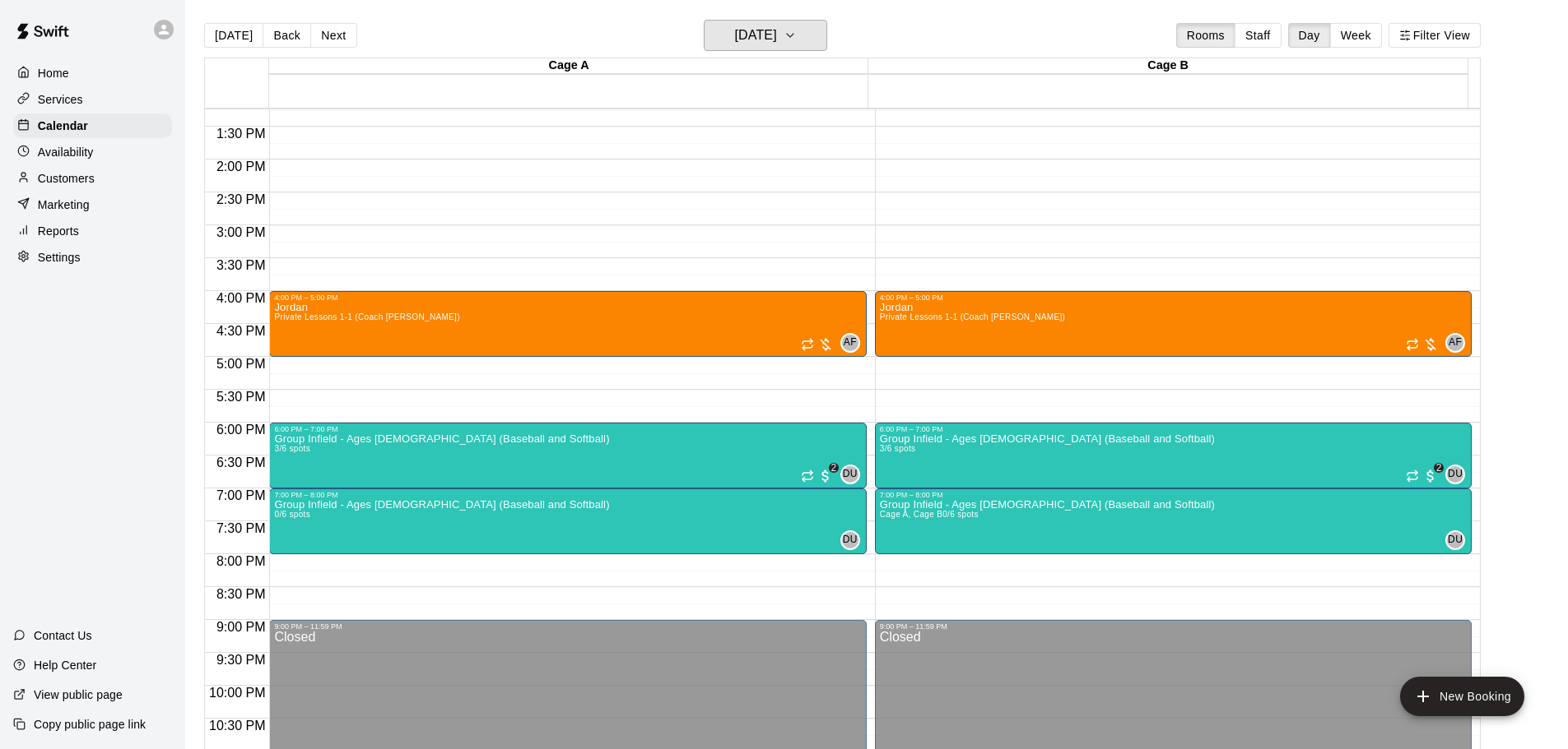
click at [783, 47] on button "[DATE]" at bounding box center [766, 35] width 124 height 31
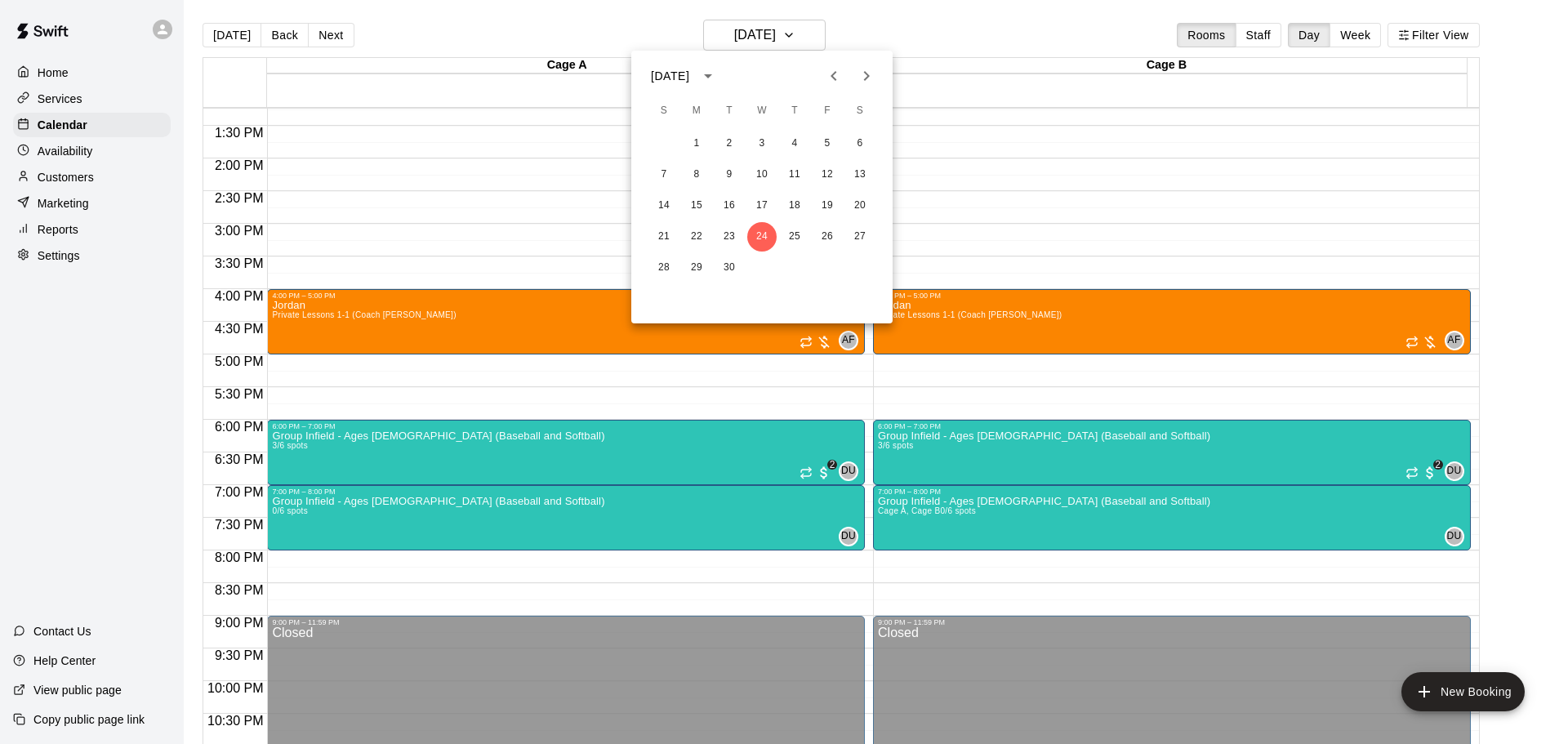
click at [65, 182] on div at bounding box center [784, 372] width 1568 height 744
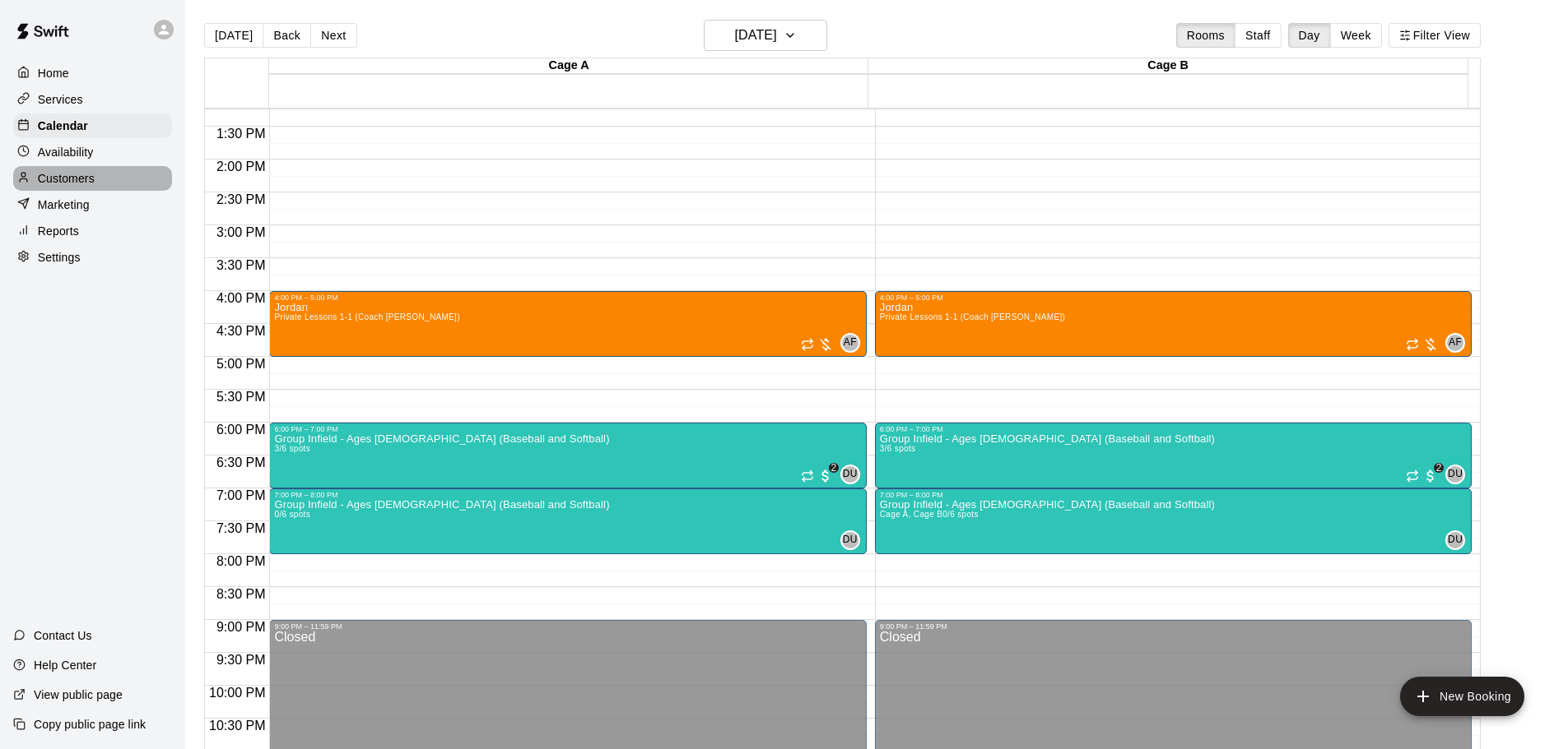
click at [65, 183] on p "Customers" at bounding box center [65, 178] width 56 height 16
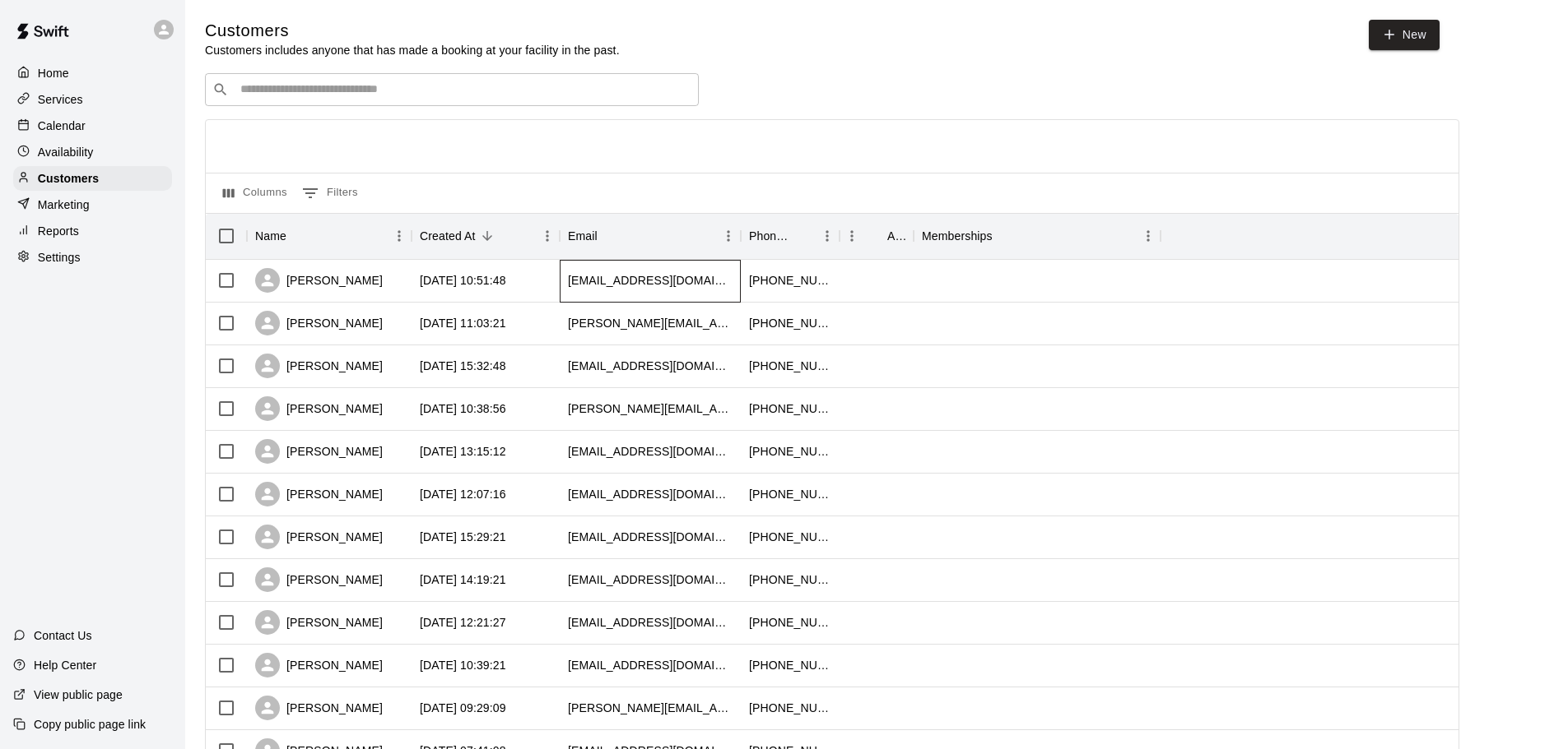
click at [610, 274] on div "[EMAIL_ADDRESS][DOMAIN_NAME]" at bounding box center [650, 281] width 181 height 43
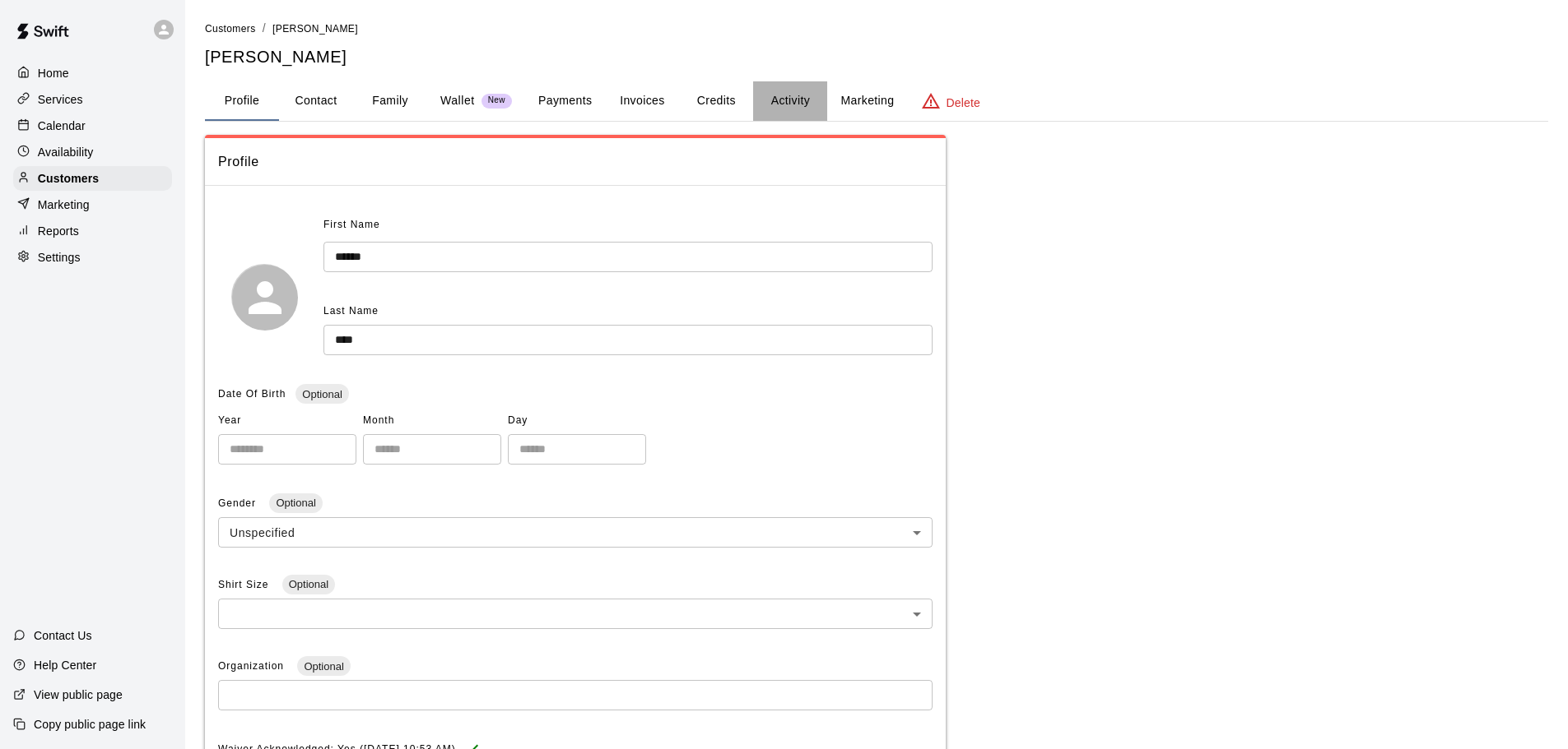
click at [786, 92] on button "Activity" at bounding box center [790, 101] width 74 height 39
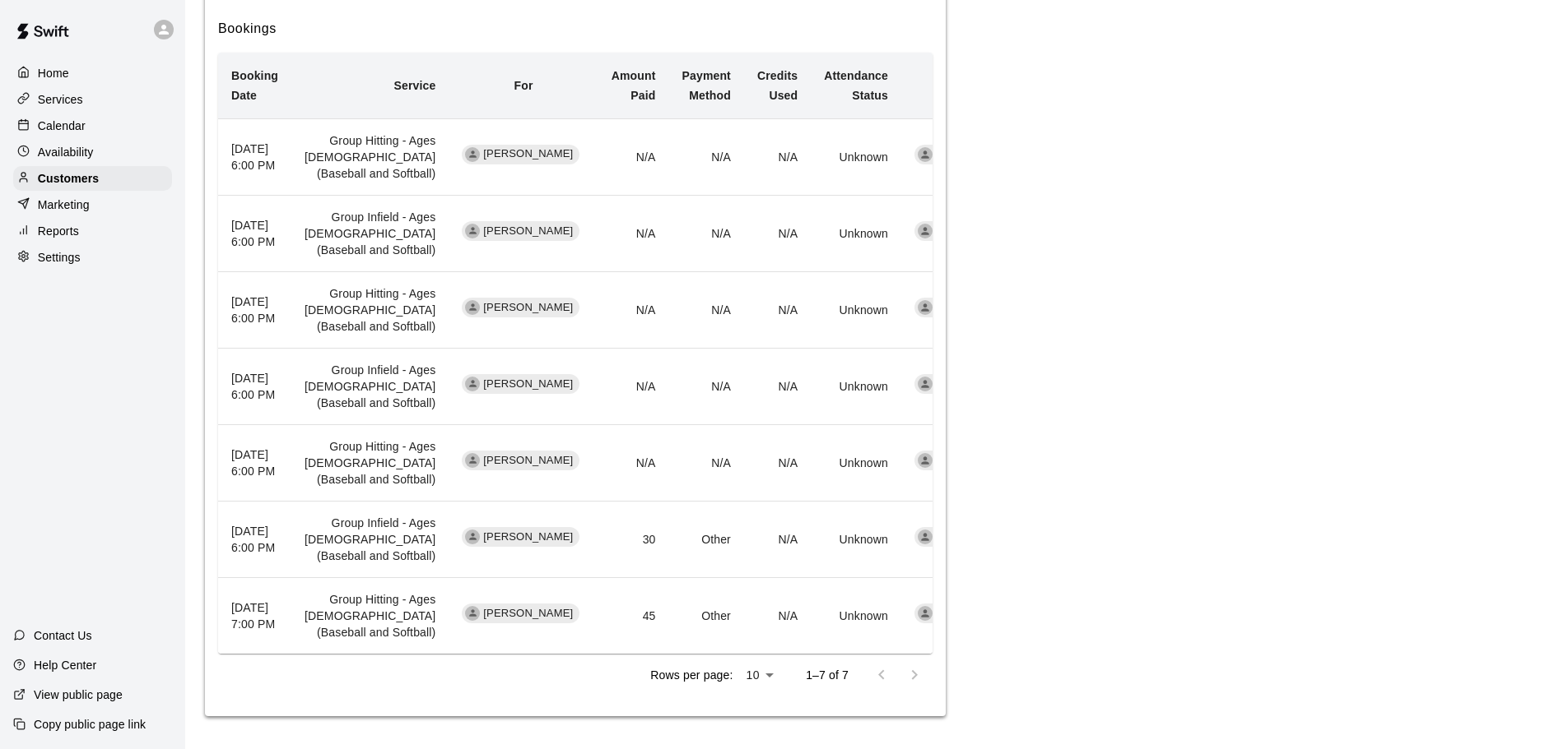
scroll to position [704, 0]
click at [39, 63] on div "Home" at bounding box center [92, 73] width 159 height 25
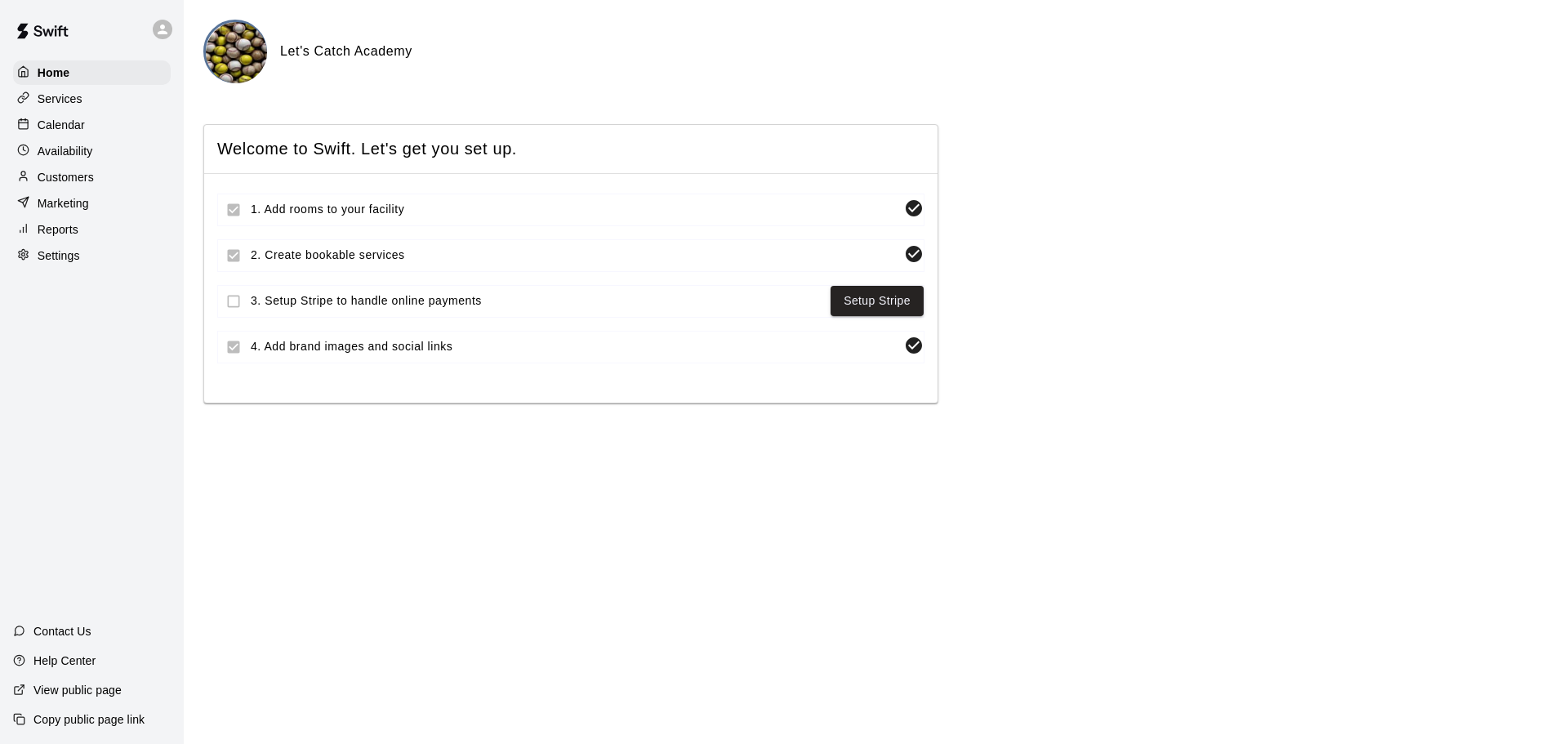
click at [51, 125] on p "Calendar" at bounding box center [60, 125] width 47 height 16
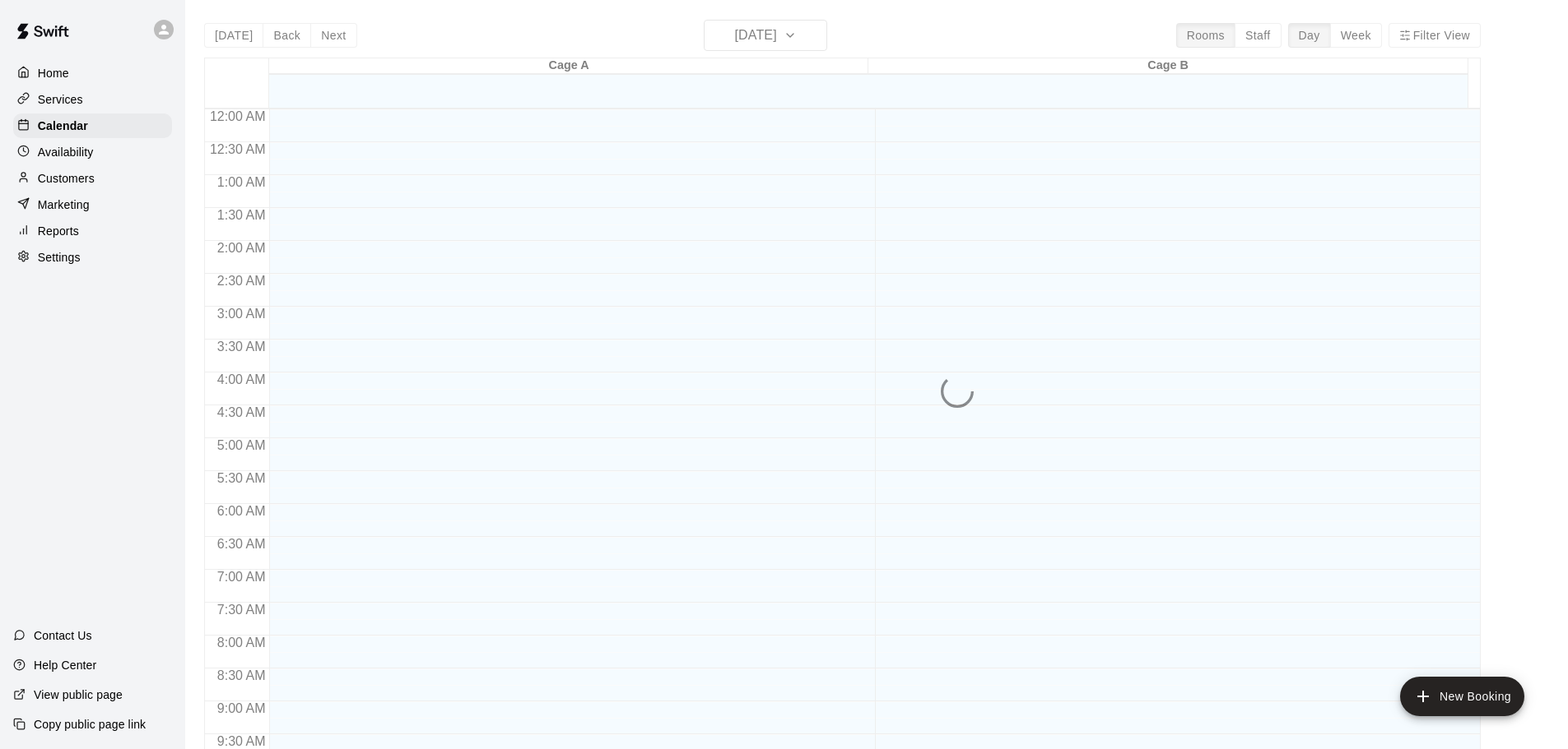
scroll to position [871, 0]
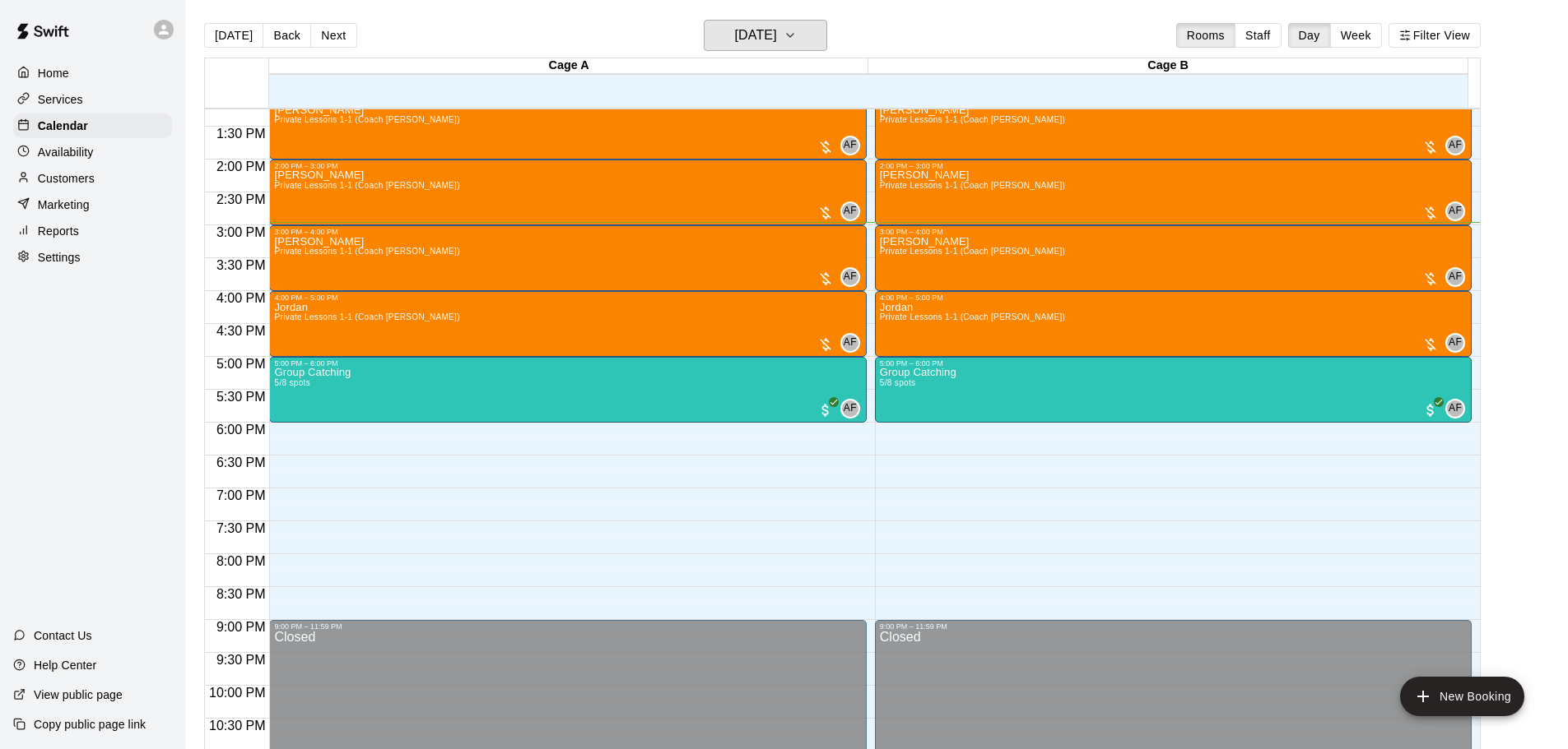
click at [776, 44] on h6 "[DATE]" at bounding box center [756, 36] width 42 height 23
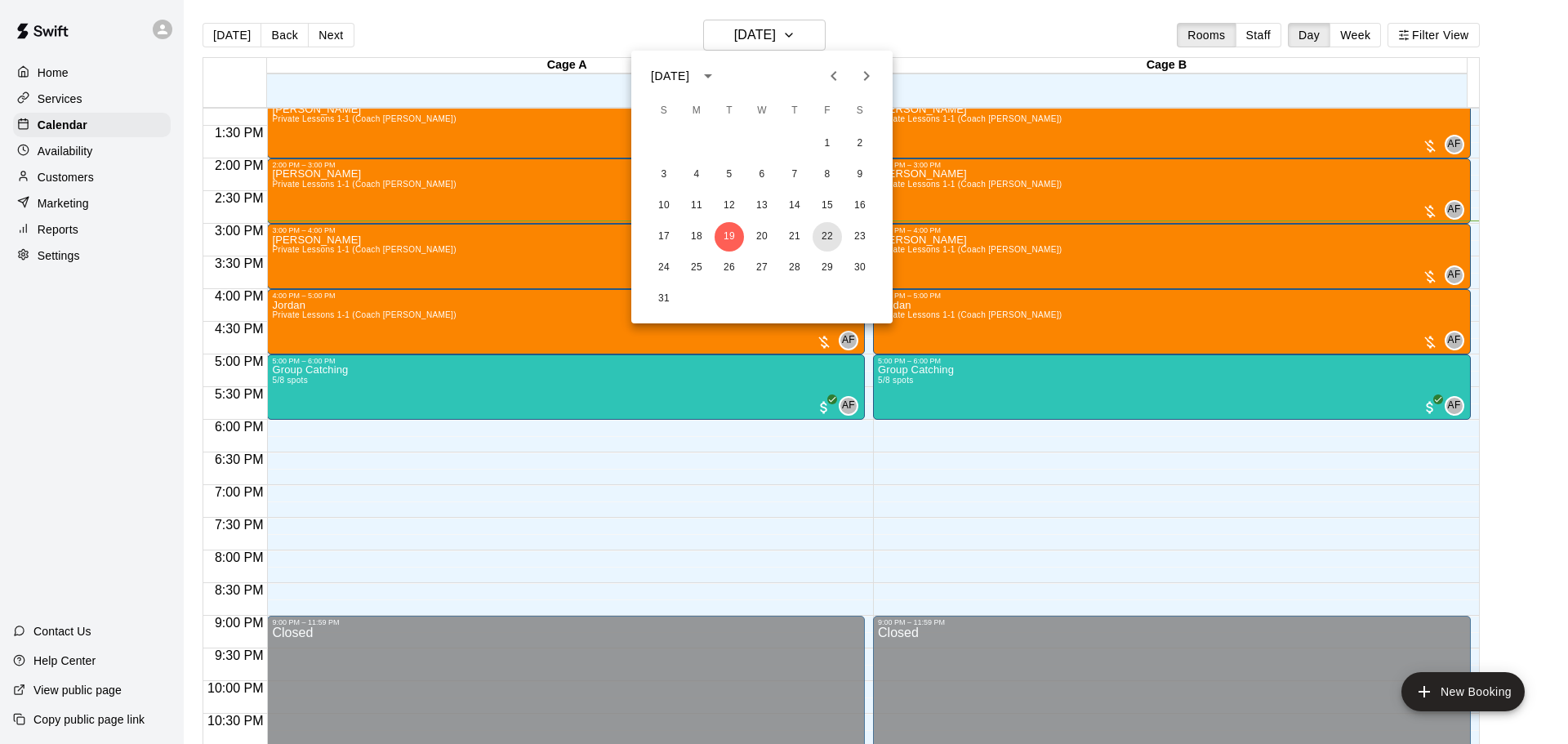
click at [824, 234] on button "22" at bounding box center [826, 237] width 29 height 29
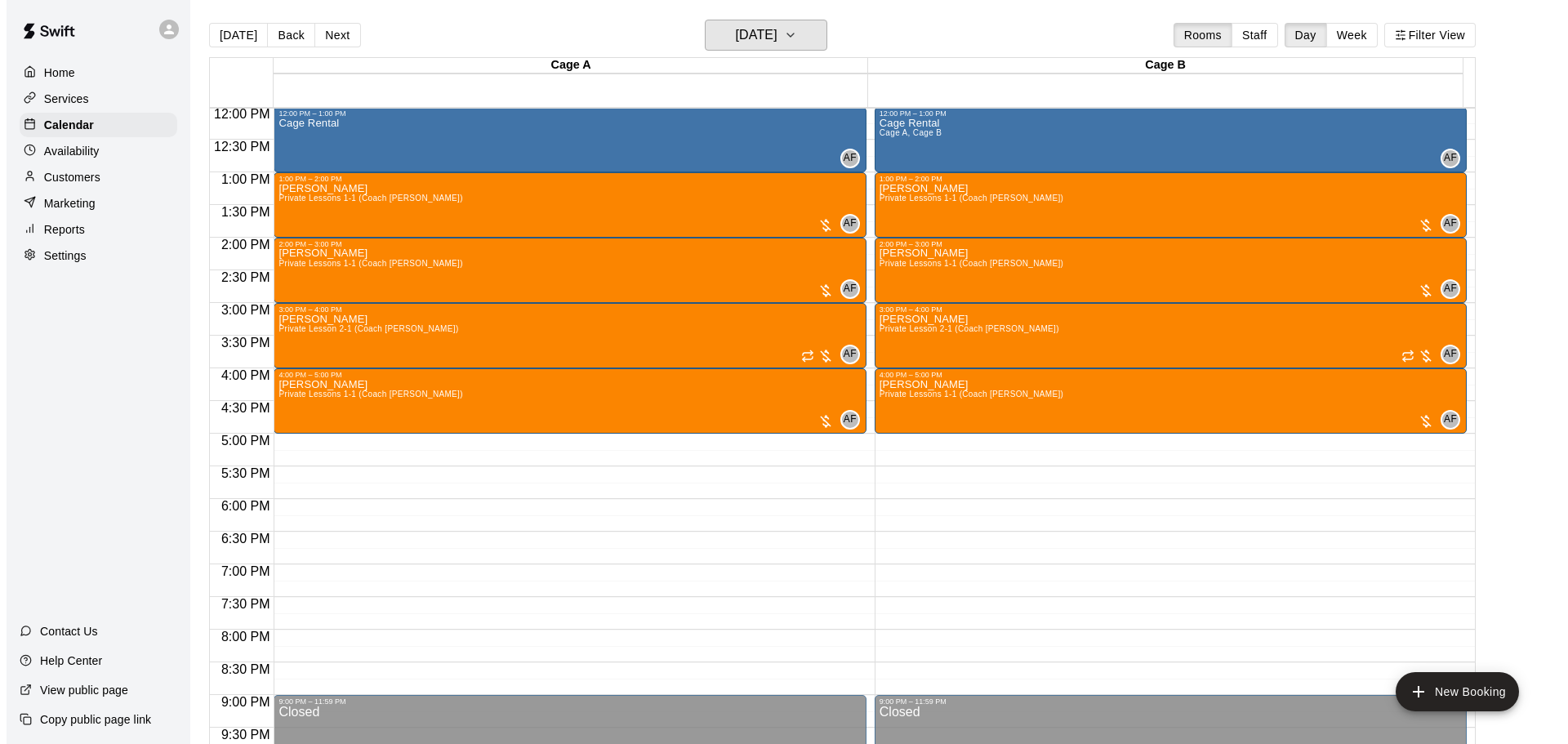
scroll to position [785, 0]
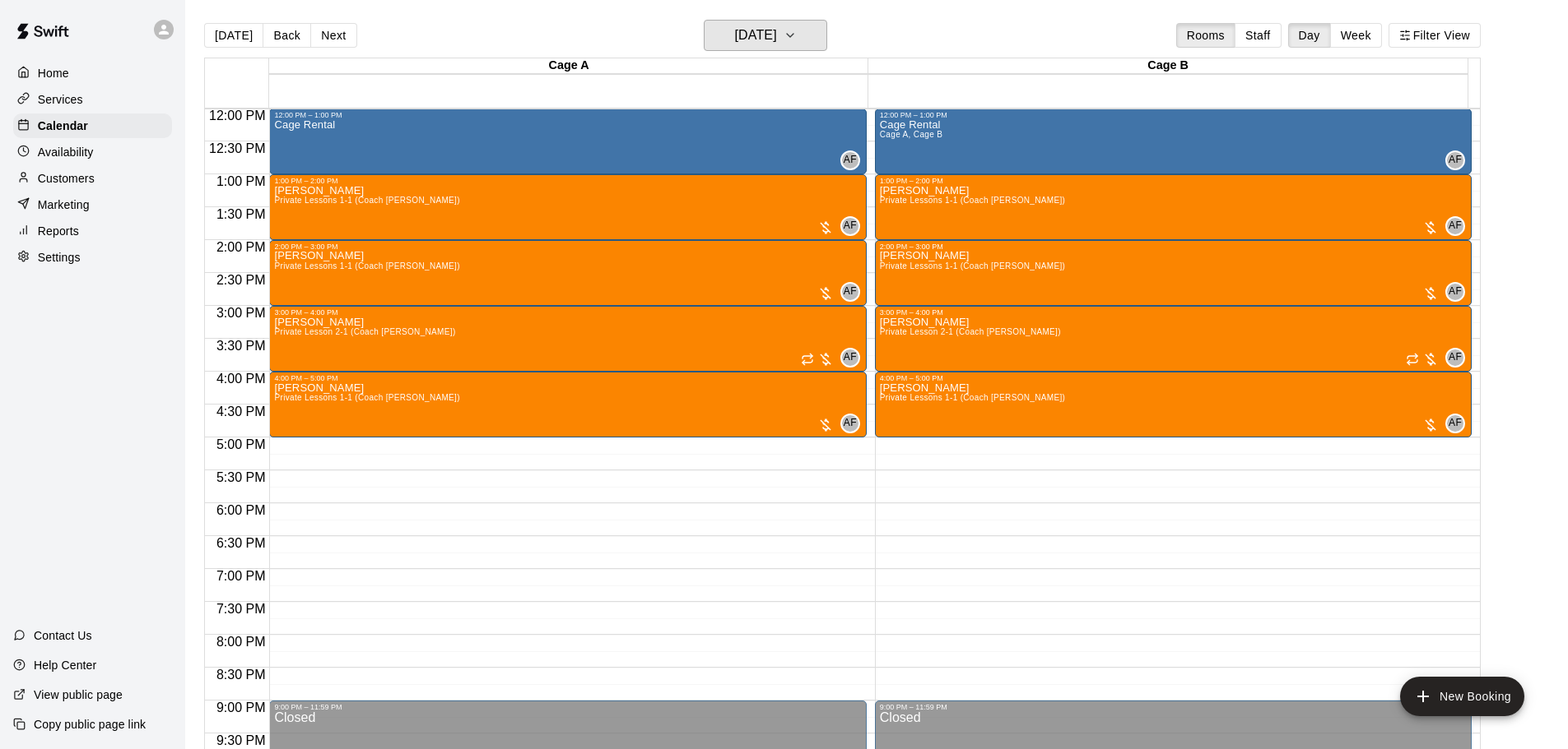
click at [776, 32] on h6 "[DATE]" at bounding box center [756, 36] width 42 height 23
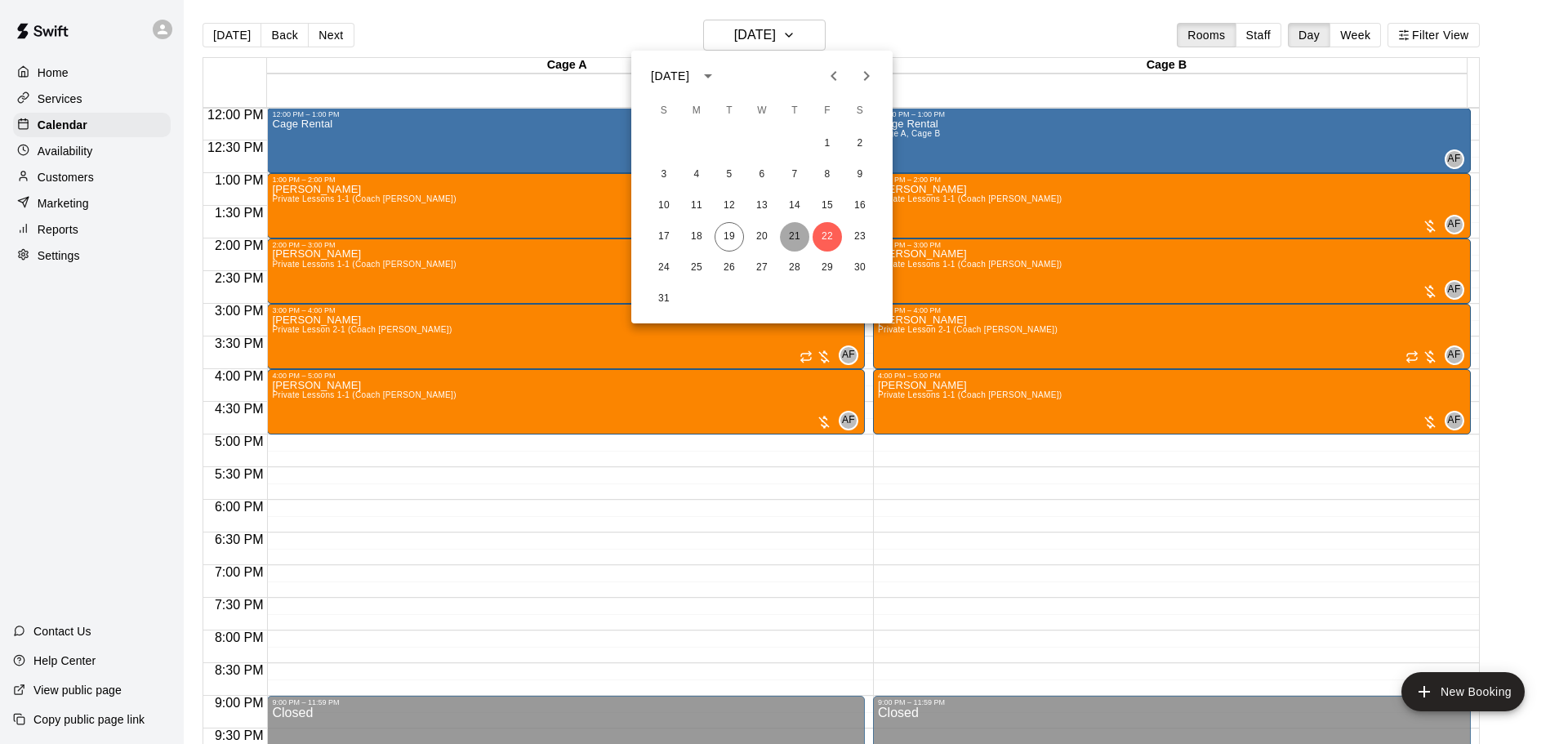
click at [789, 238] on button "21" at bounding box center [794, 237] width 29 height 29
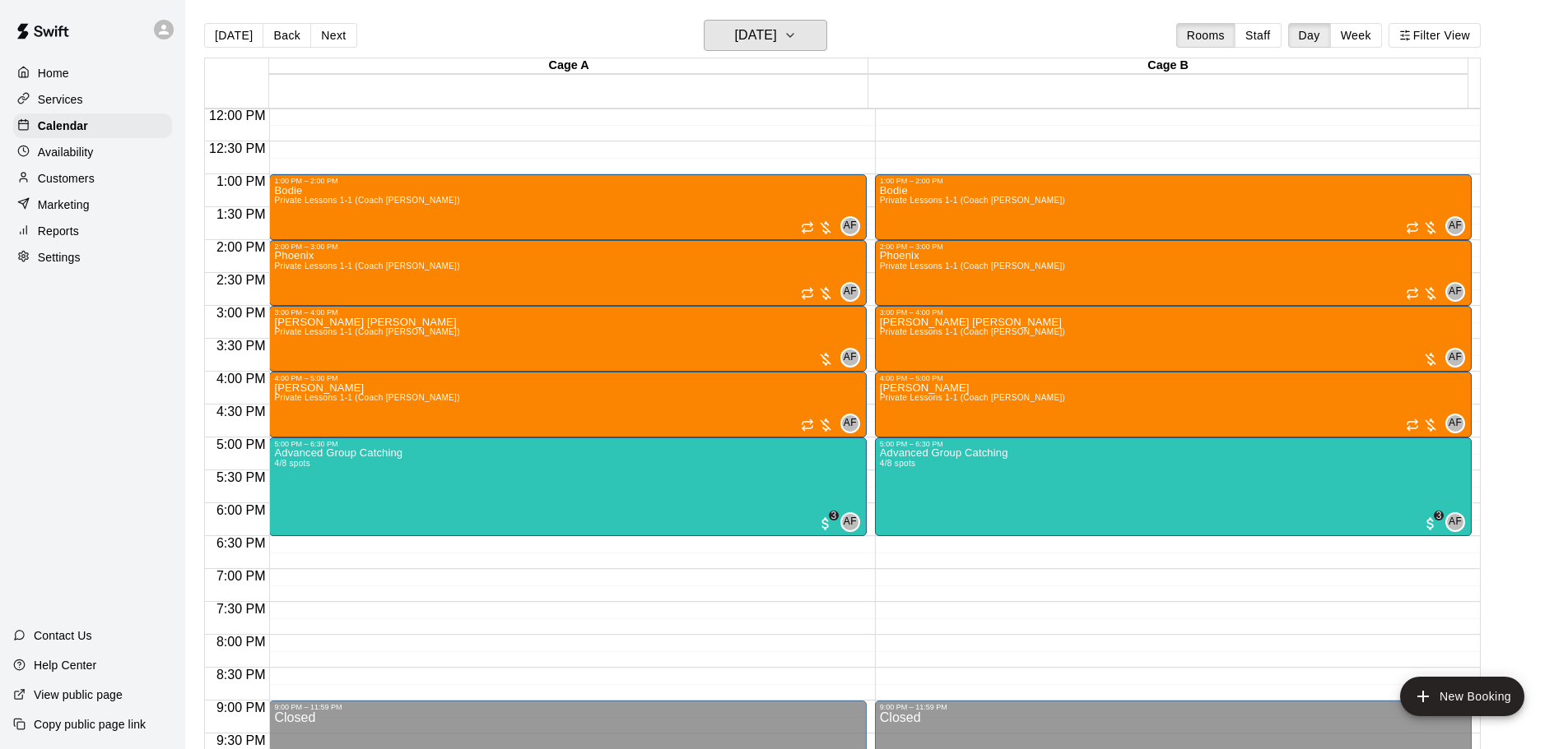
click at [777, 30] on h6 "[DATE]" at bounding box center [756, 36] width 42 height 23
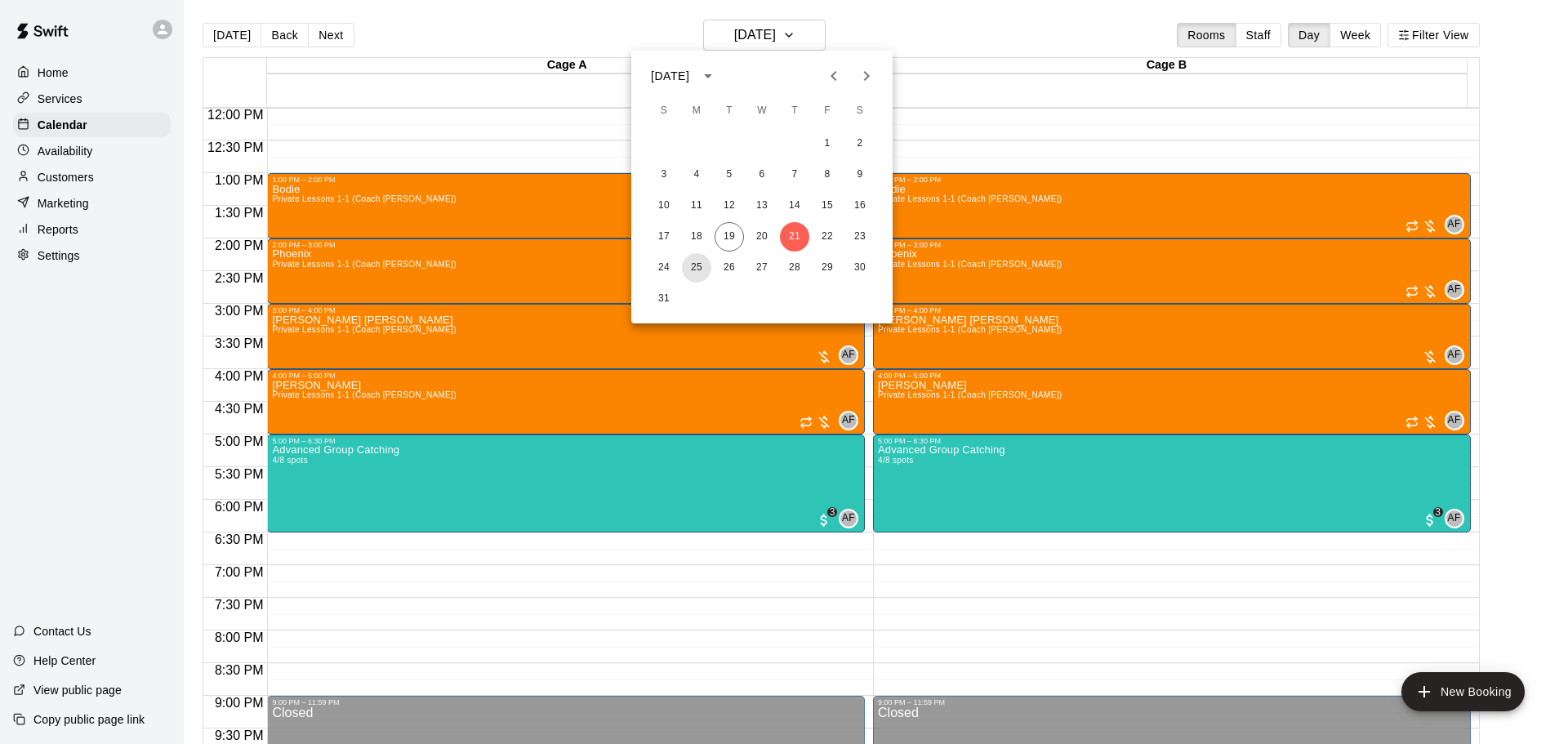
click at [693, 267] on button "25" at bounding box center [696, 268] width 29 height 29
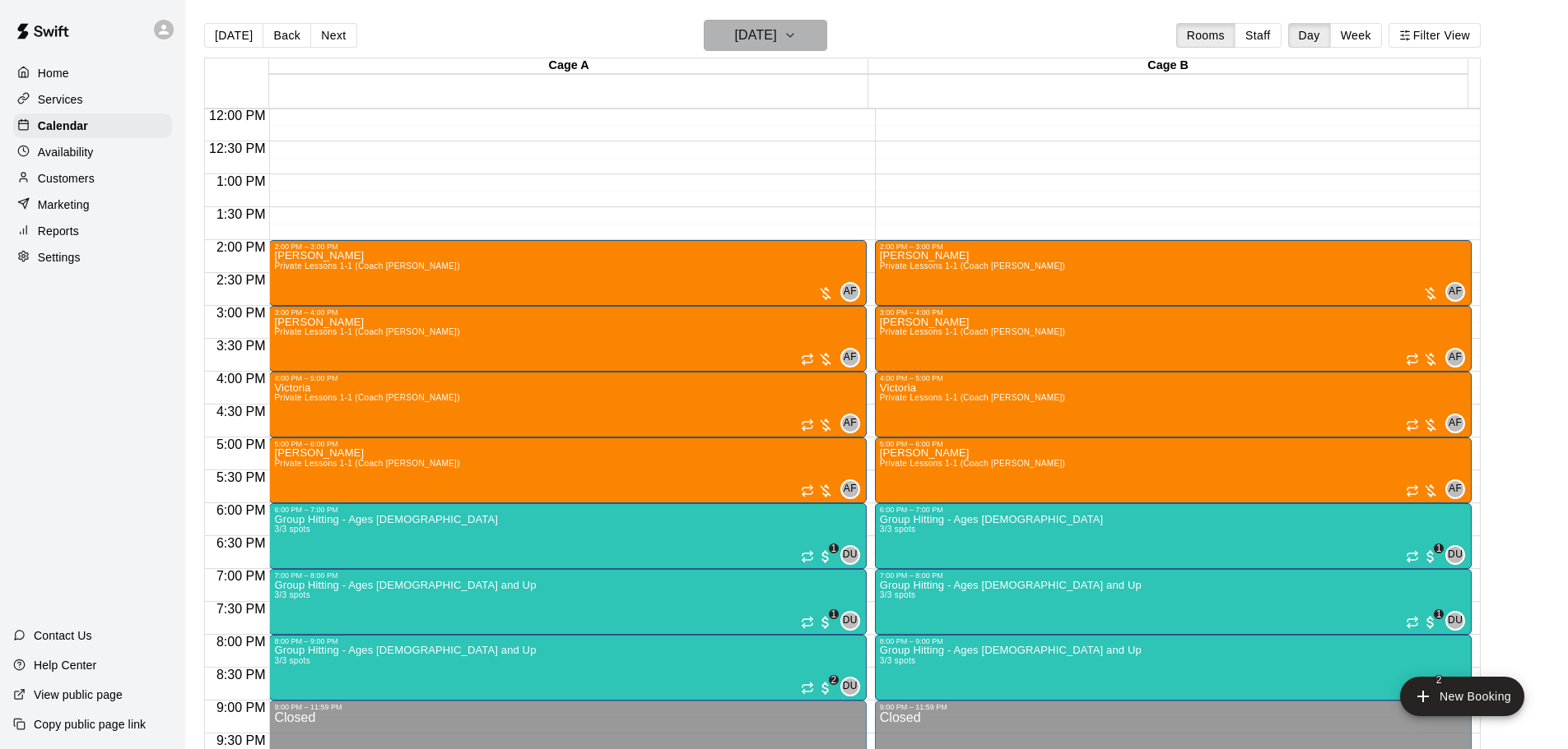
click at [735, 39] on h6 "[DATE]" at bounding box center [756, 36] width 42 height 23
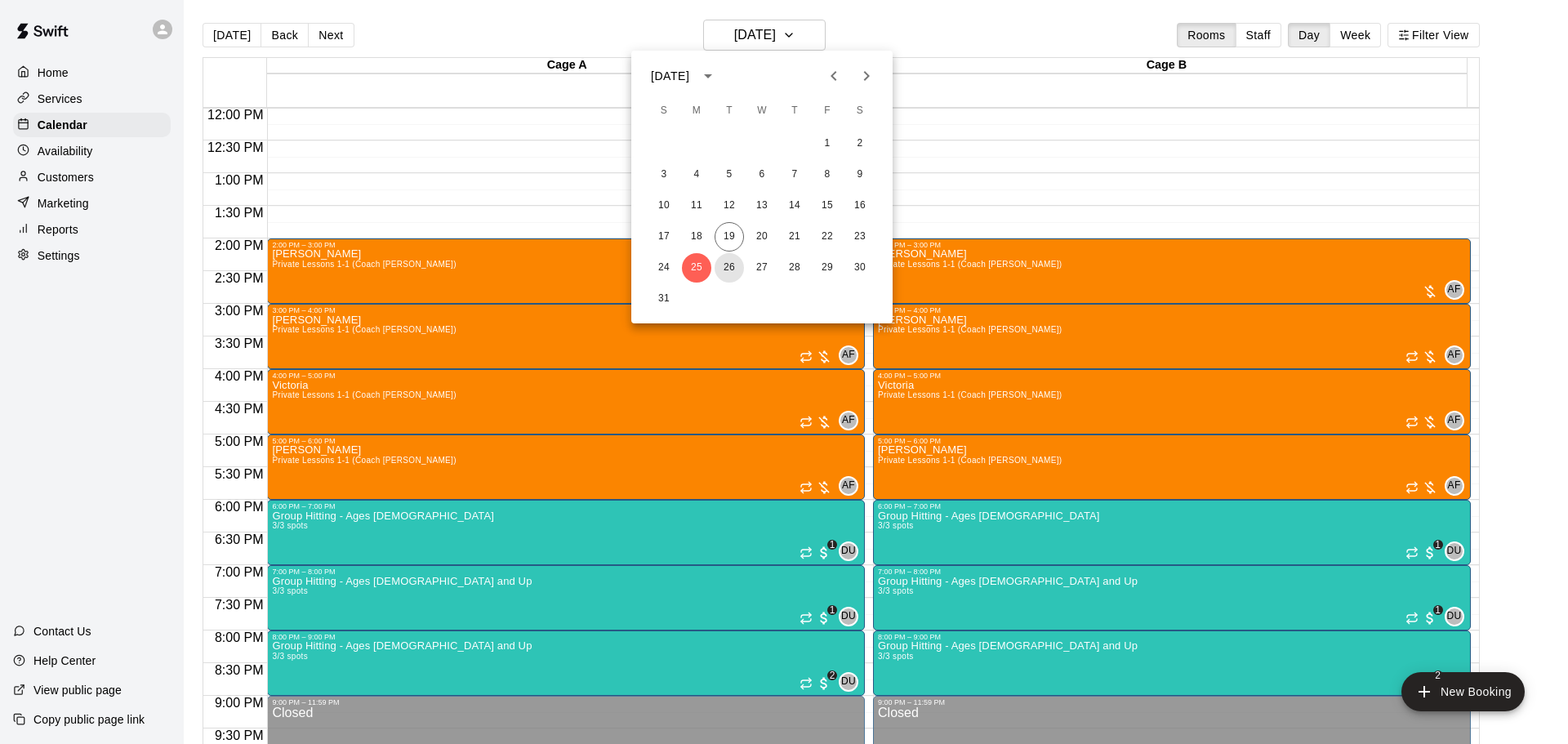
click at [723, 257] on button "26" at bounding box center [728, 268] width 29 height 29
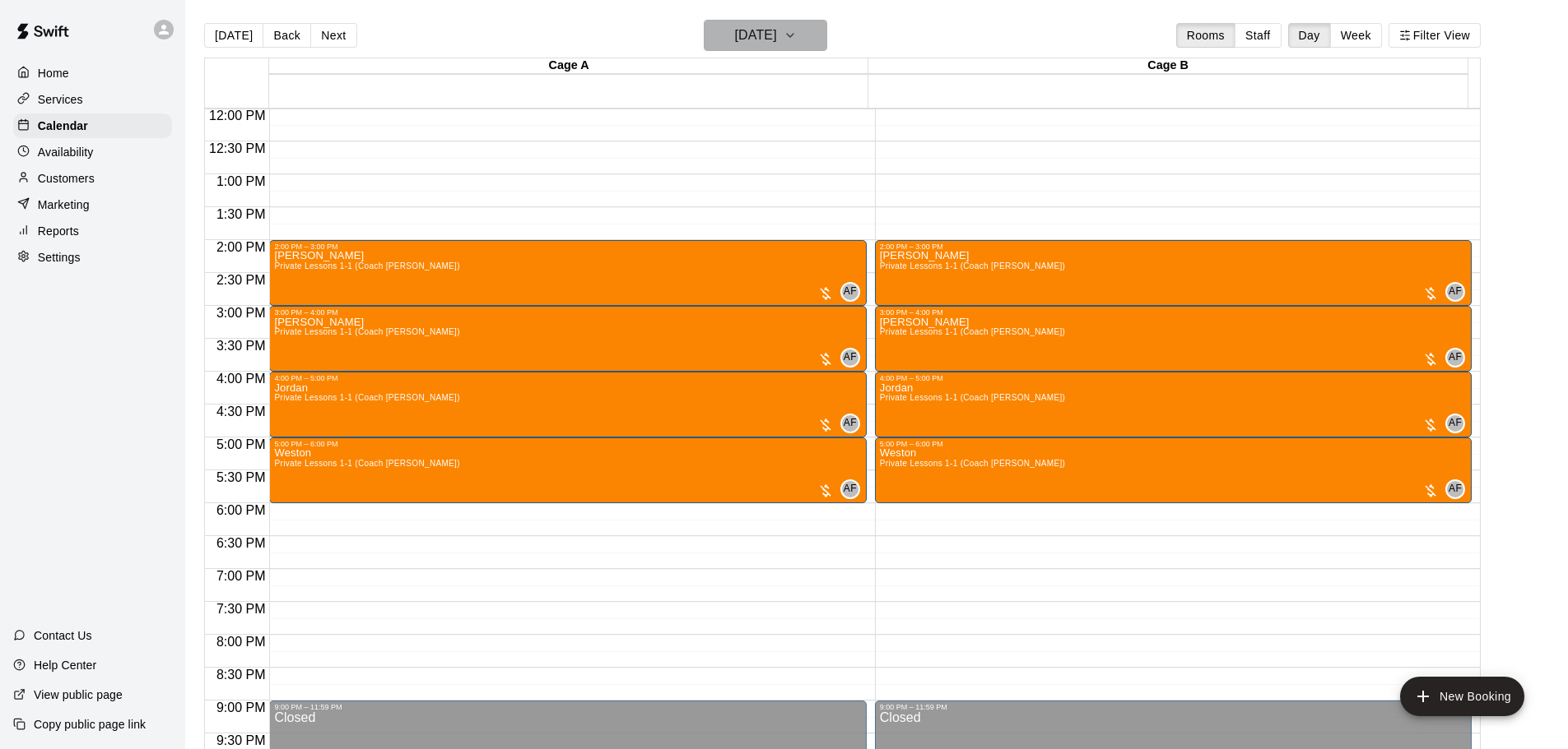
click at [744, 37] on h6 "[DATE]" at bounding box center [756, 36] width 42 height 23
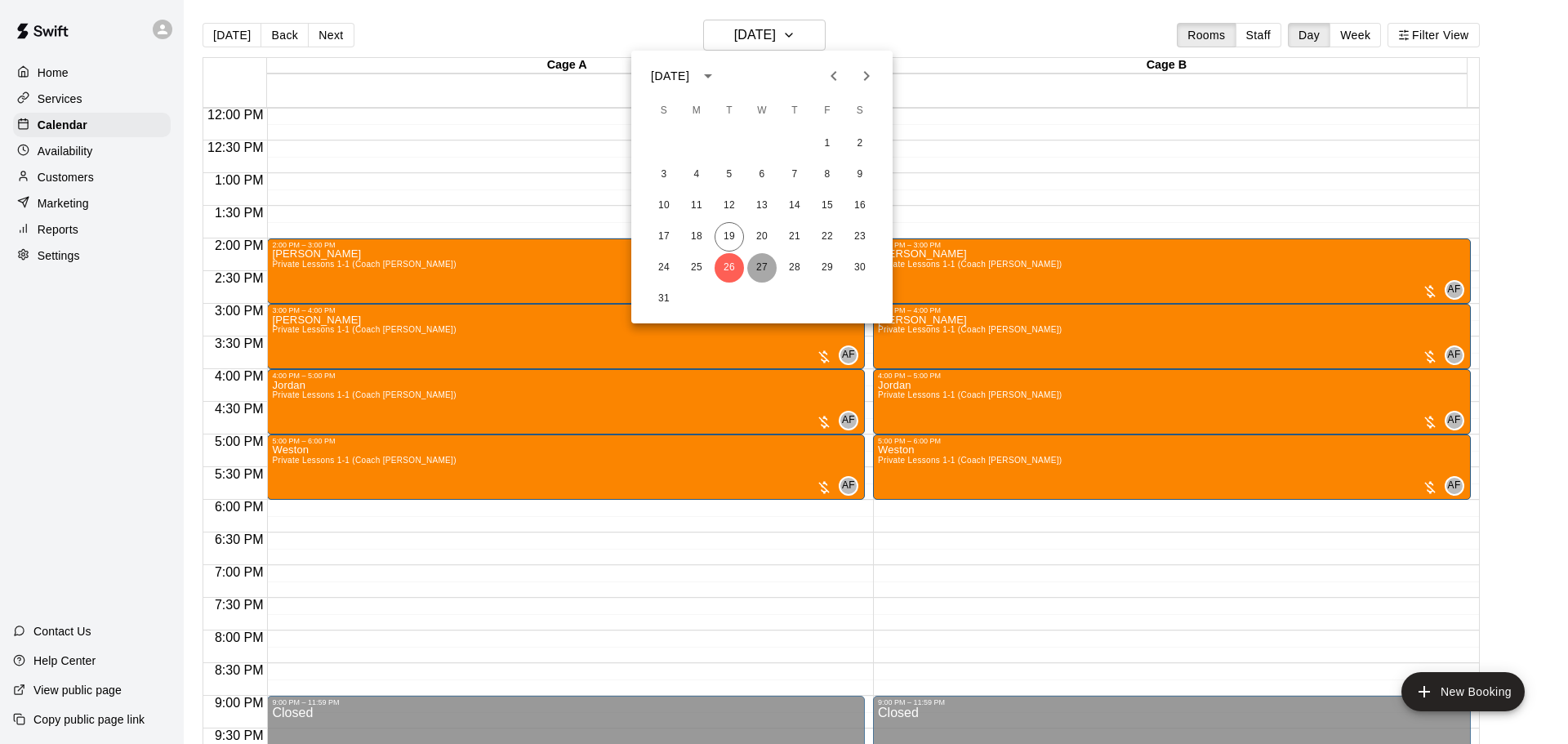
click at [754, 263] on button "27" at bounding box center [761, 268] width 29 height 29
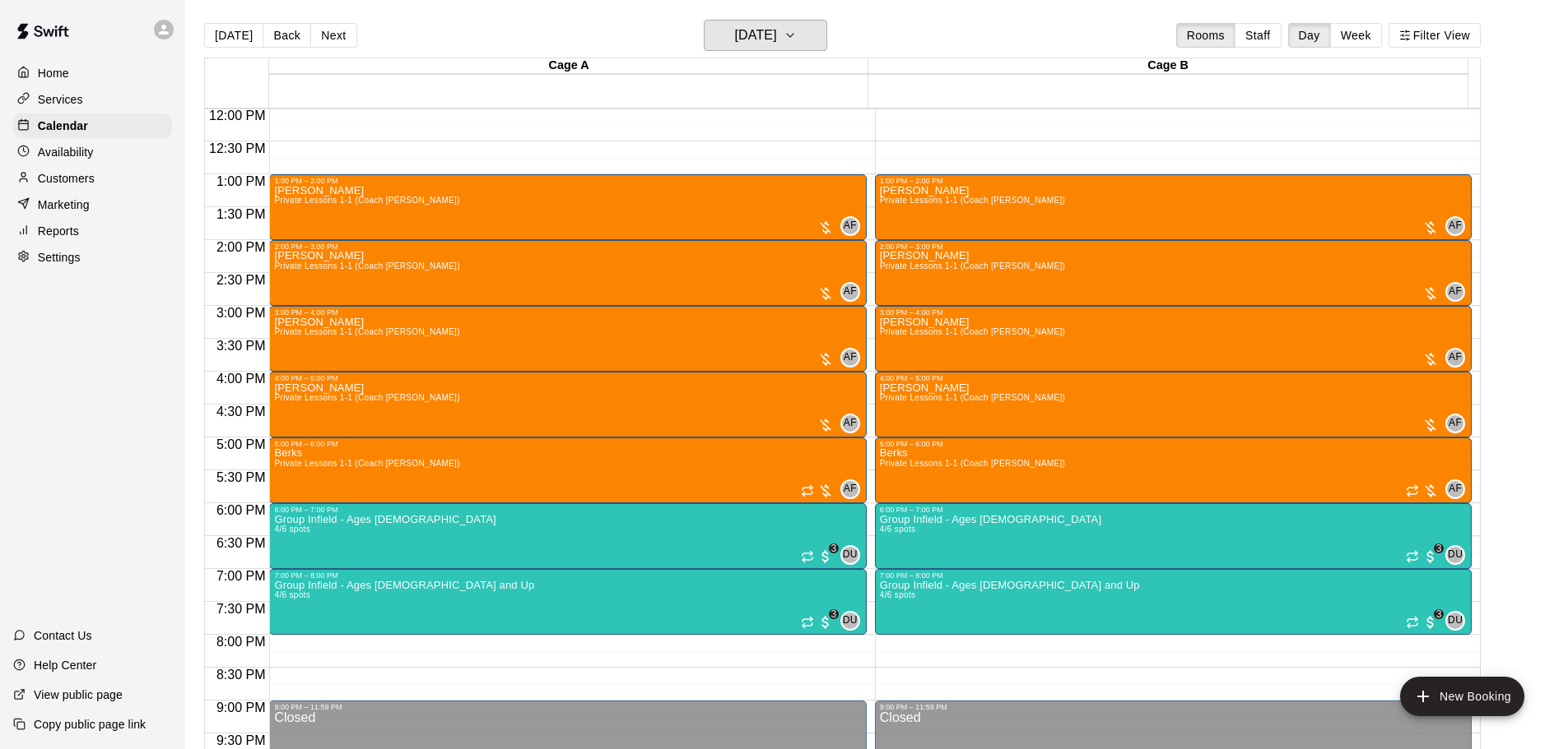
click at [755, 39] on h6 "[DATE]" at bounding box center [756, 36] width 42 height 23
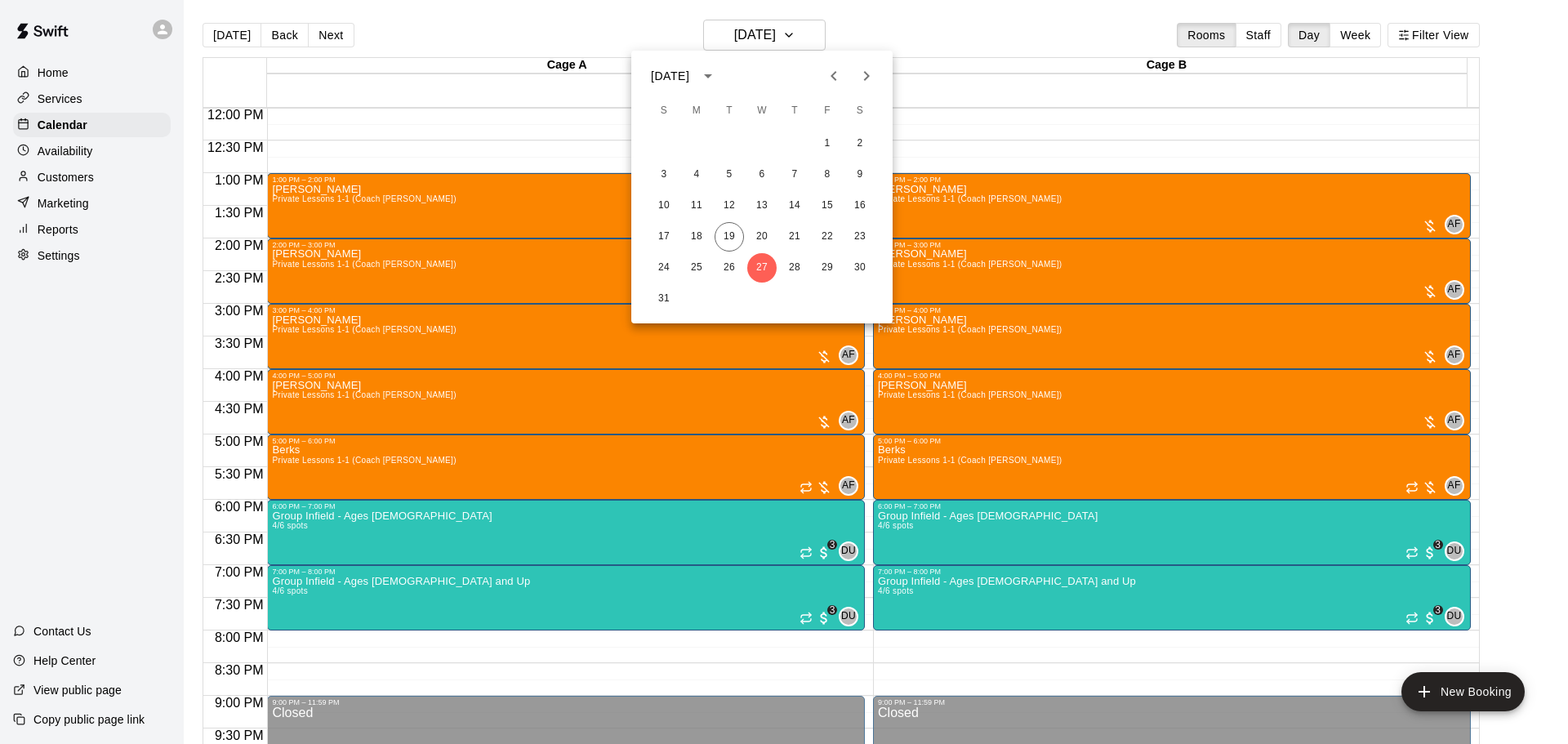
click at [405, 531] on div at bounding box center [784, 372] width 1568 height 744
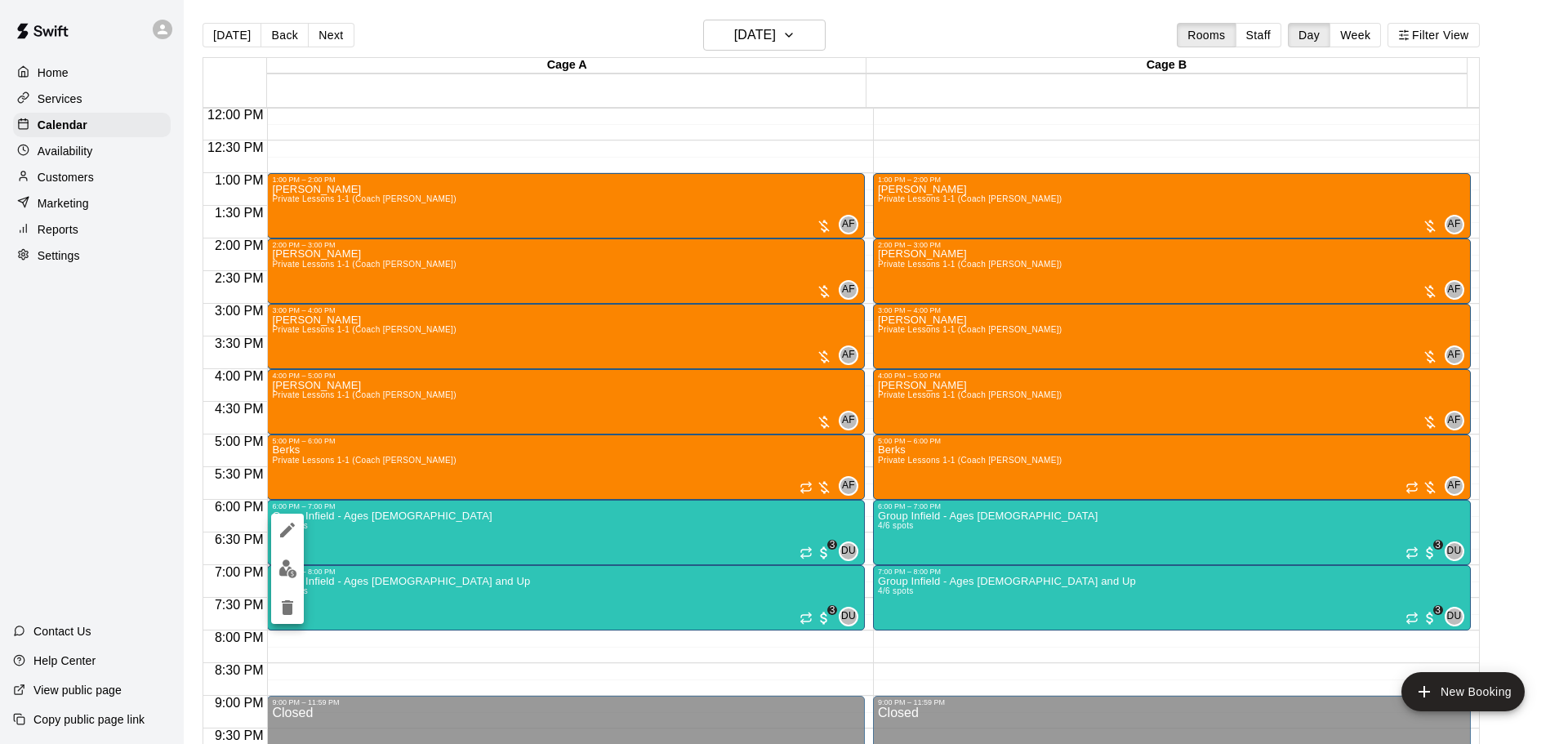
click at [278, 575] on img "edit" at bounding box center [287, 569] width 19 height 19
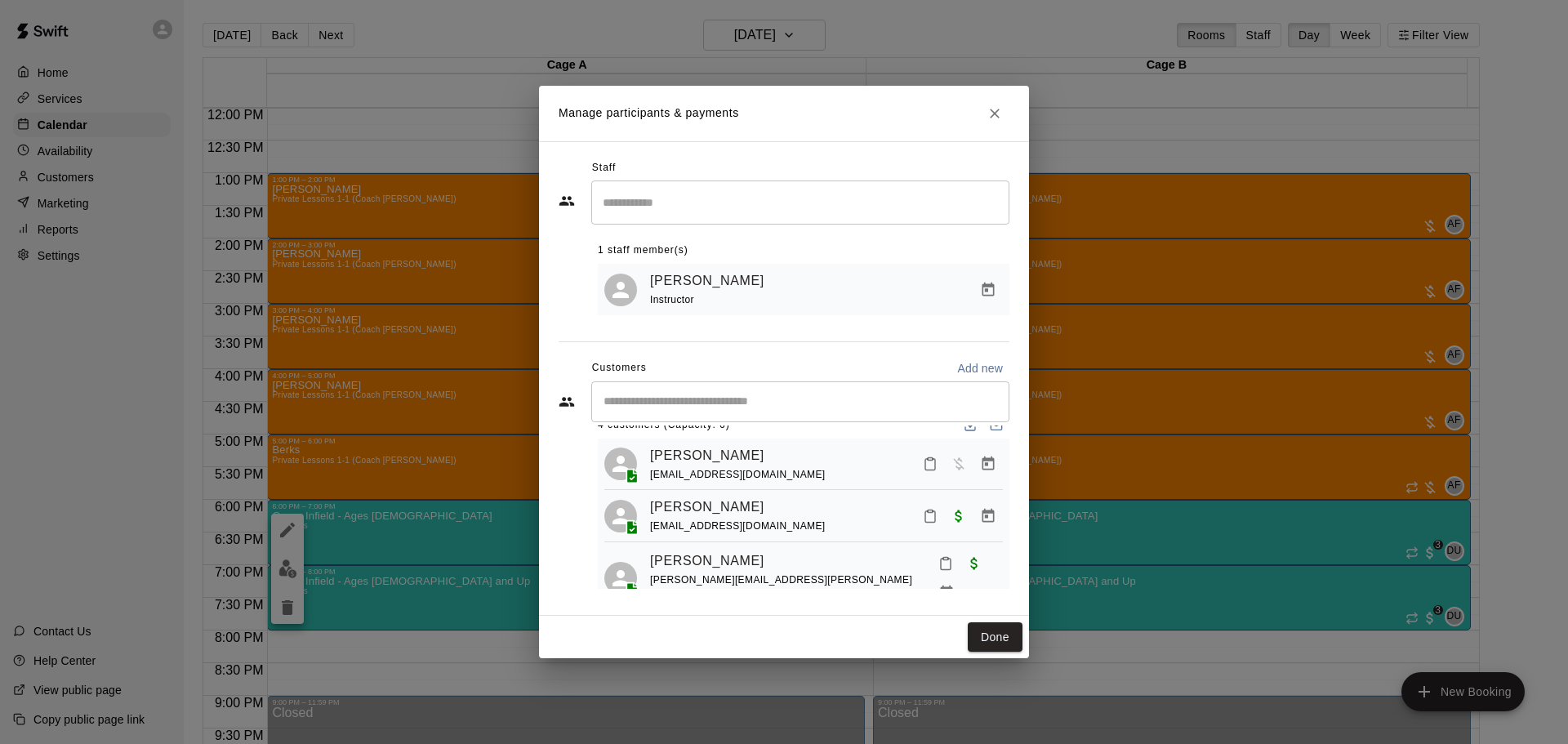
scroll to position [0, 0]
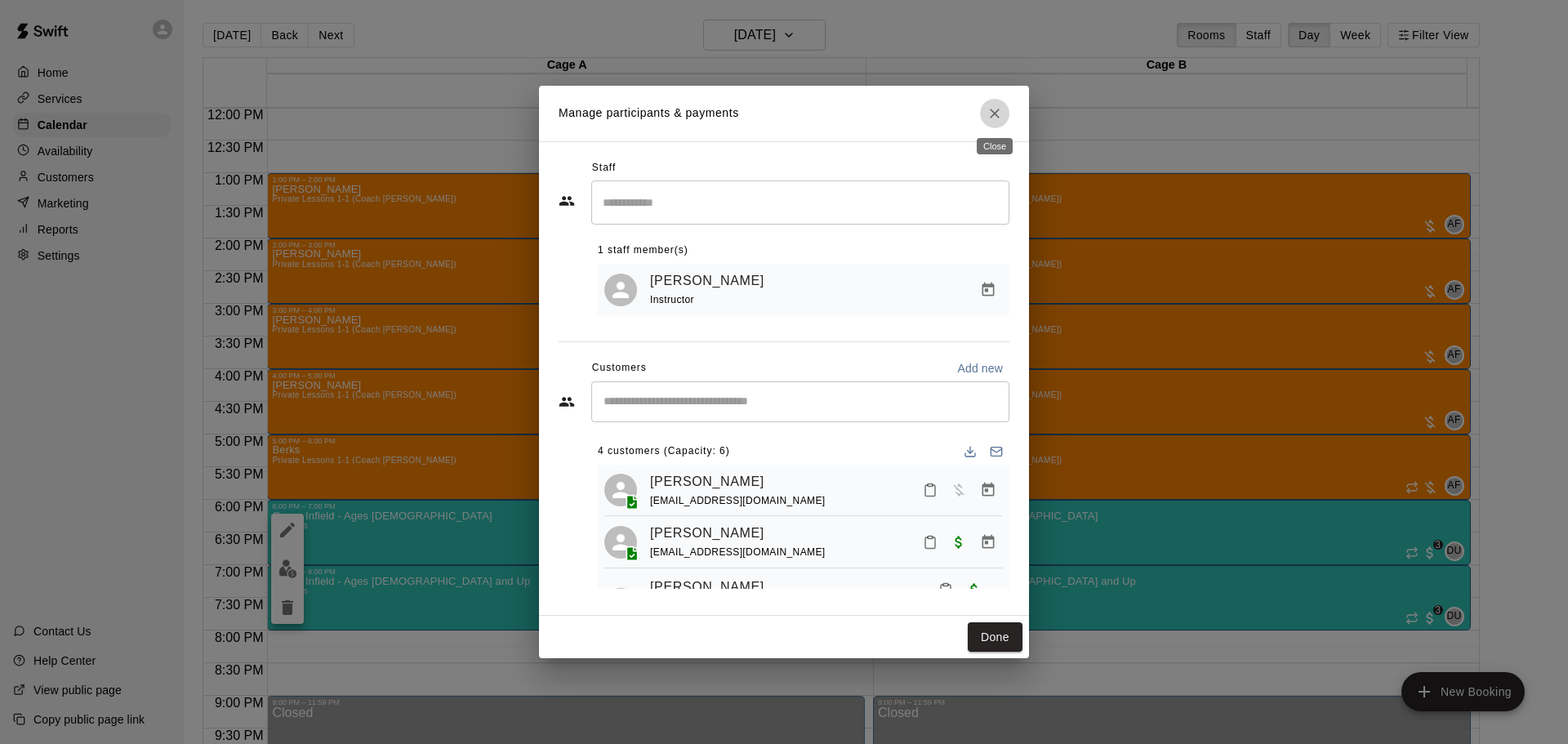
click at [986, 113] on icon "Close" at bounding box center [994, 113] width 16 height 16
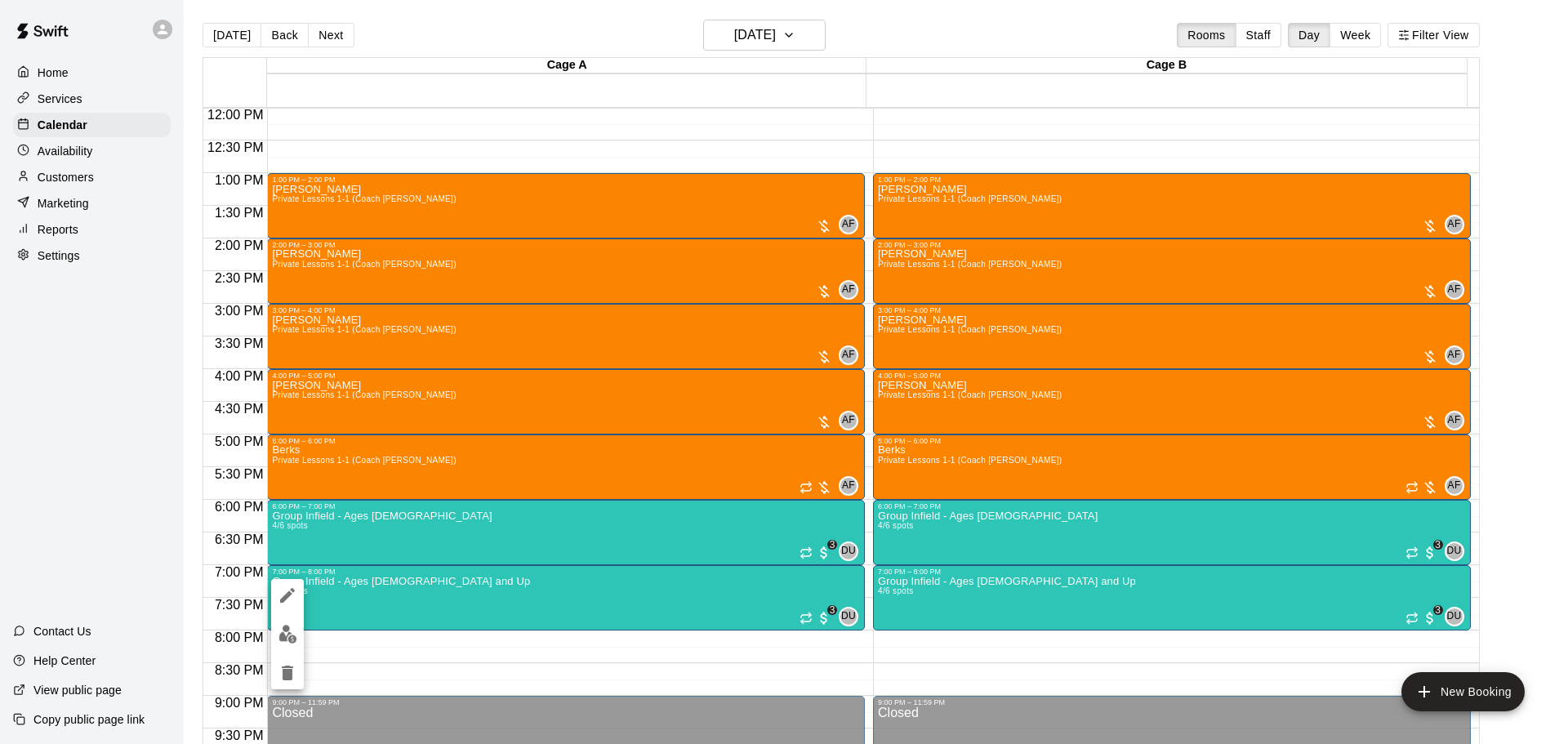
click at [284, 643] on img "edit" at bounding box center [287, 634] width 19 height 19
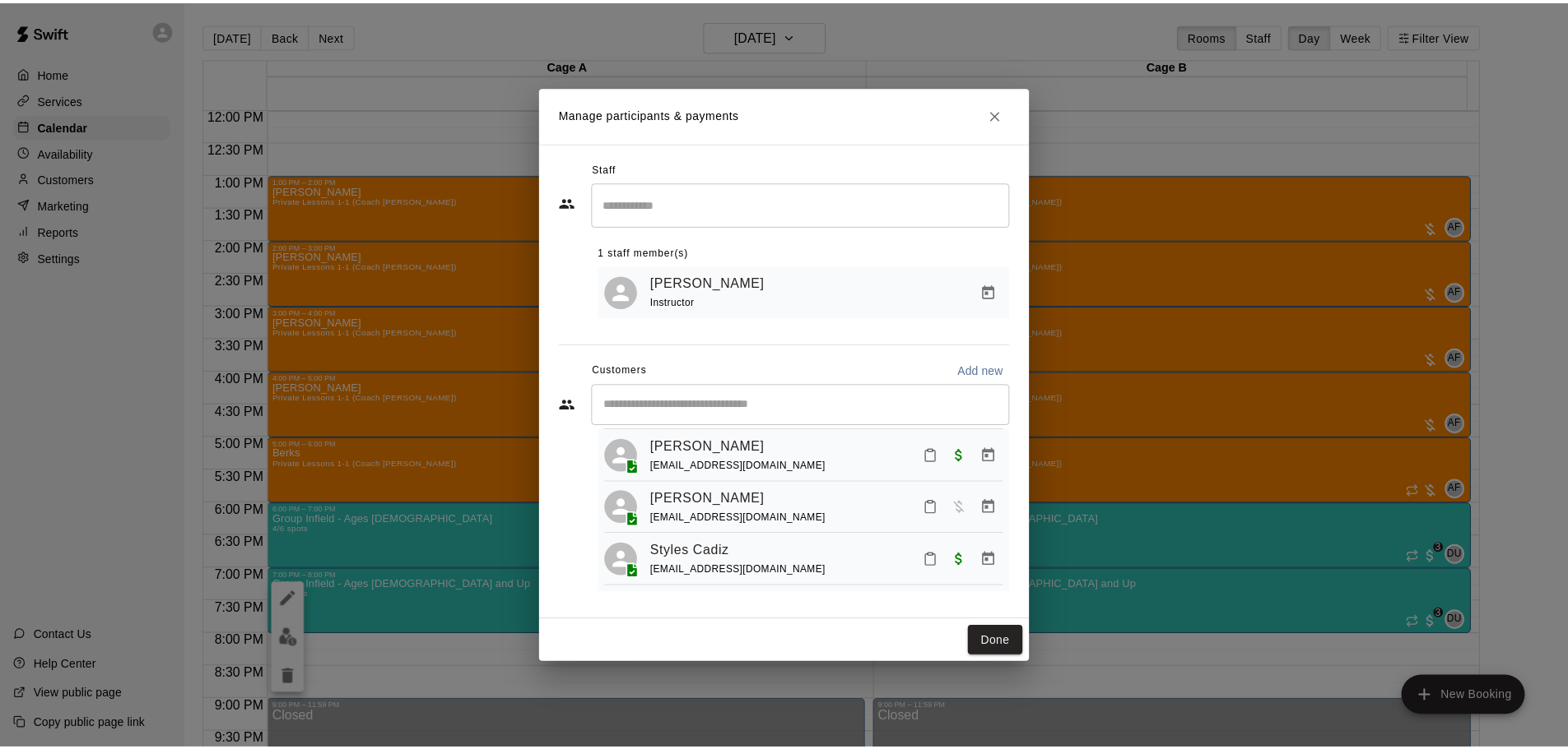
scroll to position [100, 0]
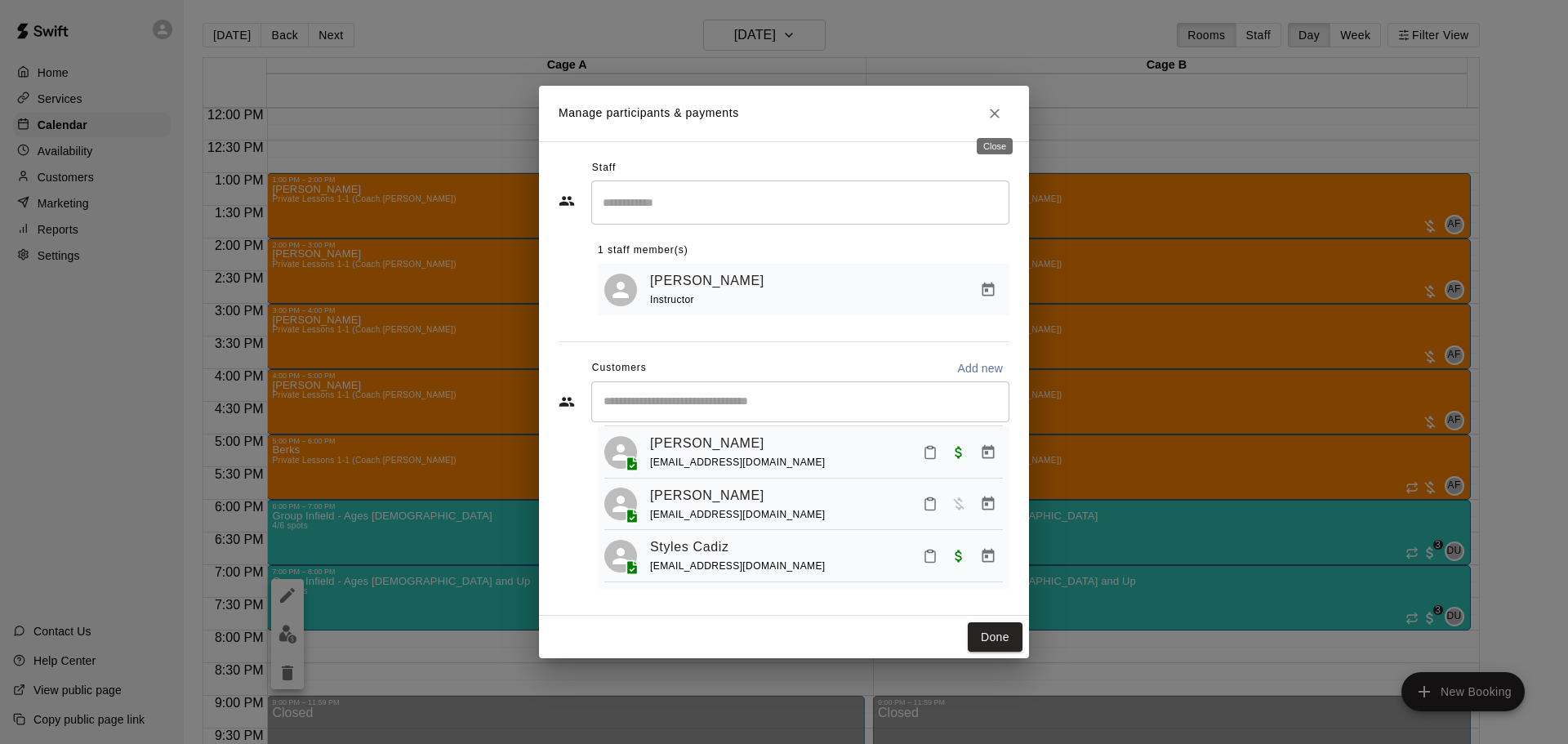
click at [992, 109] on icon "Close" at bounding box center [994, 113] width 10 height 10
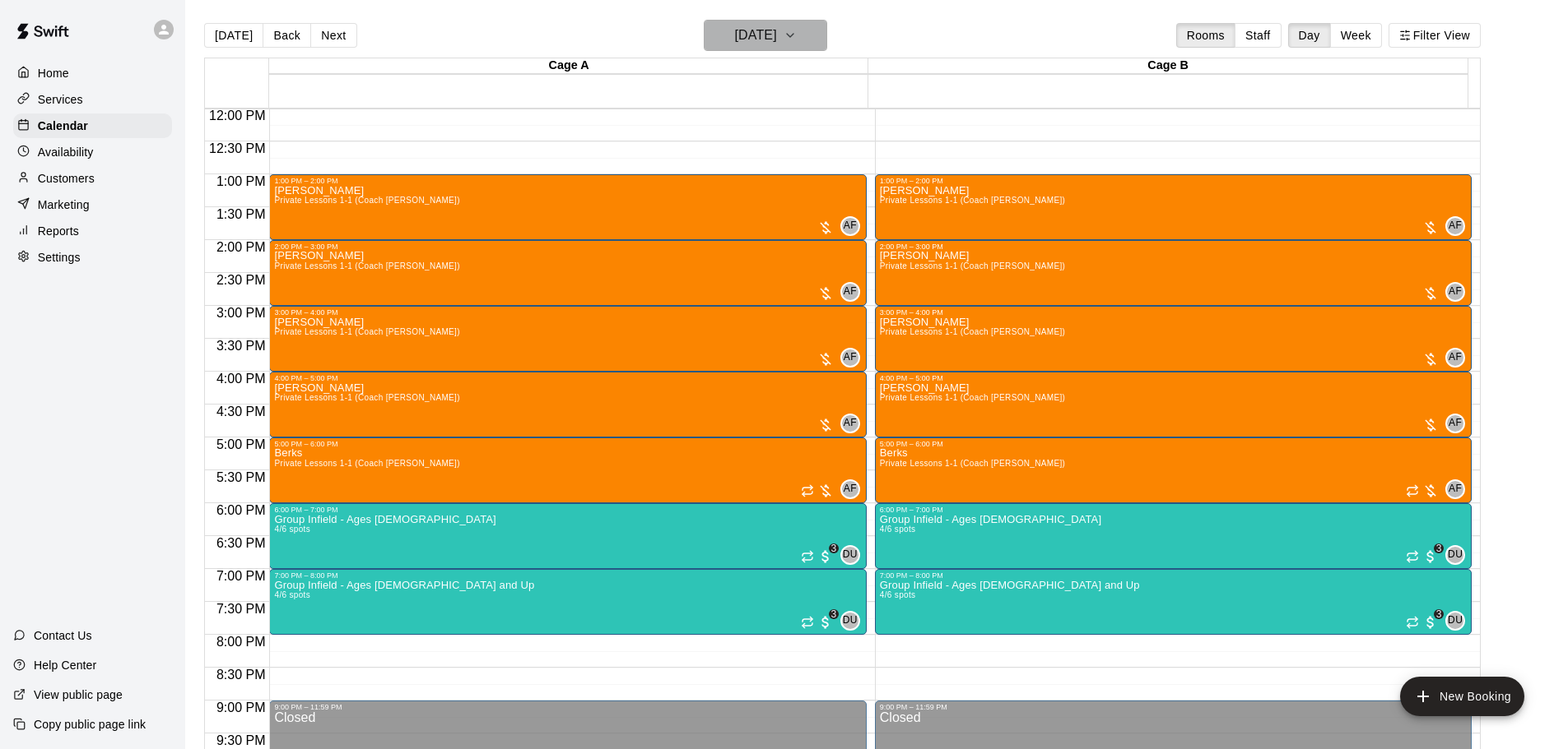
click at [777, 41] on h6 "[DATE]" at bounding box center [756, 36] width 42 height 23
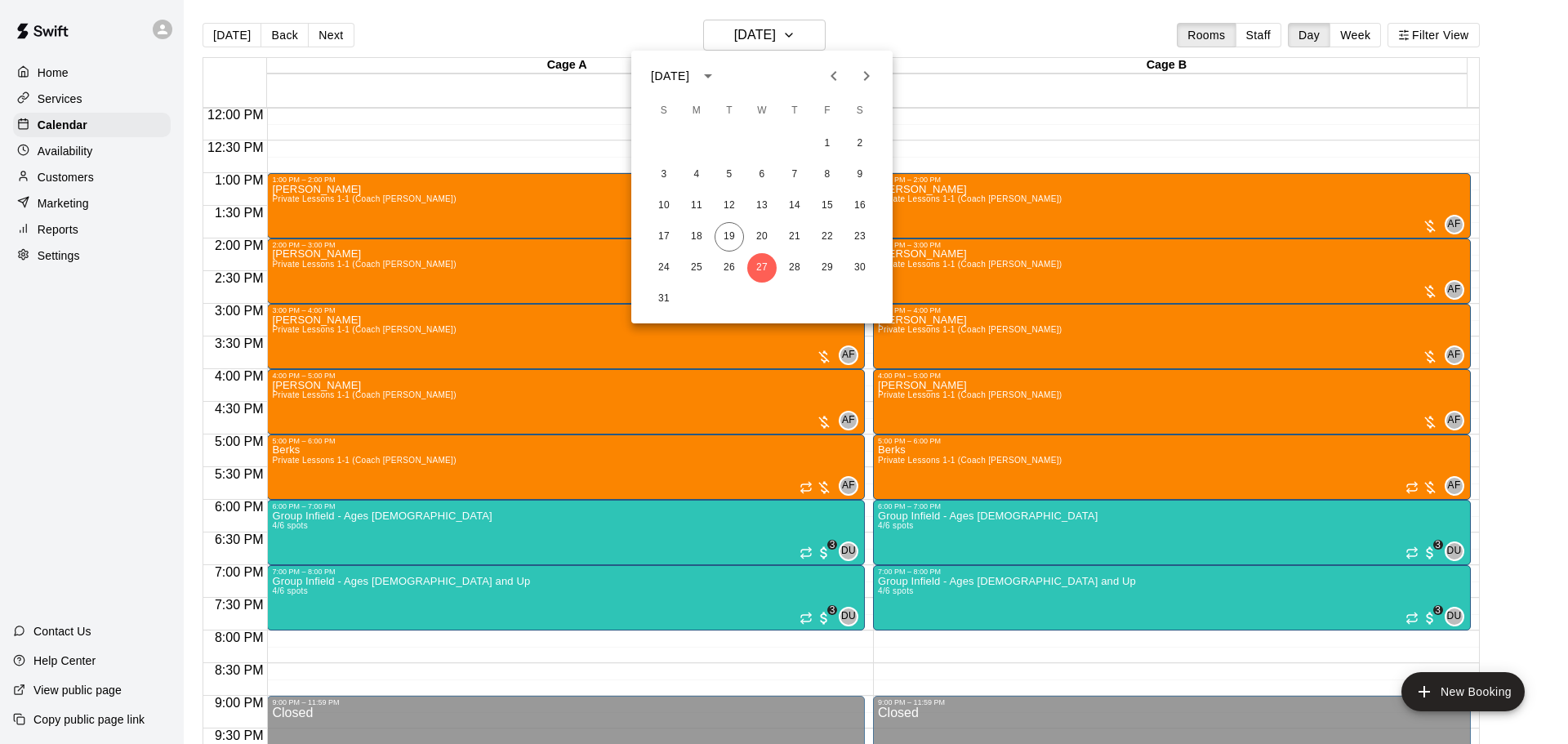
click at [870, 77] on icon "Next month" at bounding box center [866, 76] width 20 height 20
click at [767, 145] on button "3" at bounding box center [761, 143] width 29 height 29
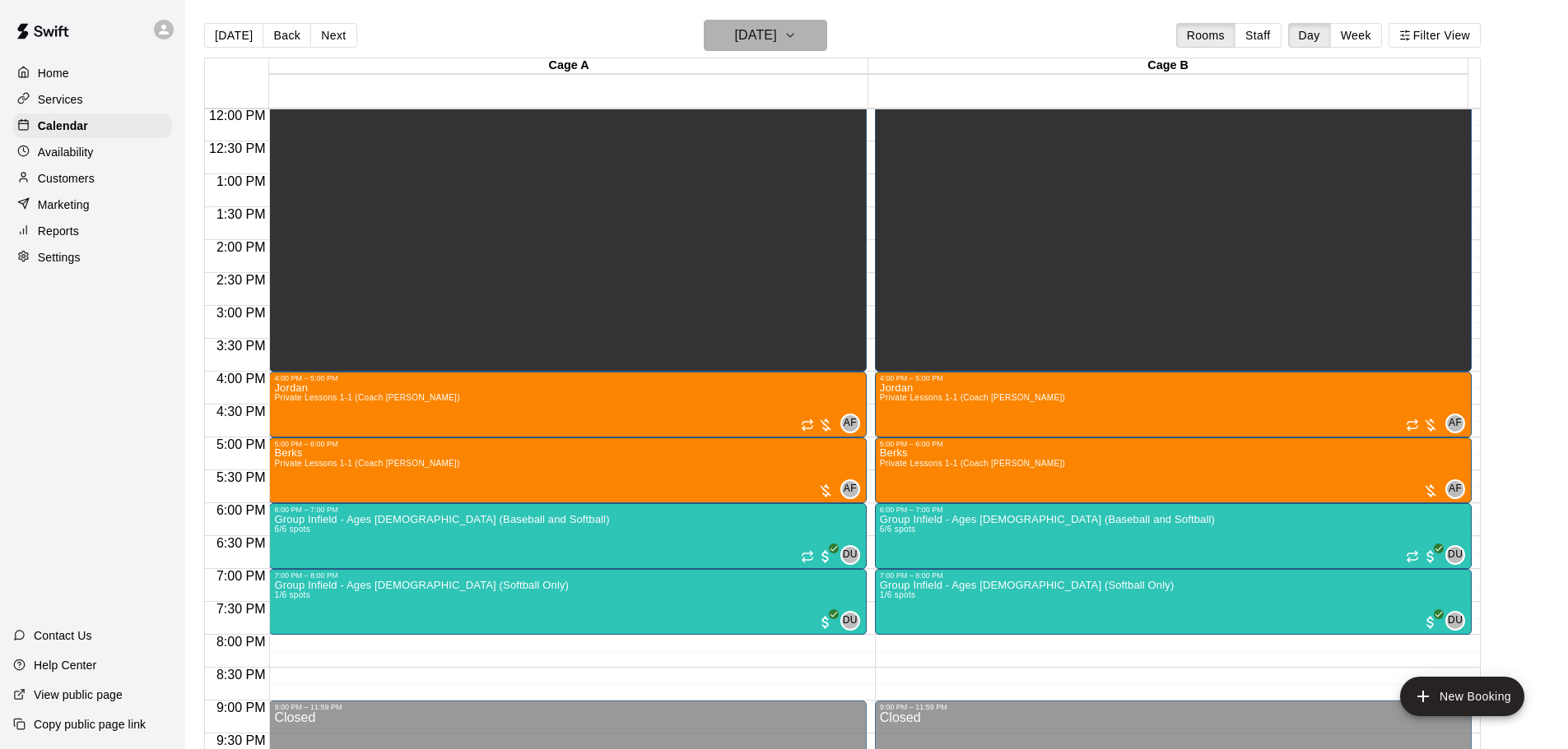
click at [758, 39] on h6 "[DATE]" at bounding box center [756, 36] width 42 height 23
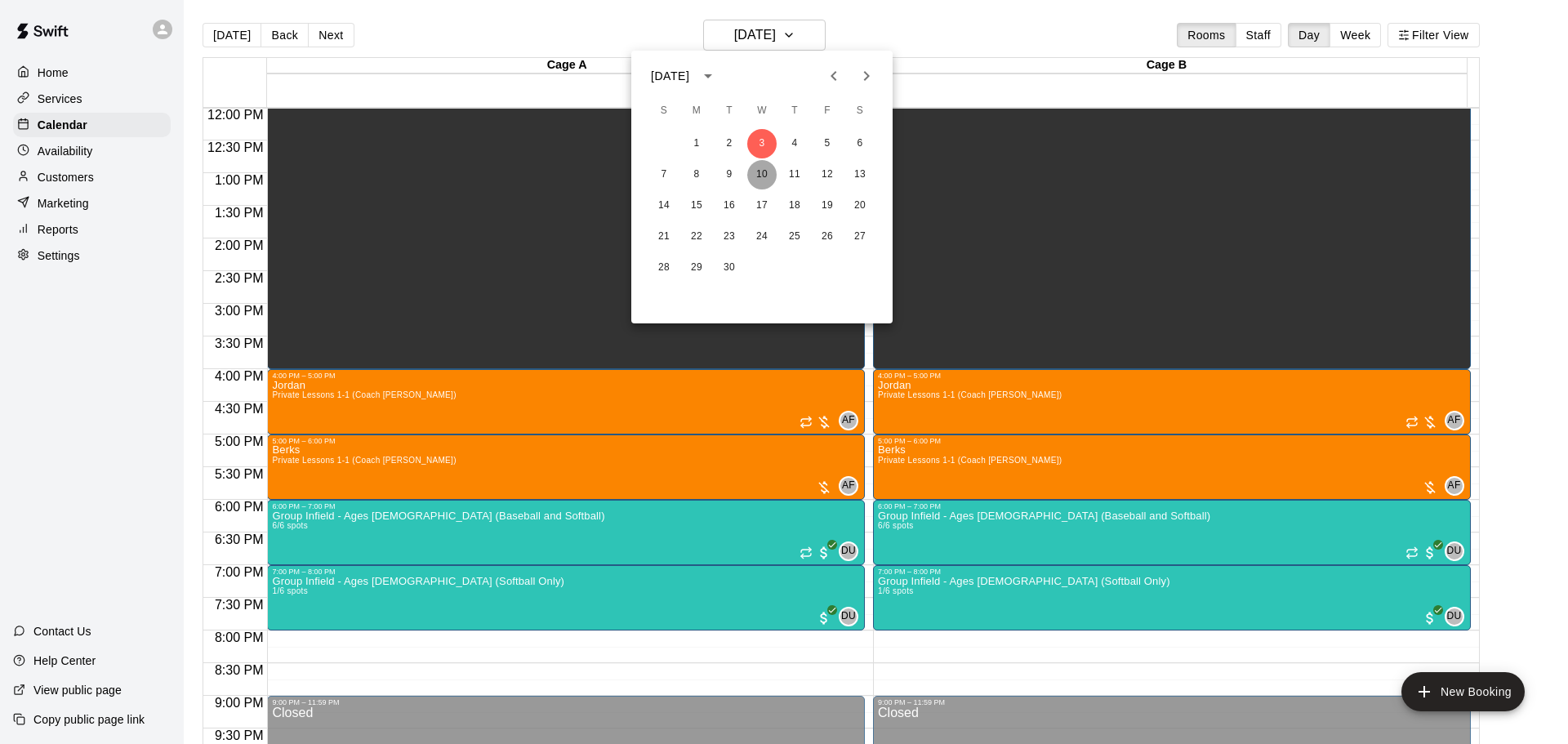
click at [758, 174] on button "10" at bounding box center [761, 174] width 29 height 29
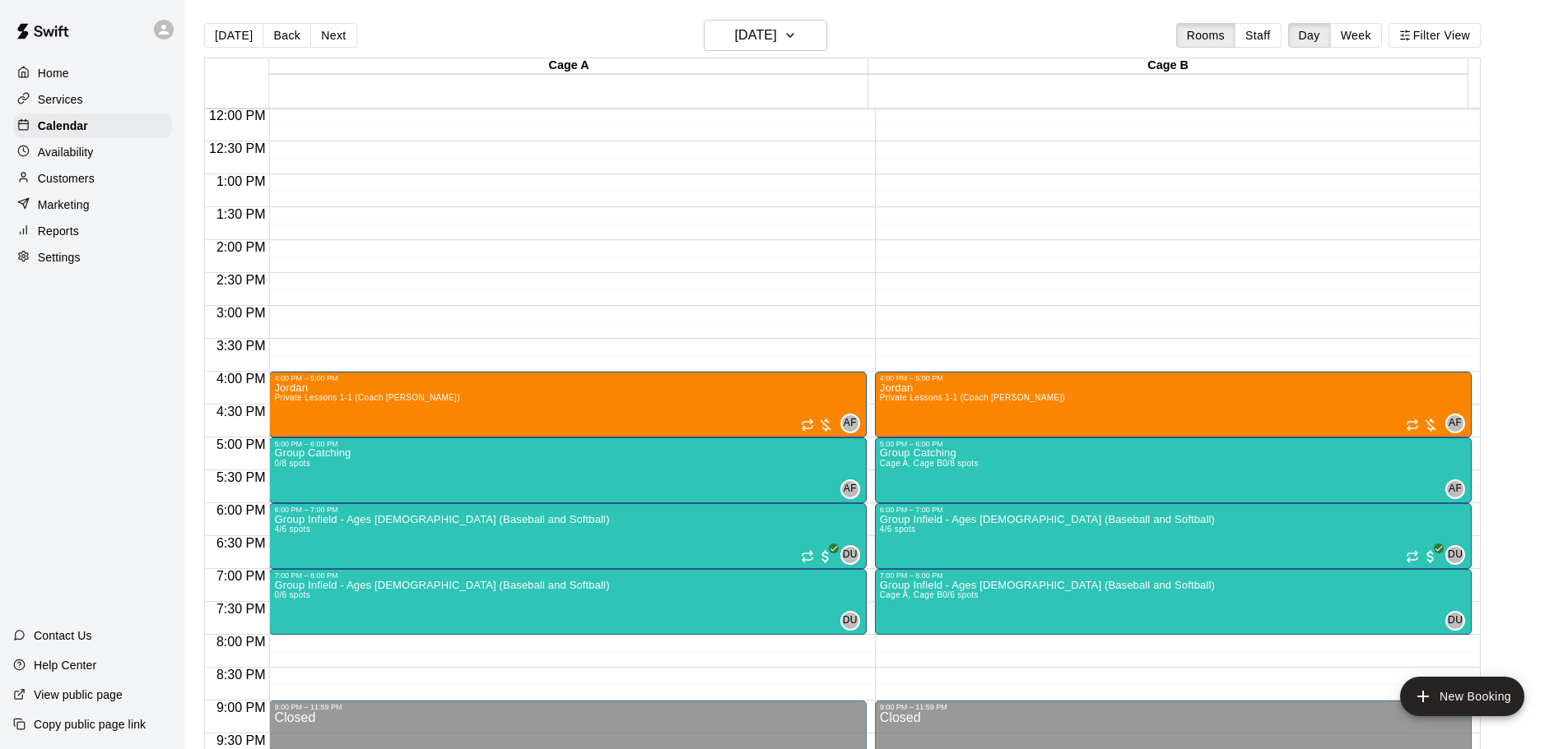
click at [70, 182] on p "Customers" at bounding box center [65, 178] width 56 height 16
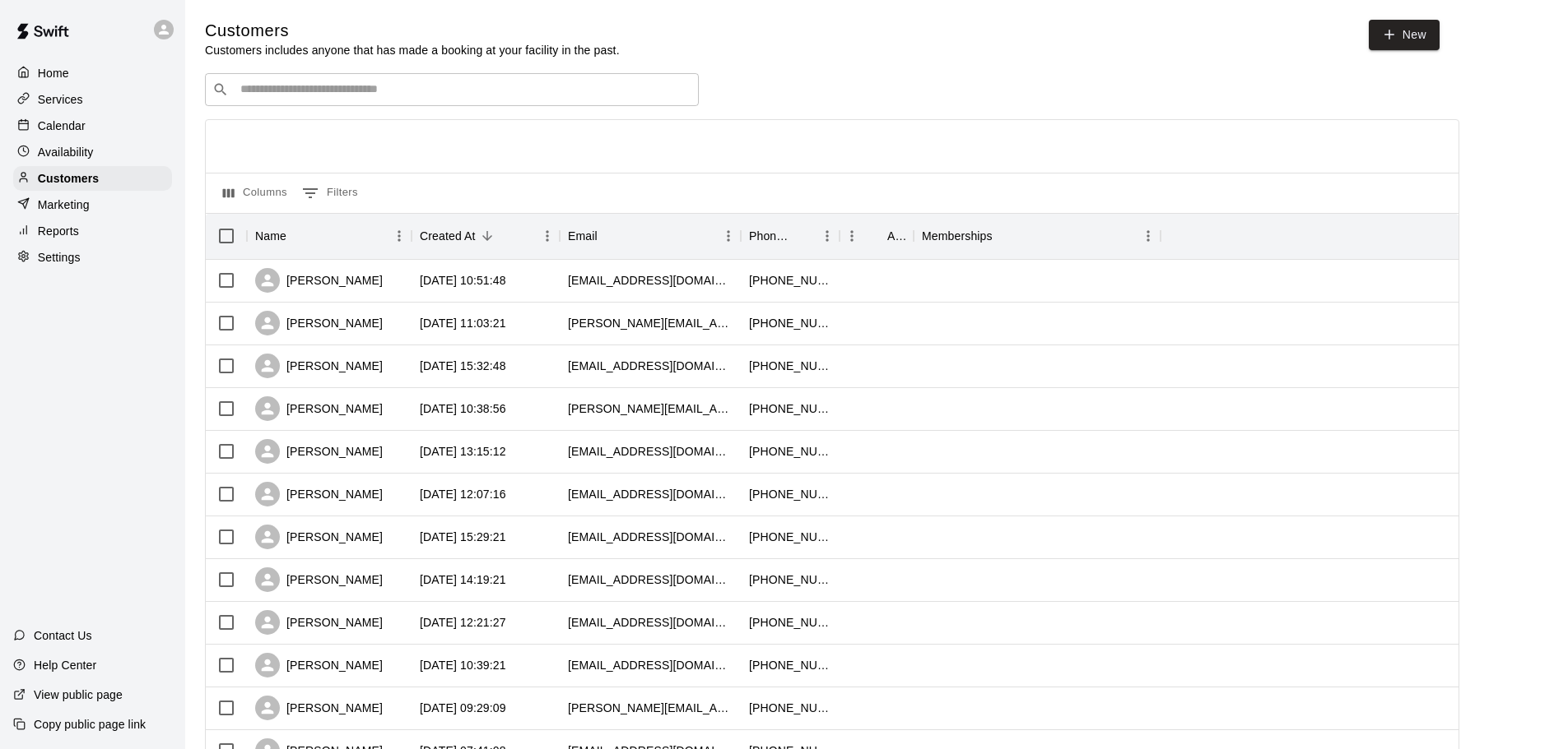
click at [376, 88] on input "Search customers by name or email" at bounding box center [463, 90] width 456 height 16
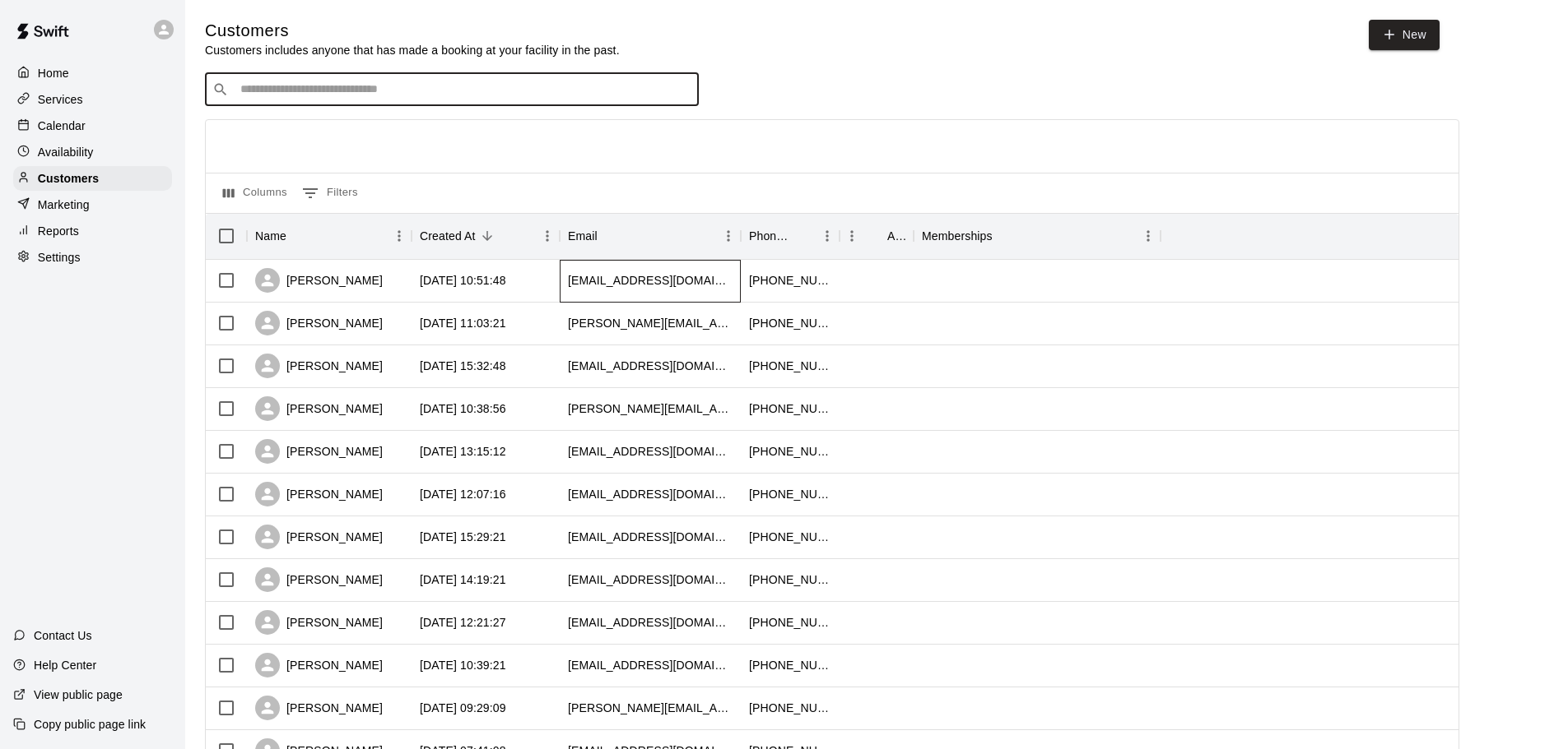
click at [611, 277] on div "[EMAIL_ADDRESS][DOMAIN_NAME]" at bounding box center [650, 280] width 165 height 16
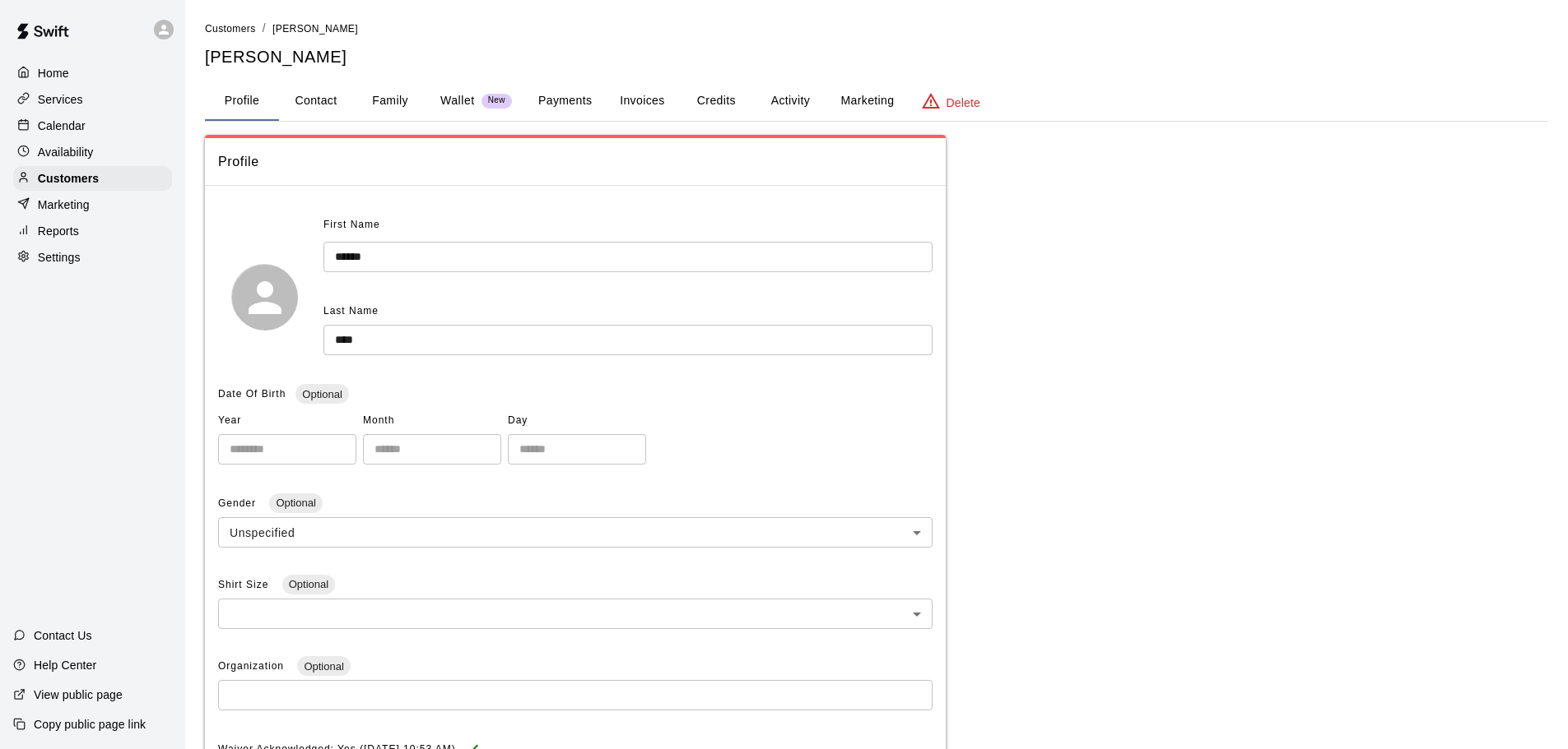
click at [789, 93] on button "Activity" at bounding box center [790, 101] width 74 height 39
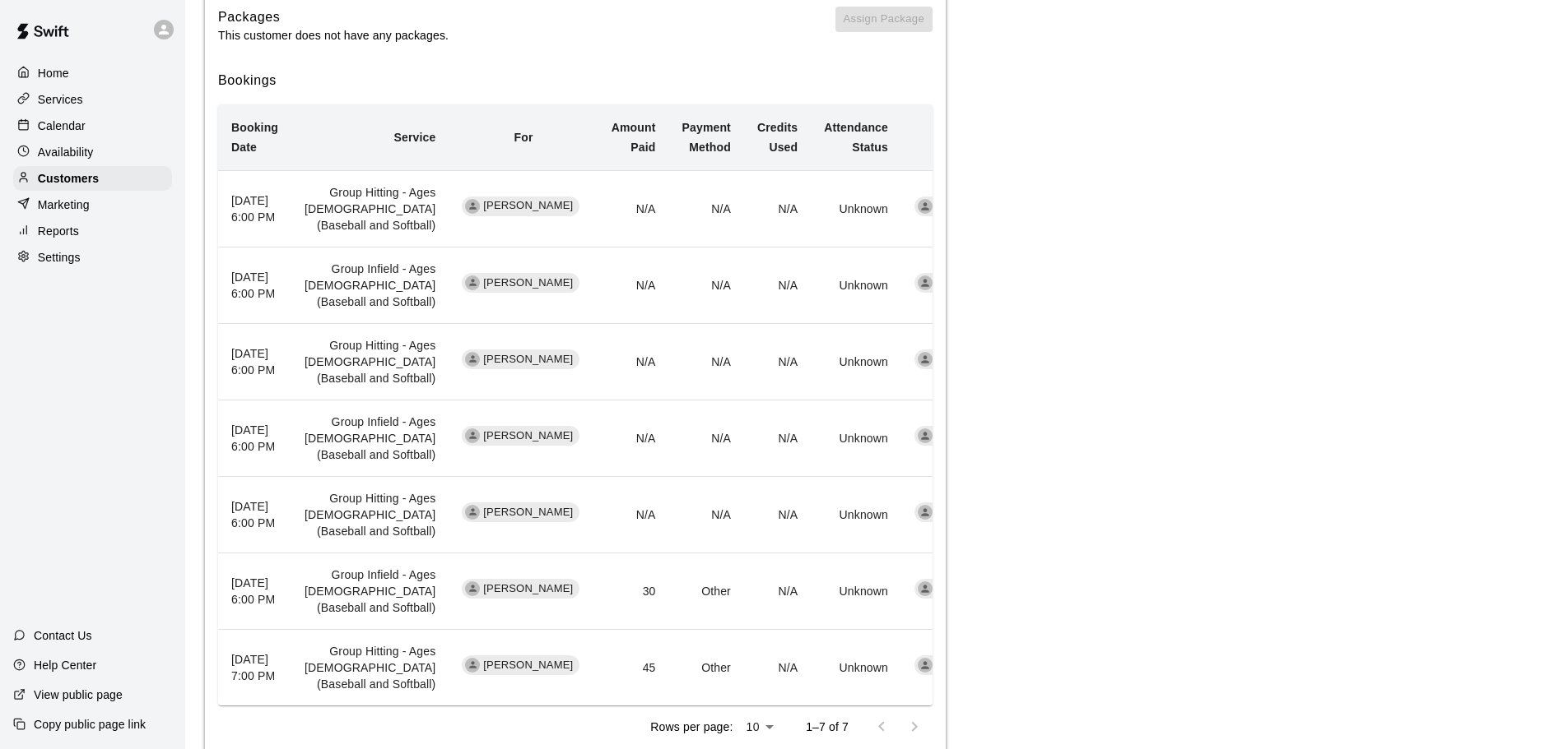
scroll to position [306, 0]
